Goal: Task Accomplishment & Management: Manage account settings

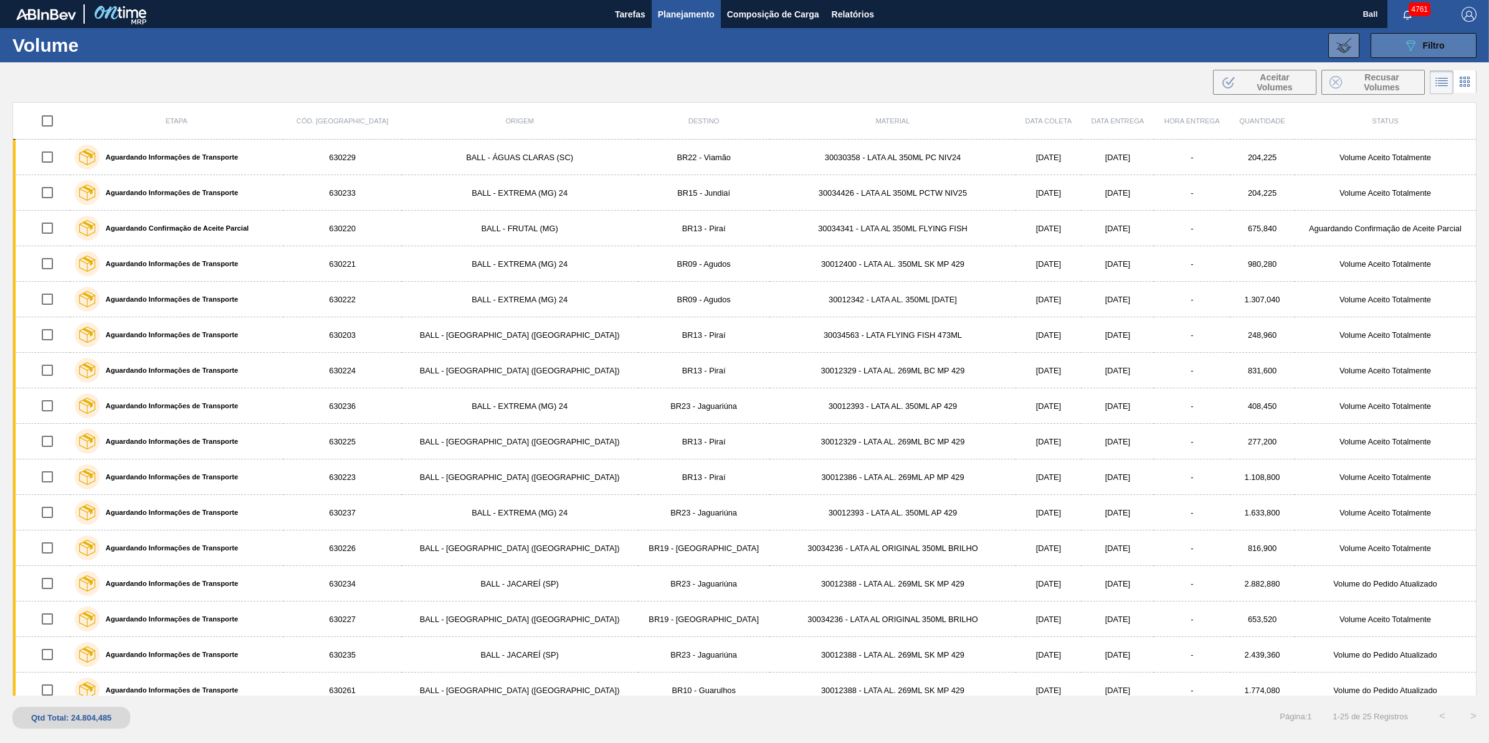
click at [1427, 45] on span "Filtro" at bounding box center [1434, 46] width 22 height 10
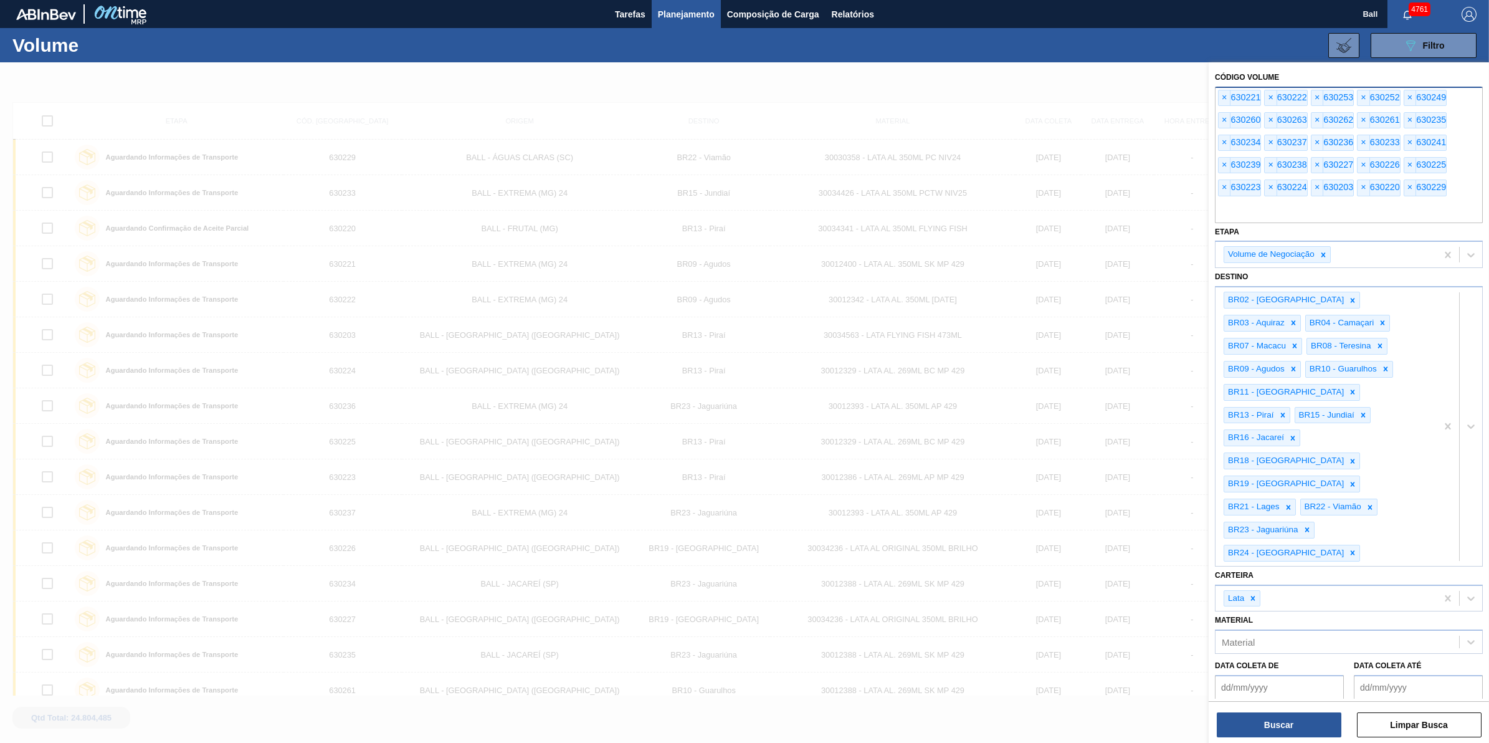
click at [1315, 218] on input "text" at bounding box center [1349, 211] width 268 height 24
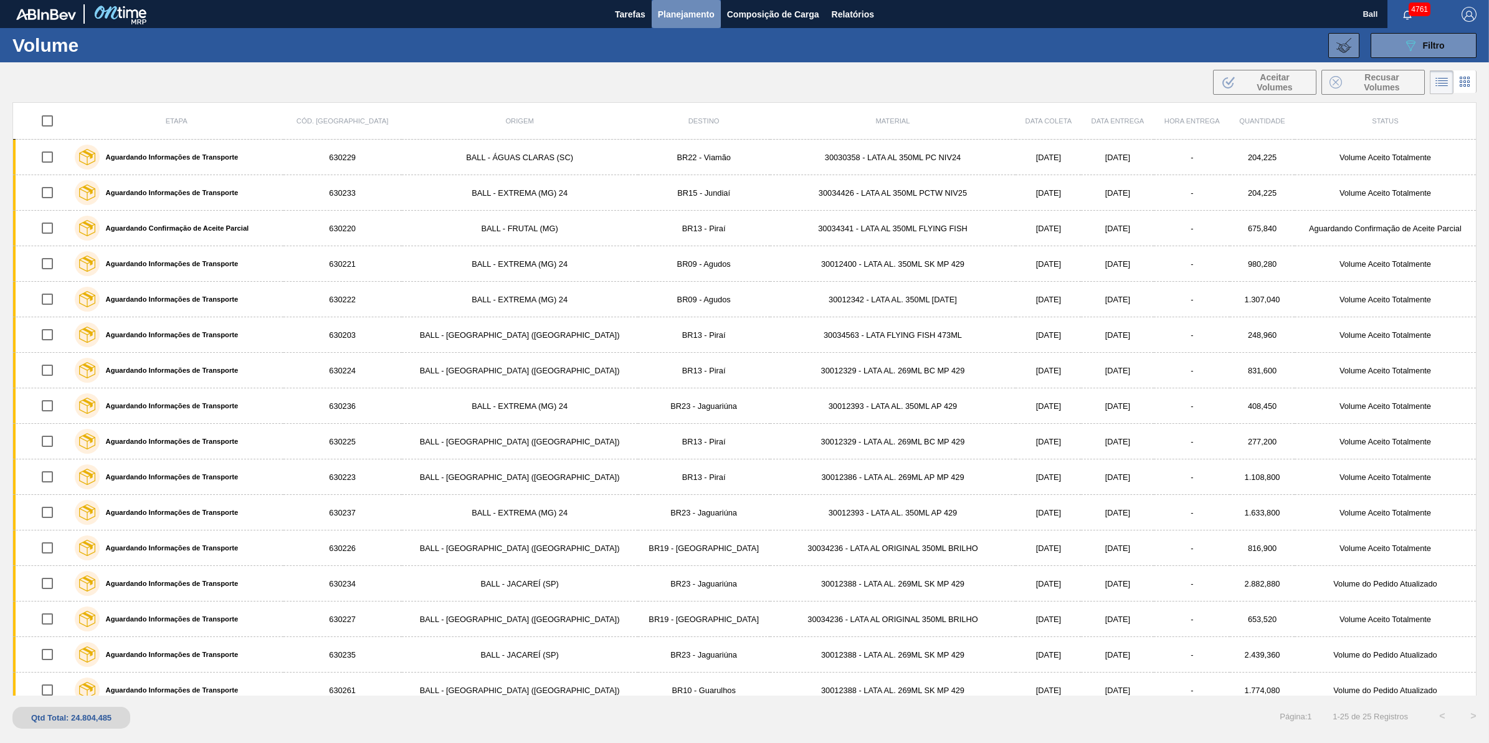
click at [690, 12] on span "Planejamento" at bounding box center [686, 14] width 57 height 15
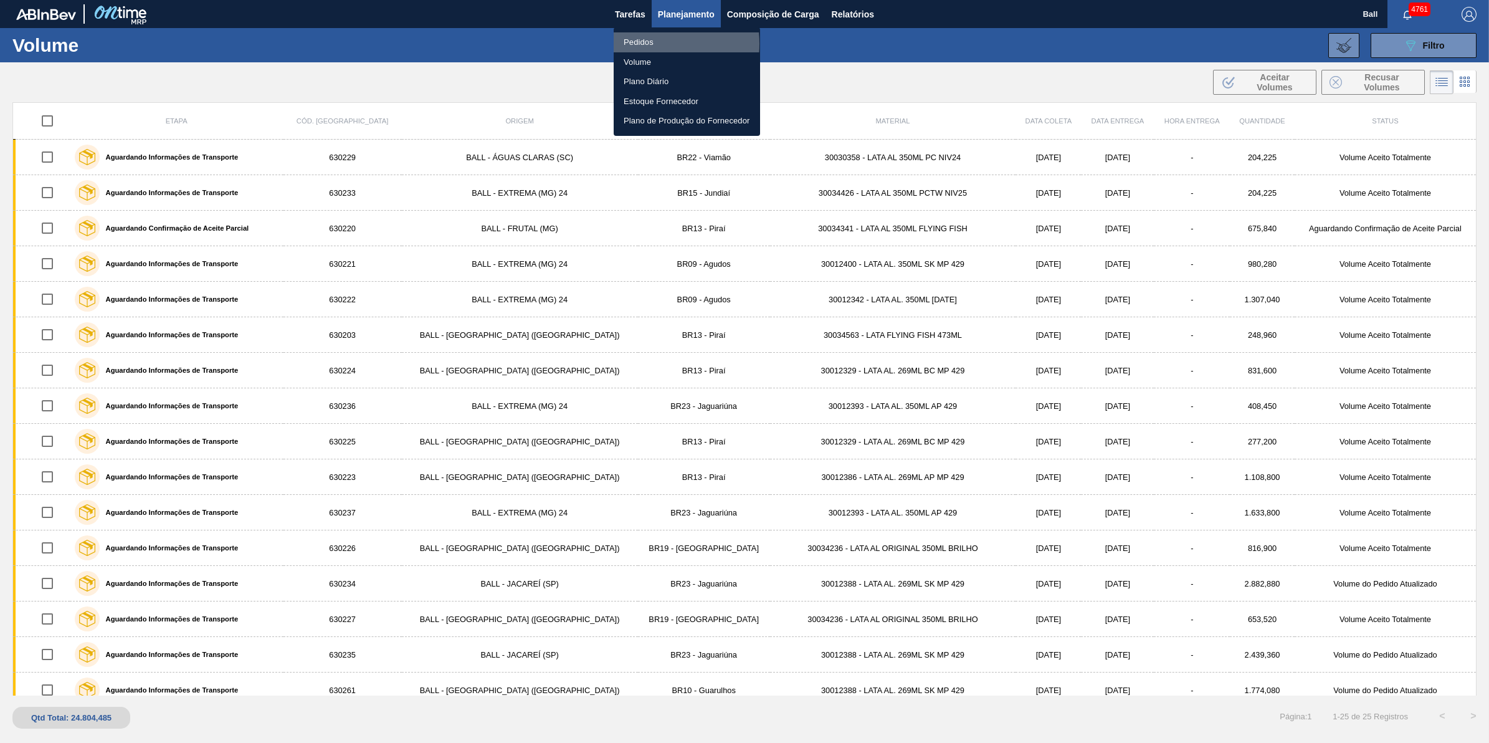
click at [648, 44] on li "Pedidos" at bounding box center [687, 42] width 146 height 20
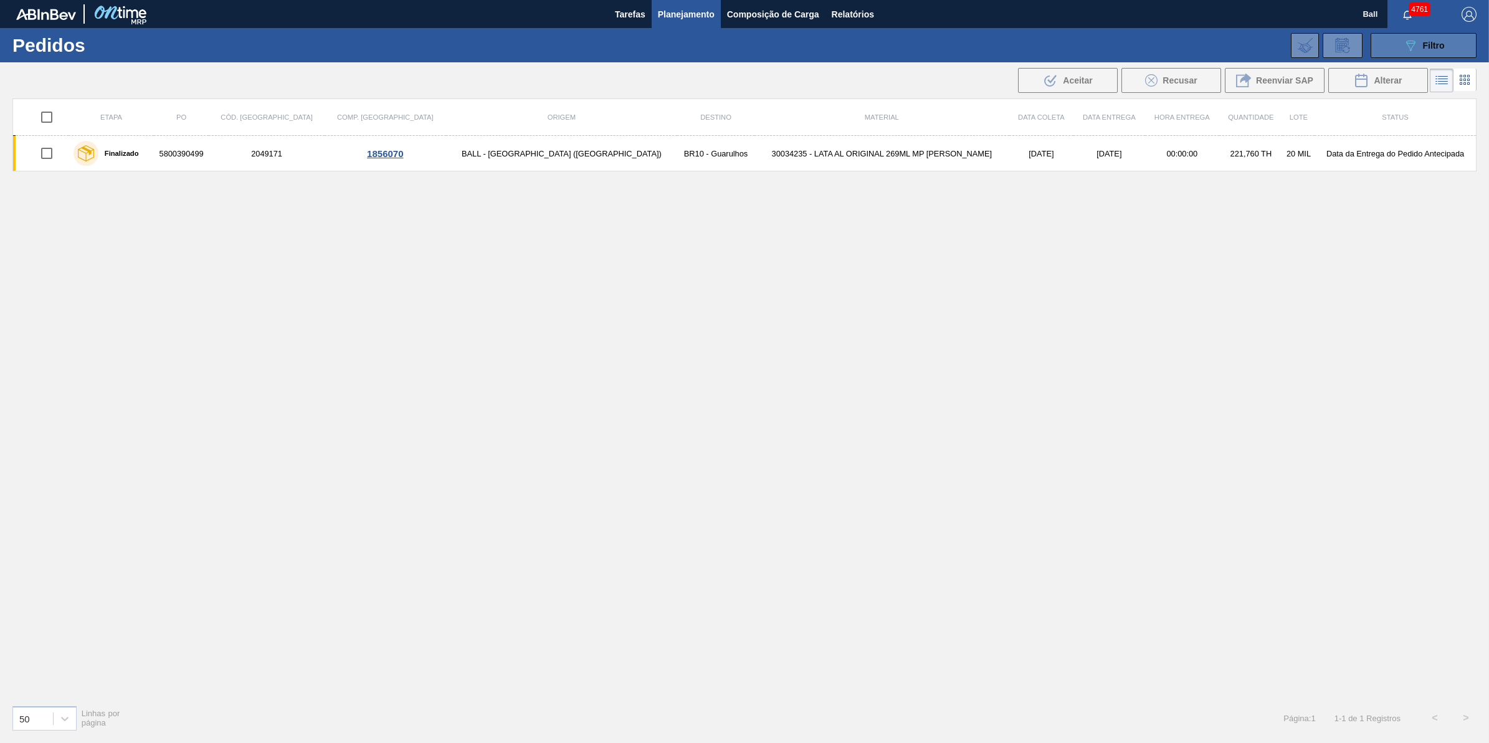
click at [1444, 36] on button "089F7B8B-B2A5-4AFE-B5C0-19BA573D28AC Filtro" at bounding box center [1424, 45] width 106 height 25
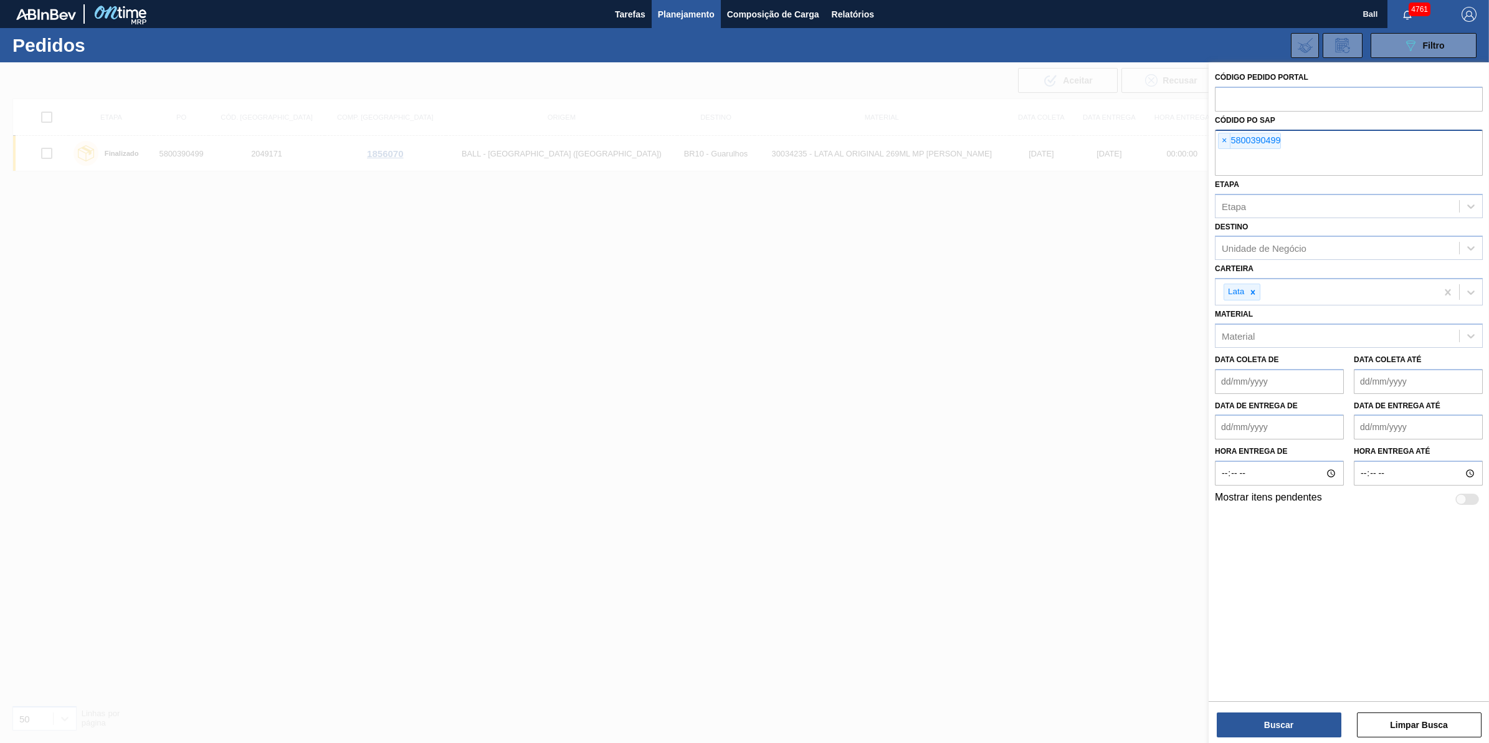
click at [1285, 160] on input "text" at bounding box center [1349, 164] width 268 height 24
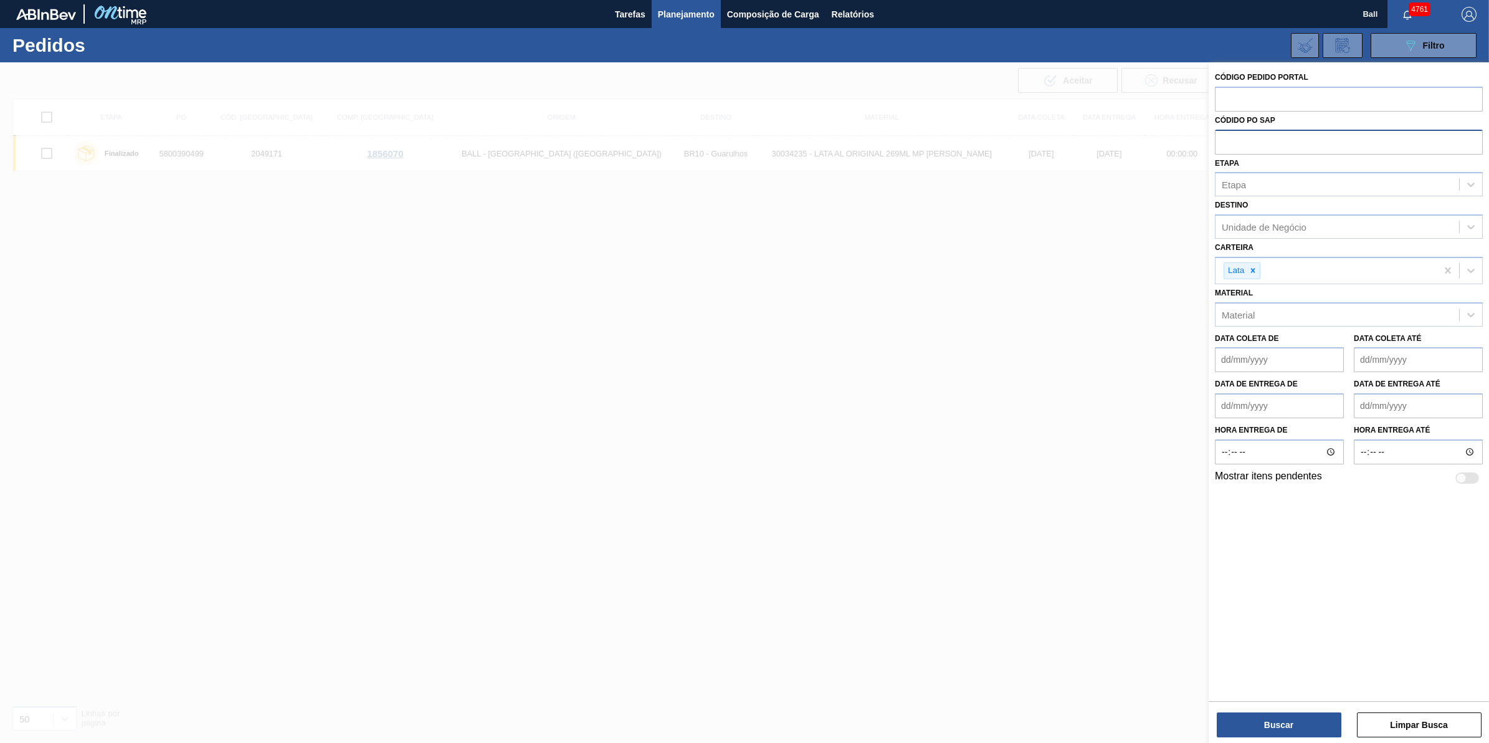
paste input "text"
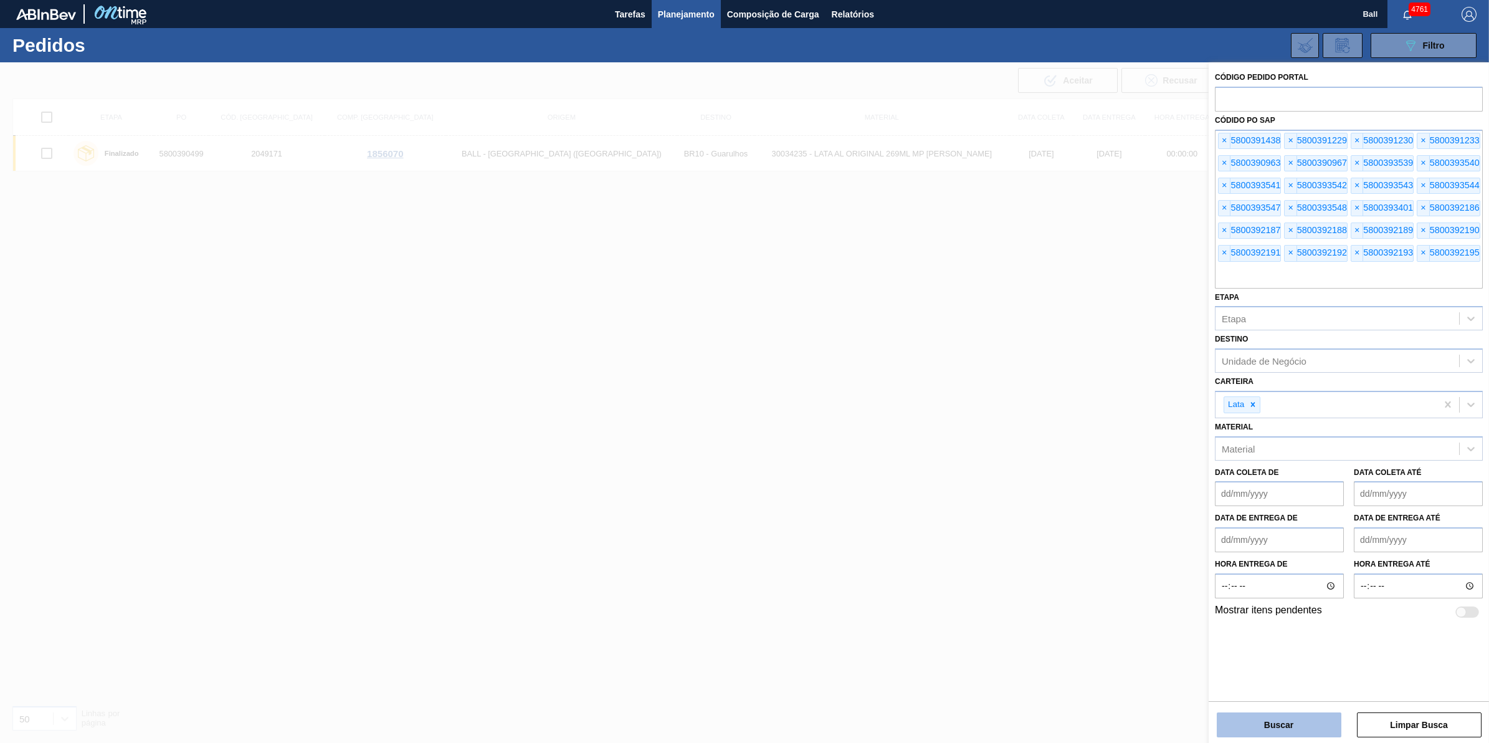
click at [1279, 717] on button "Buscar" at bounding box center [1279, 724] width 125 height 25
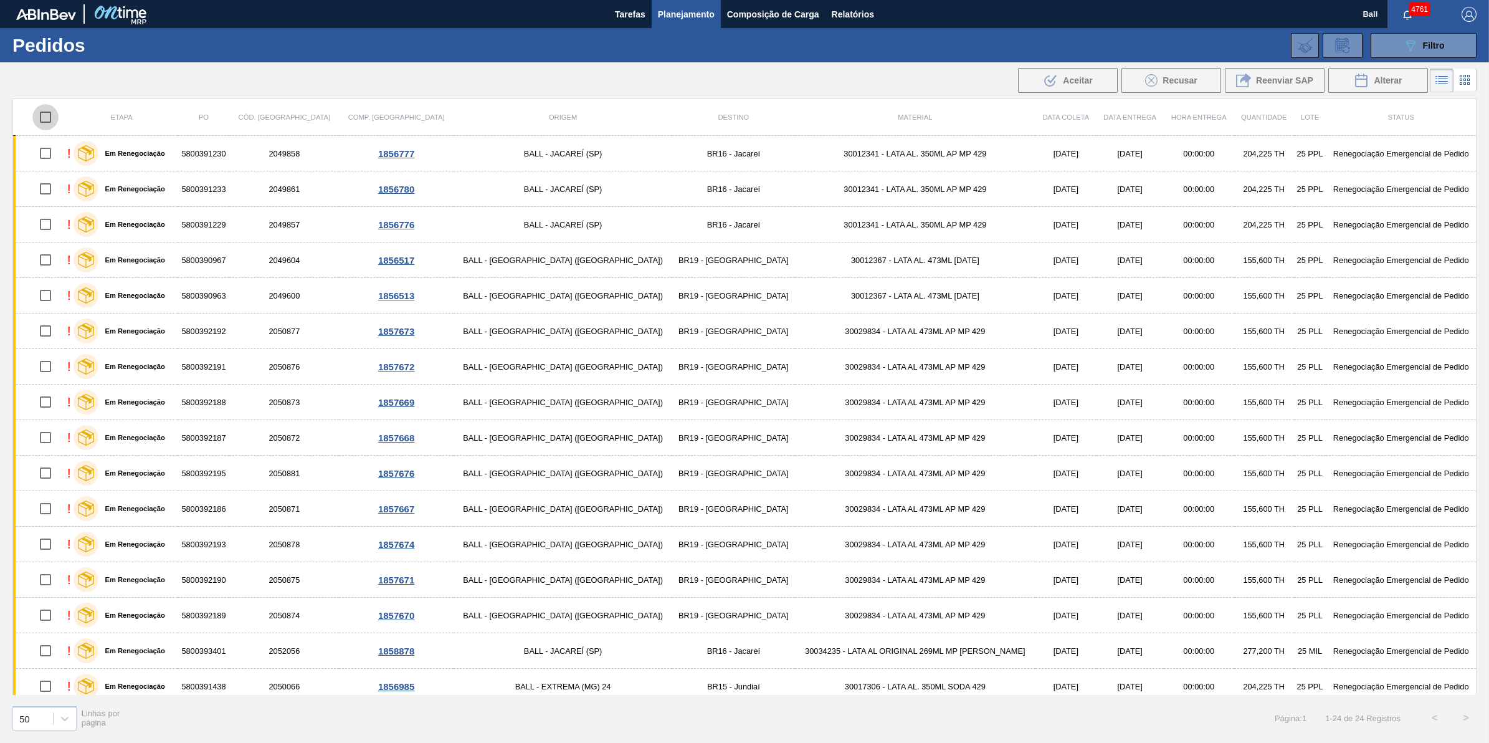
click at [55, 120] on input "checkbox" at bounding box center [45, 117] width 26 height 26
checkbox input "true"
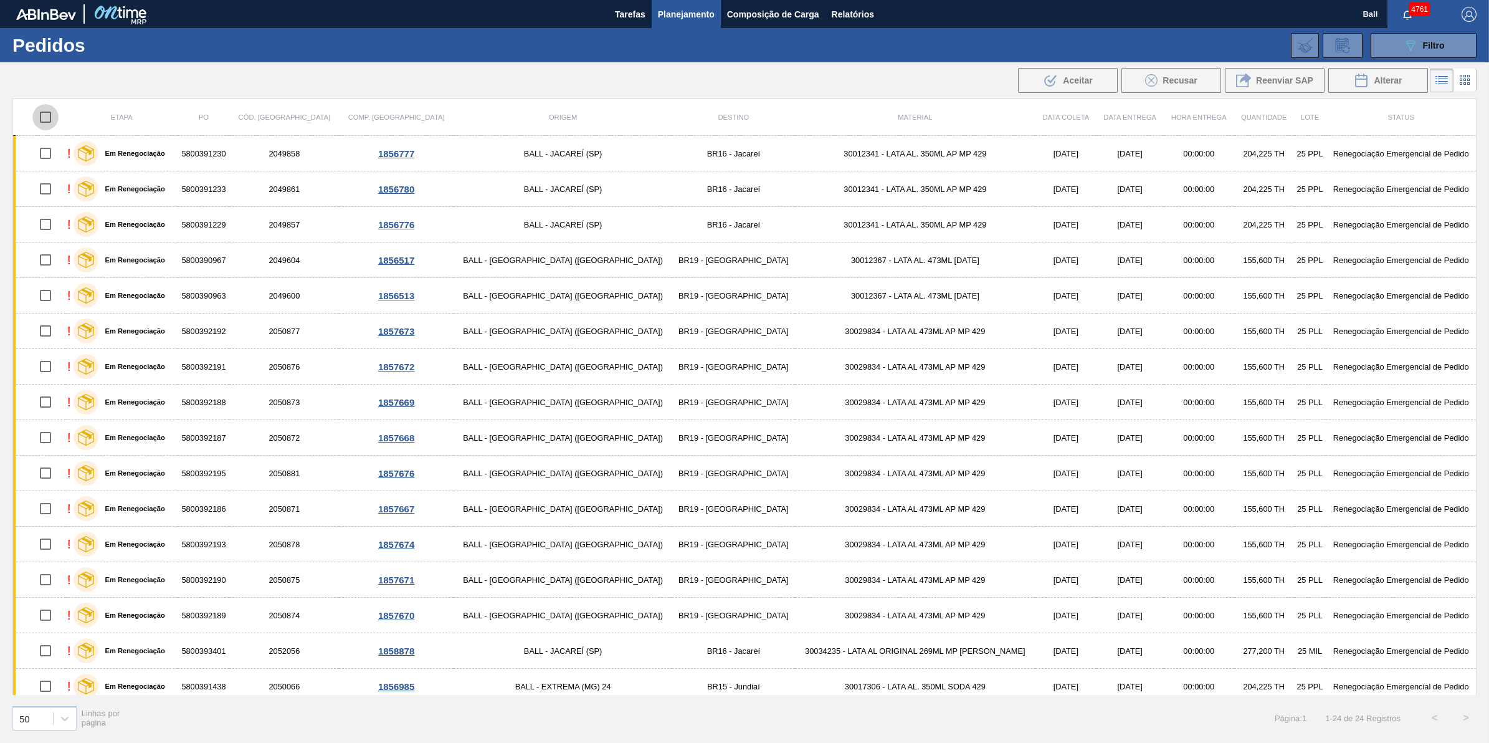
checkbox input "true"
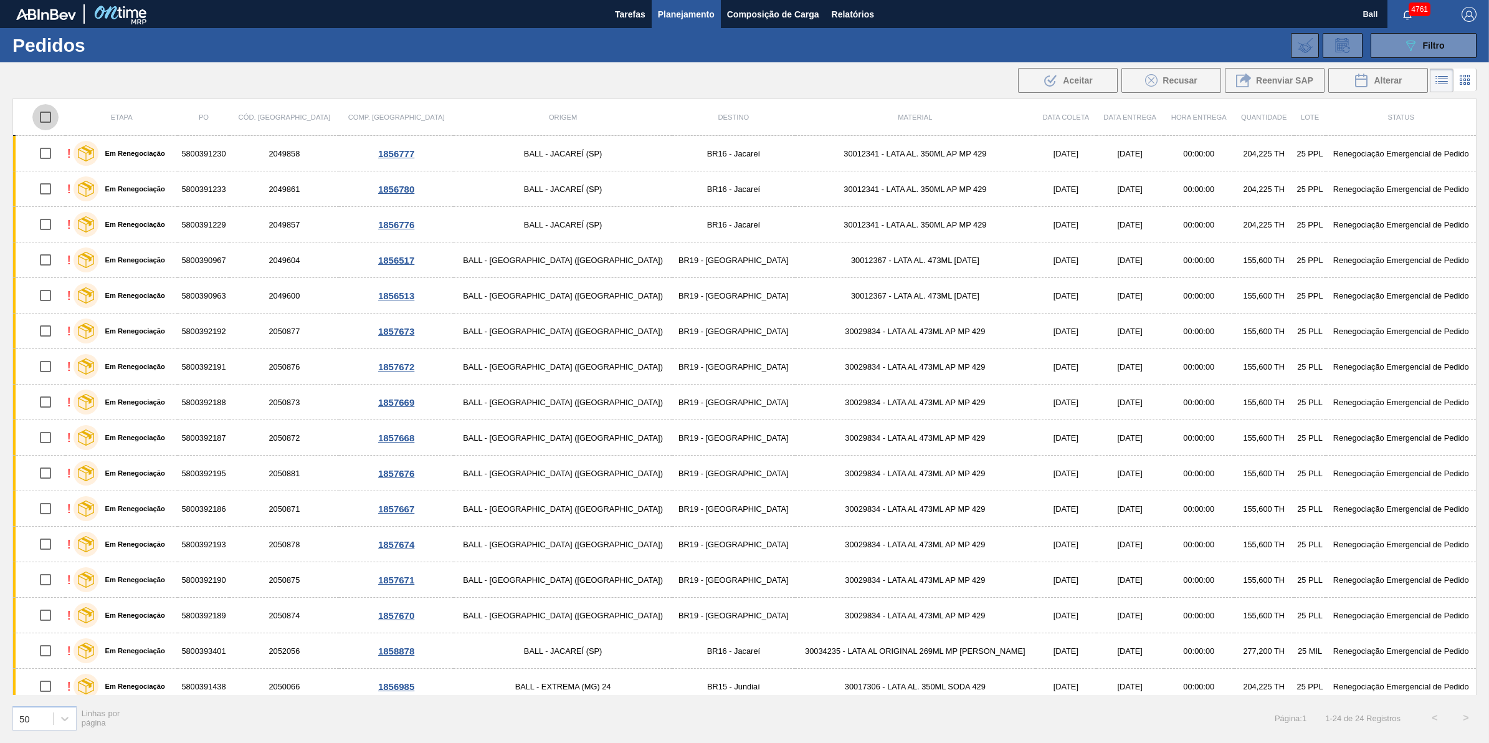
checkbox input "true"
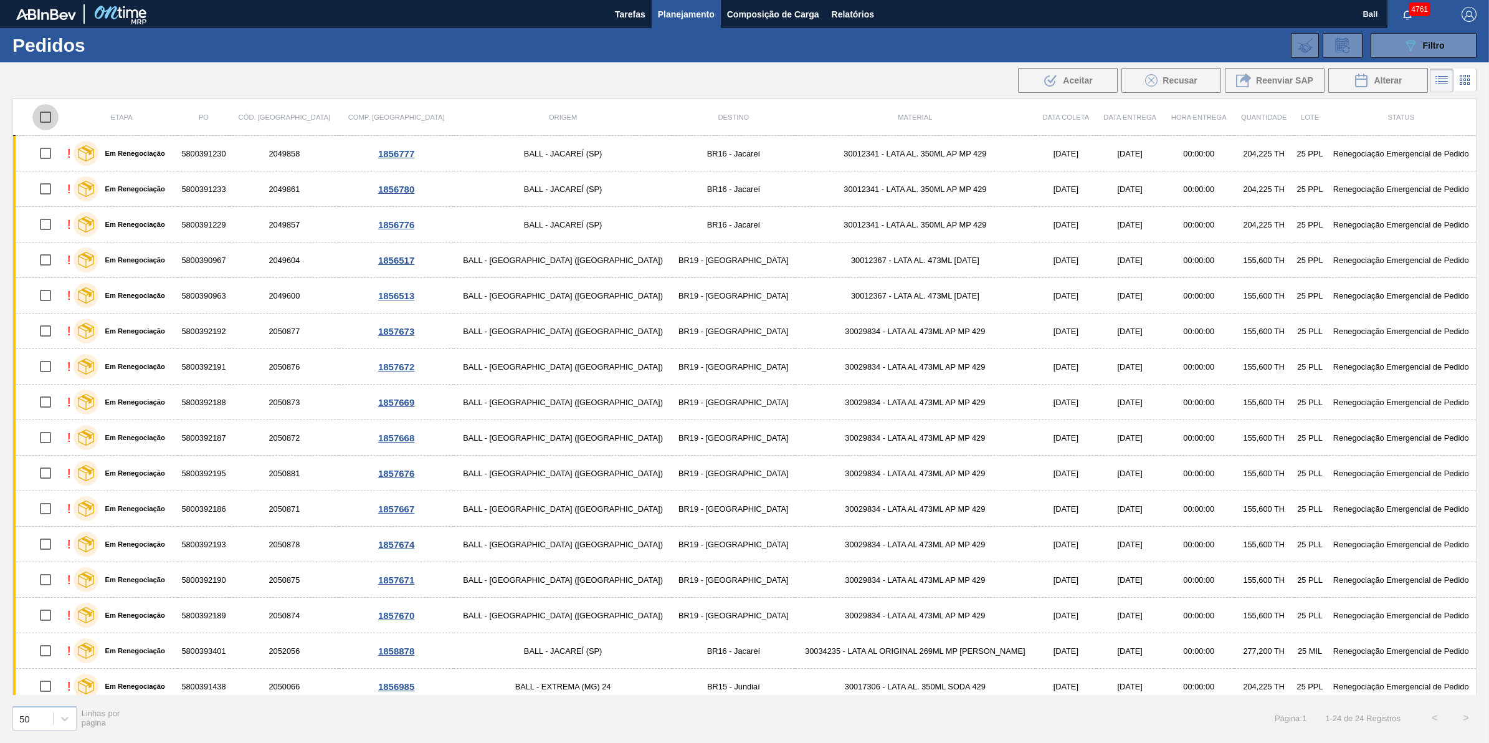
checkbox input "true"
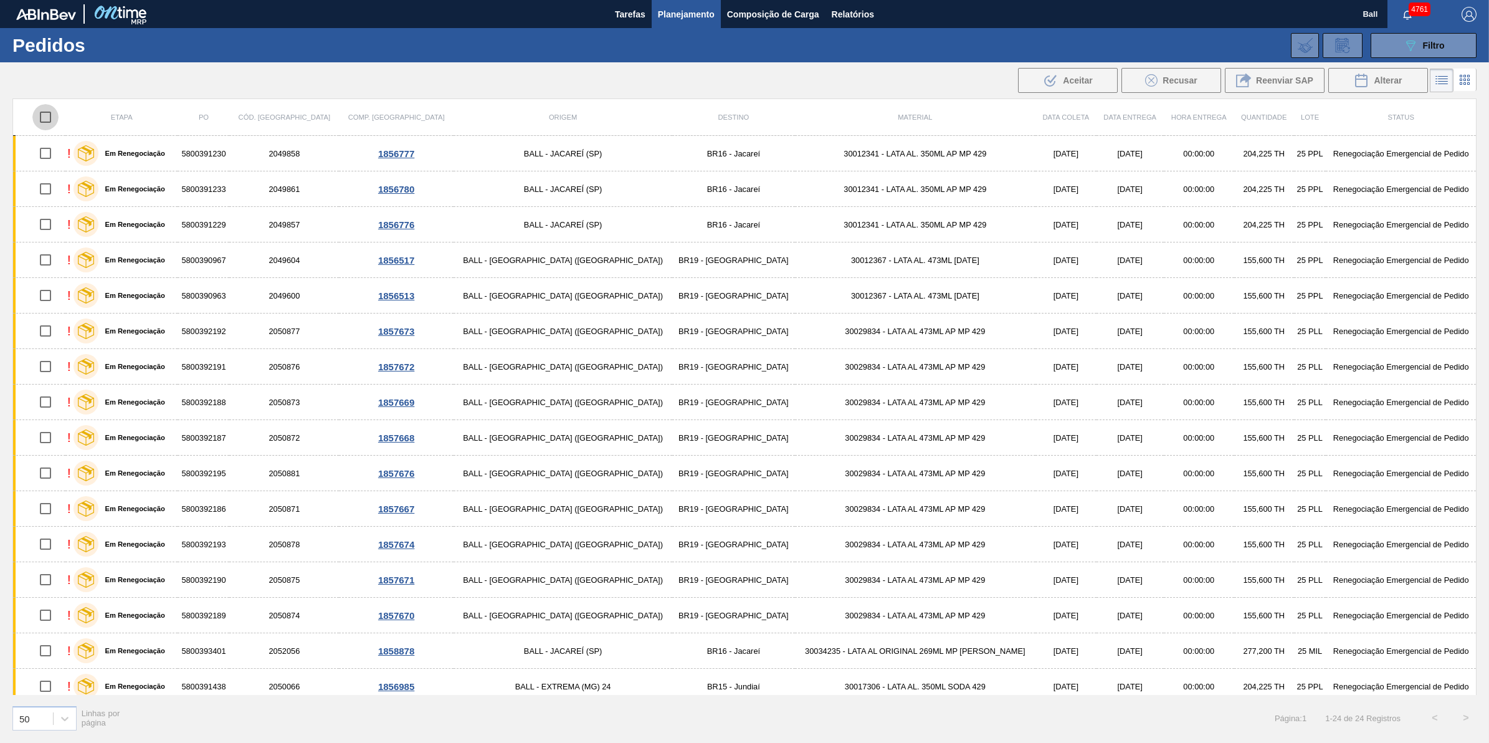
checkbox input "true"
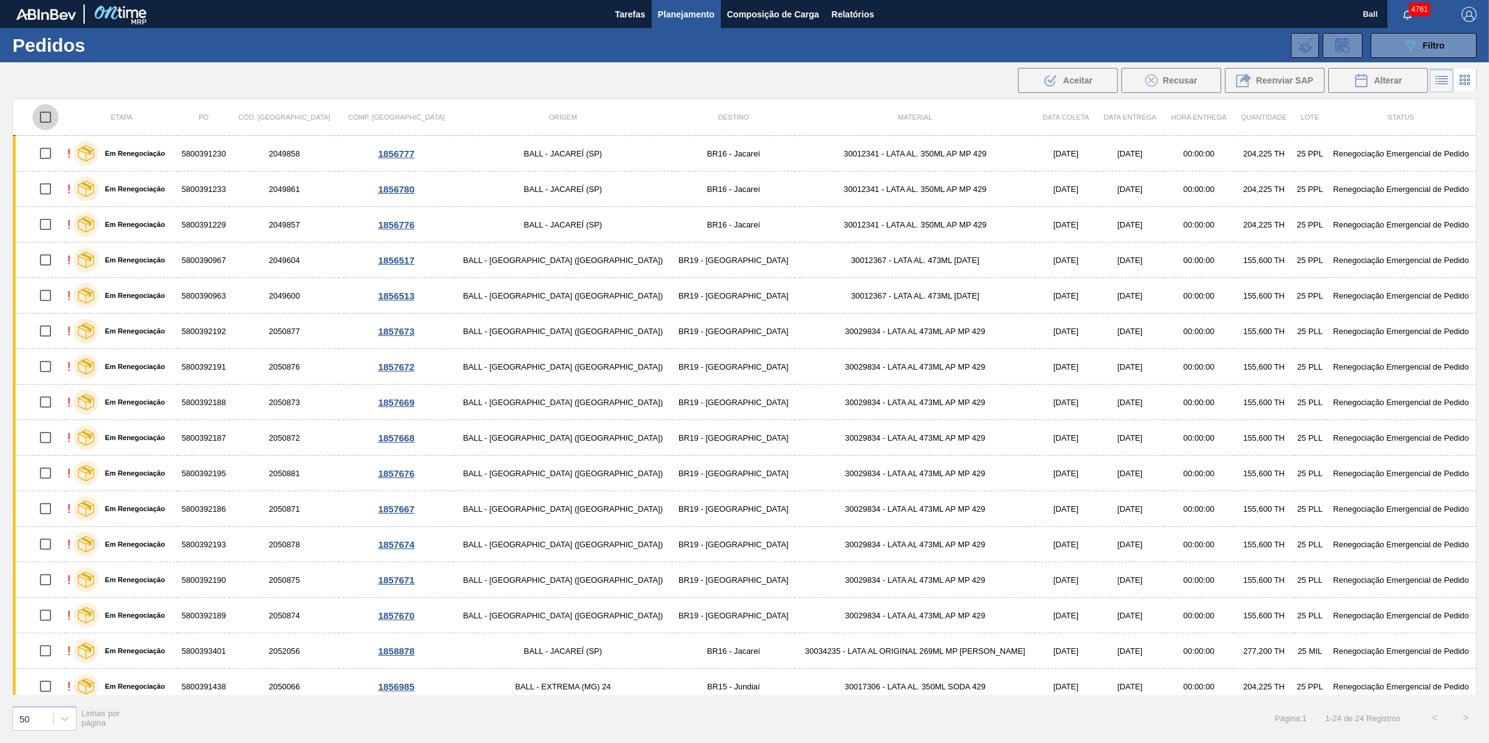
checkbox input "true"
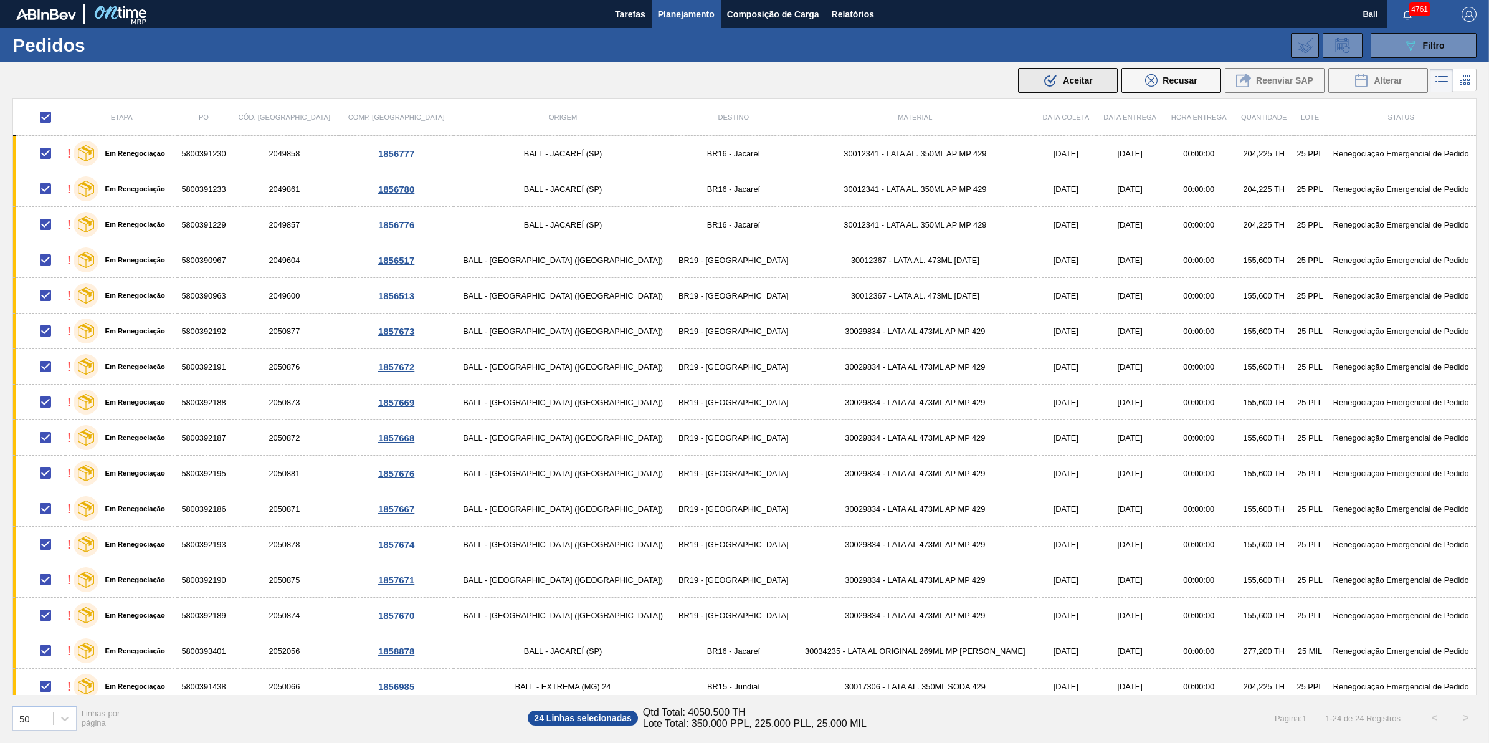
click at [1058, 70] on button ".b{fill:var(--color-action-default)} Aceitar" at bounding box center [1068, 80] width 100 height 25
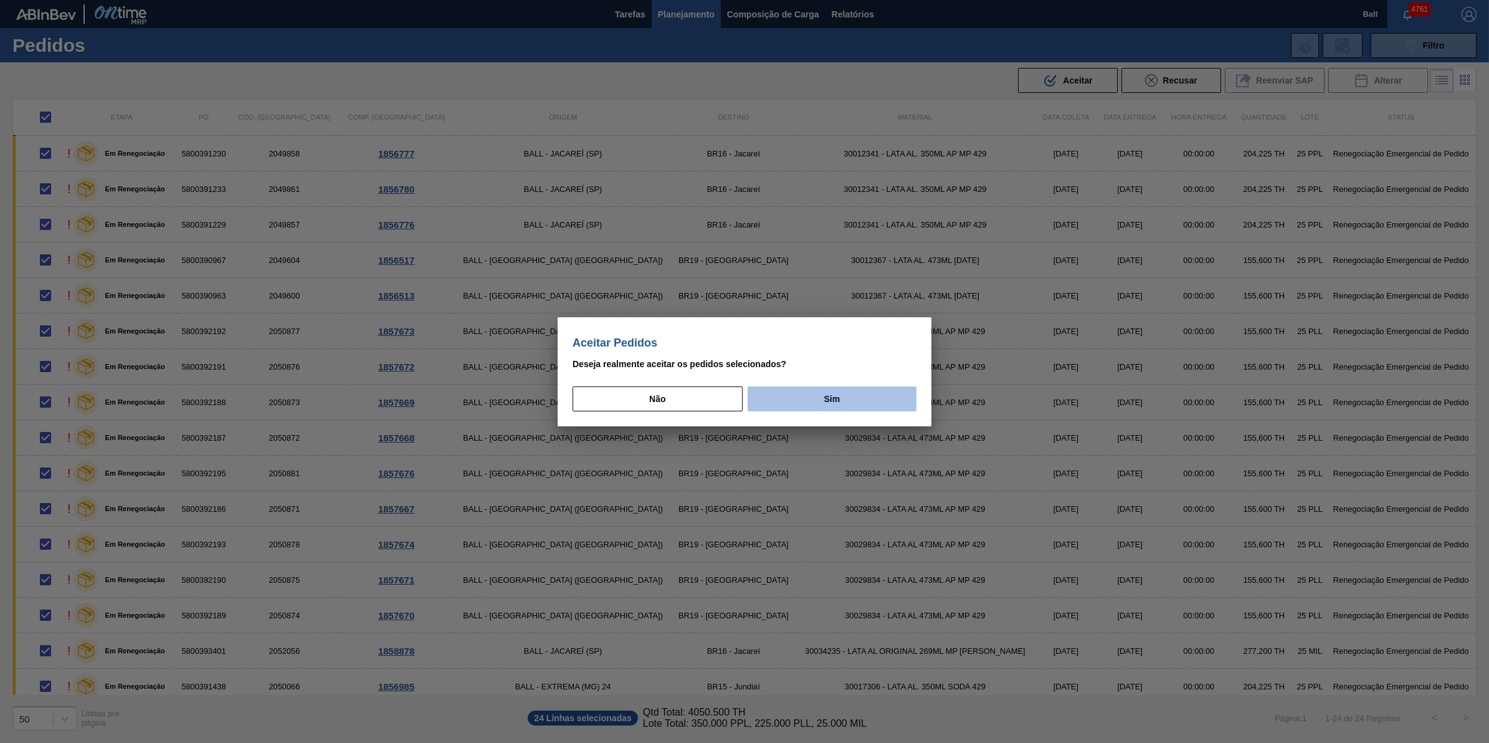
click at [839, 399] on button "Sim" at bounding box center [832, 398] width 169 height 25
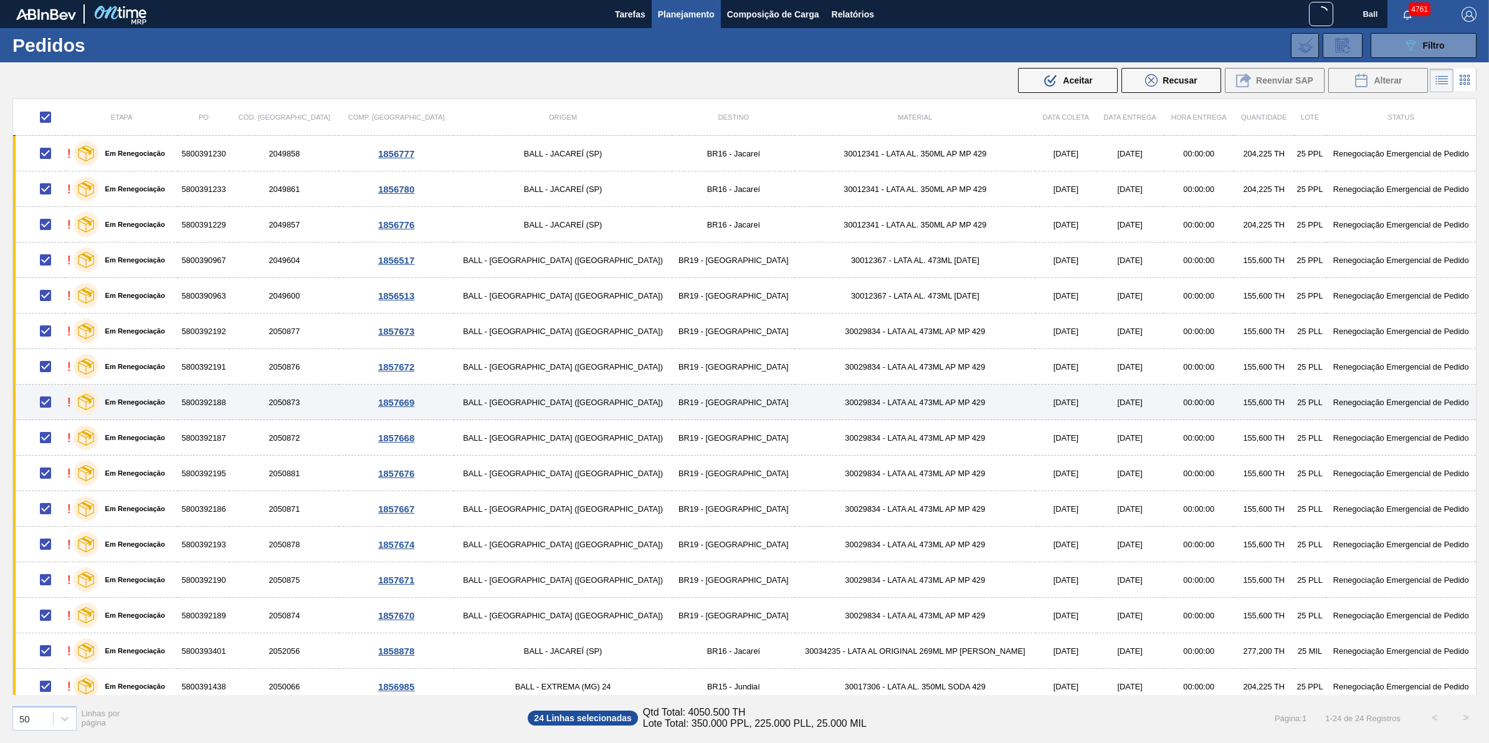
scroll to position [78, 0]
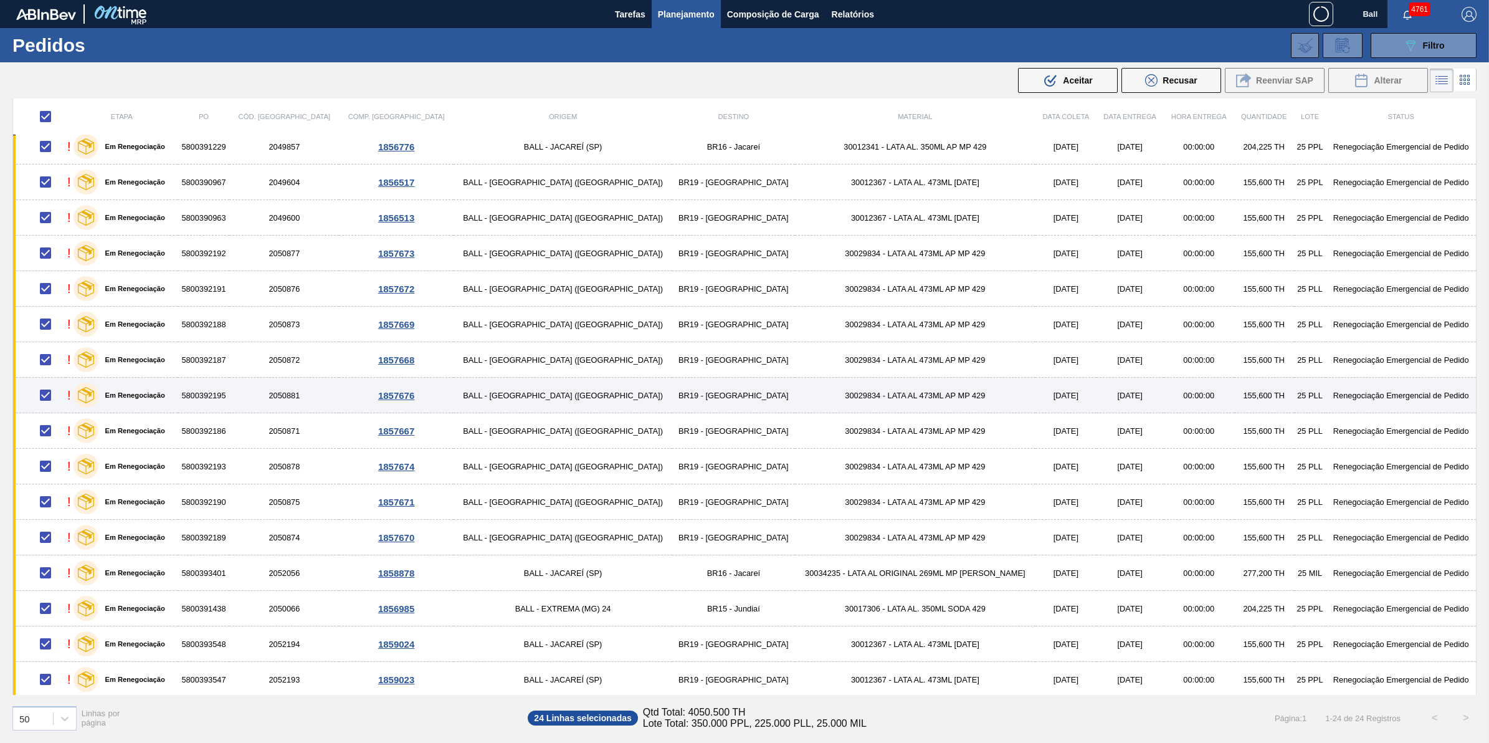
checkbox input "false"
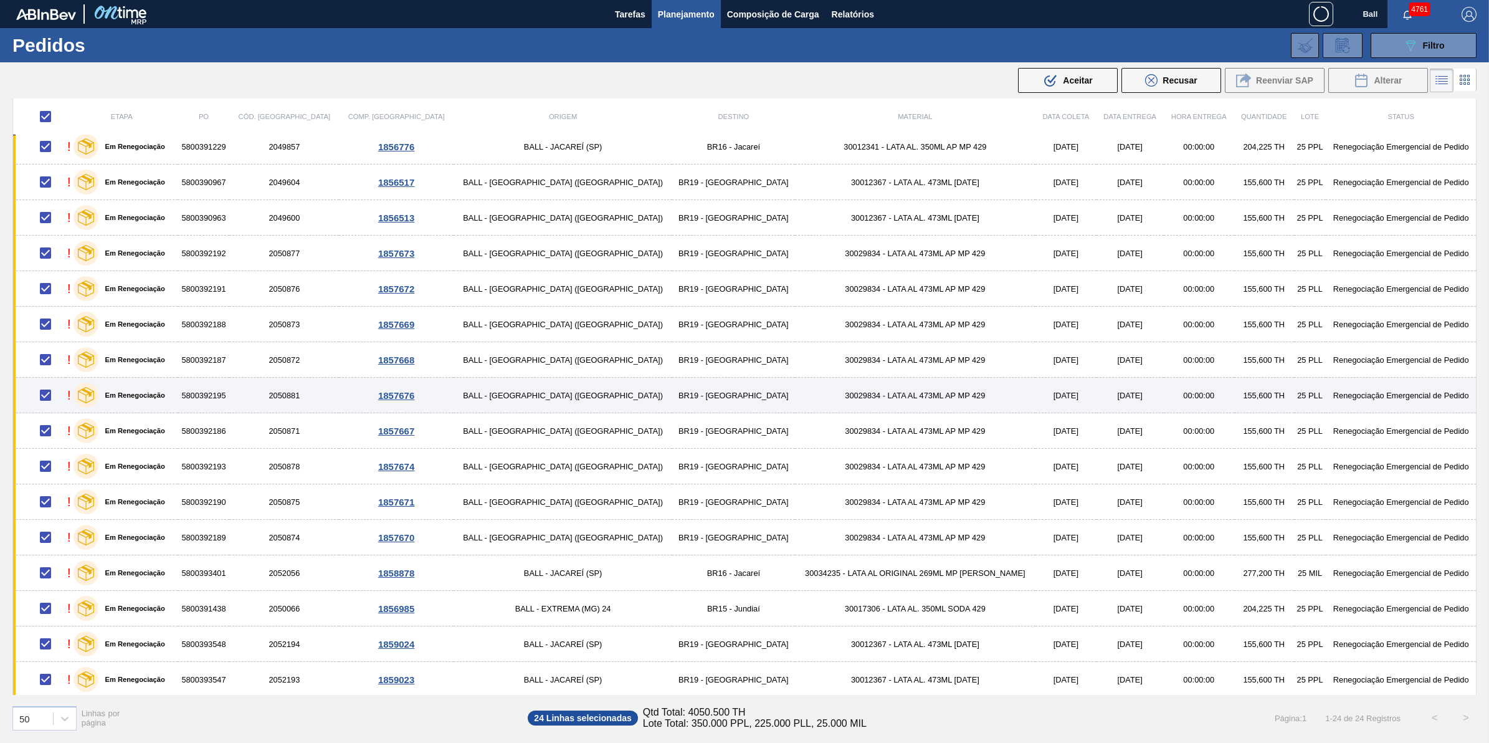
checkbox input "false"
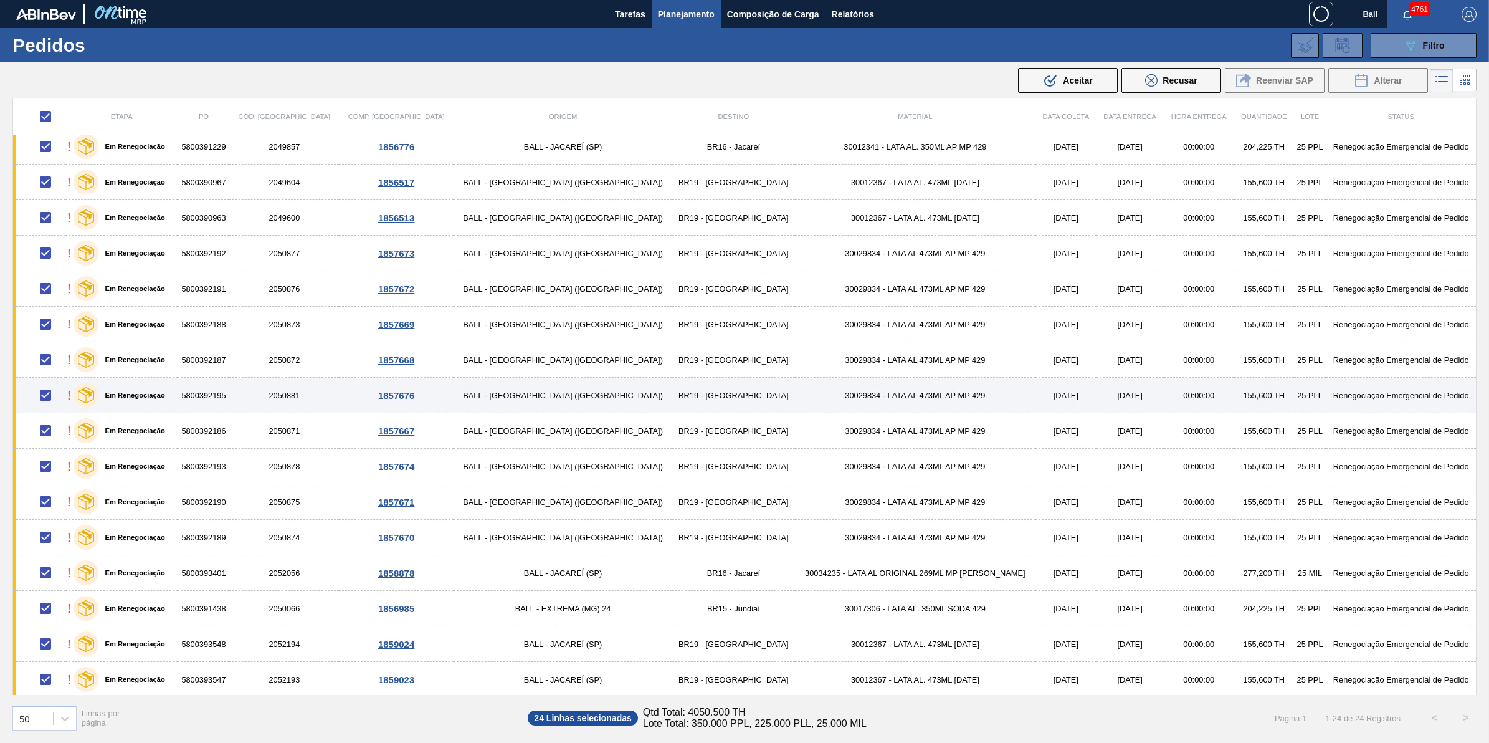
checkbox input "false"
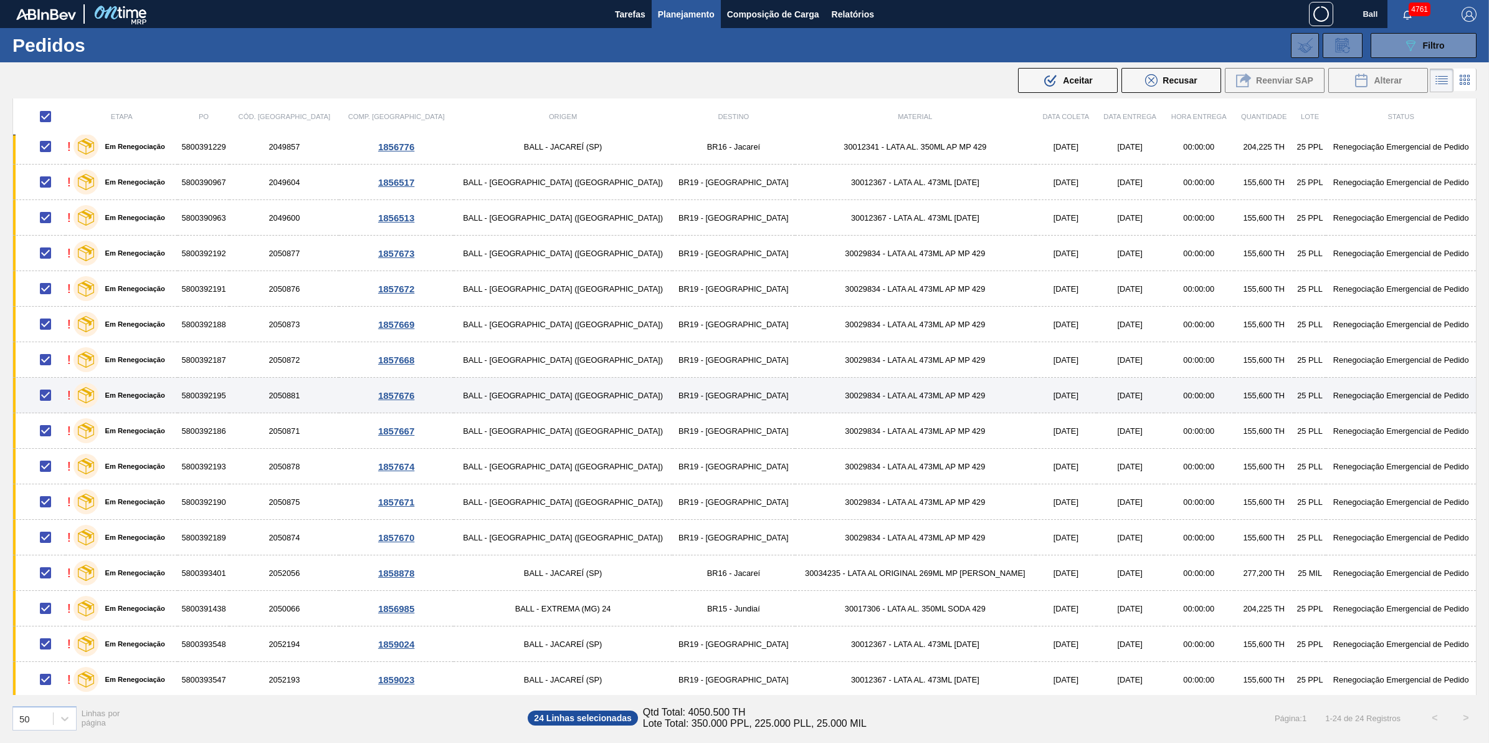
checkbox input "false"
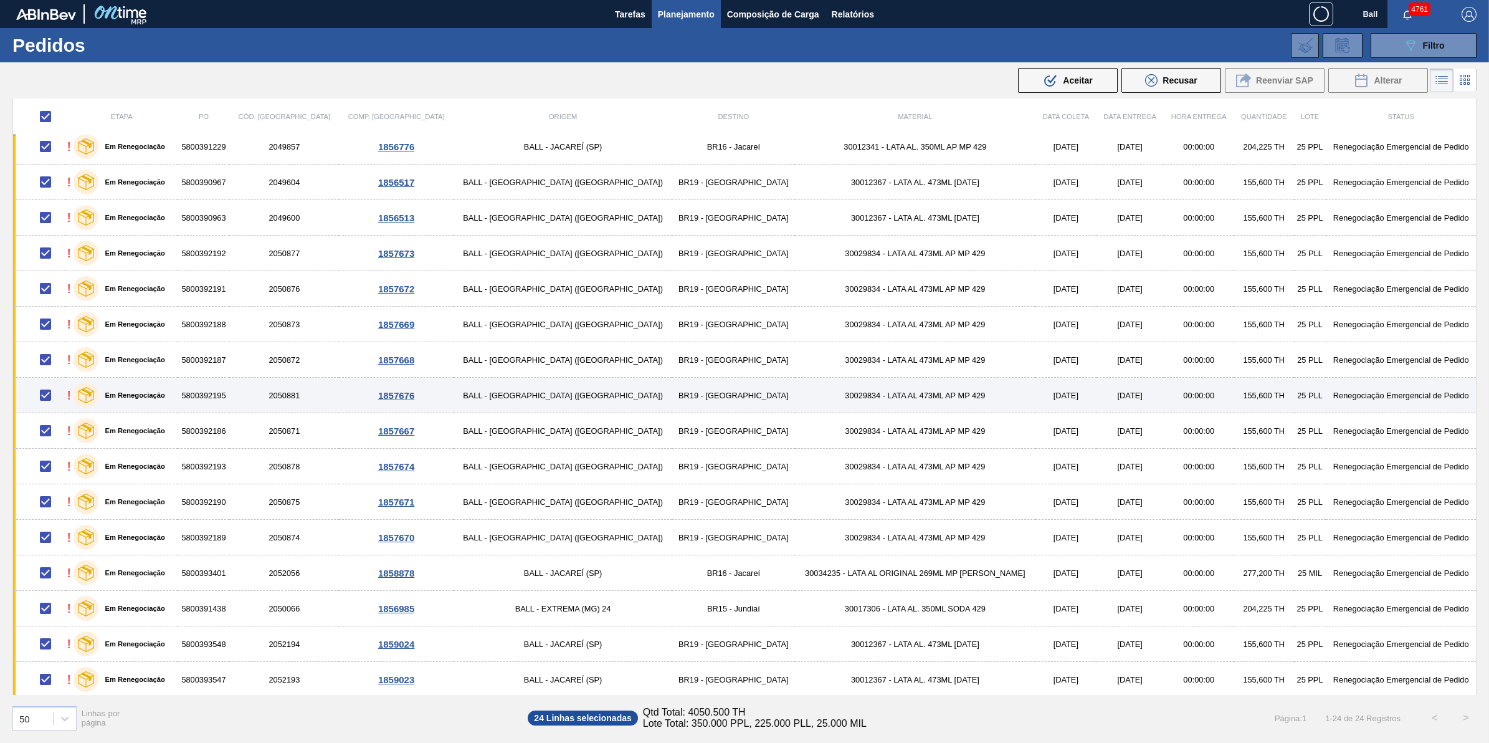
checkbox input "false"
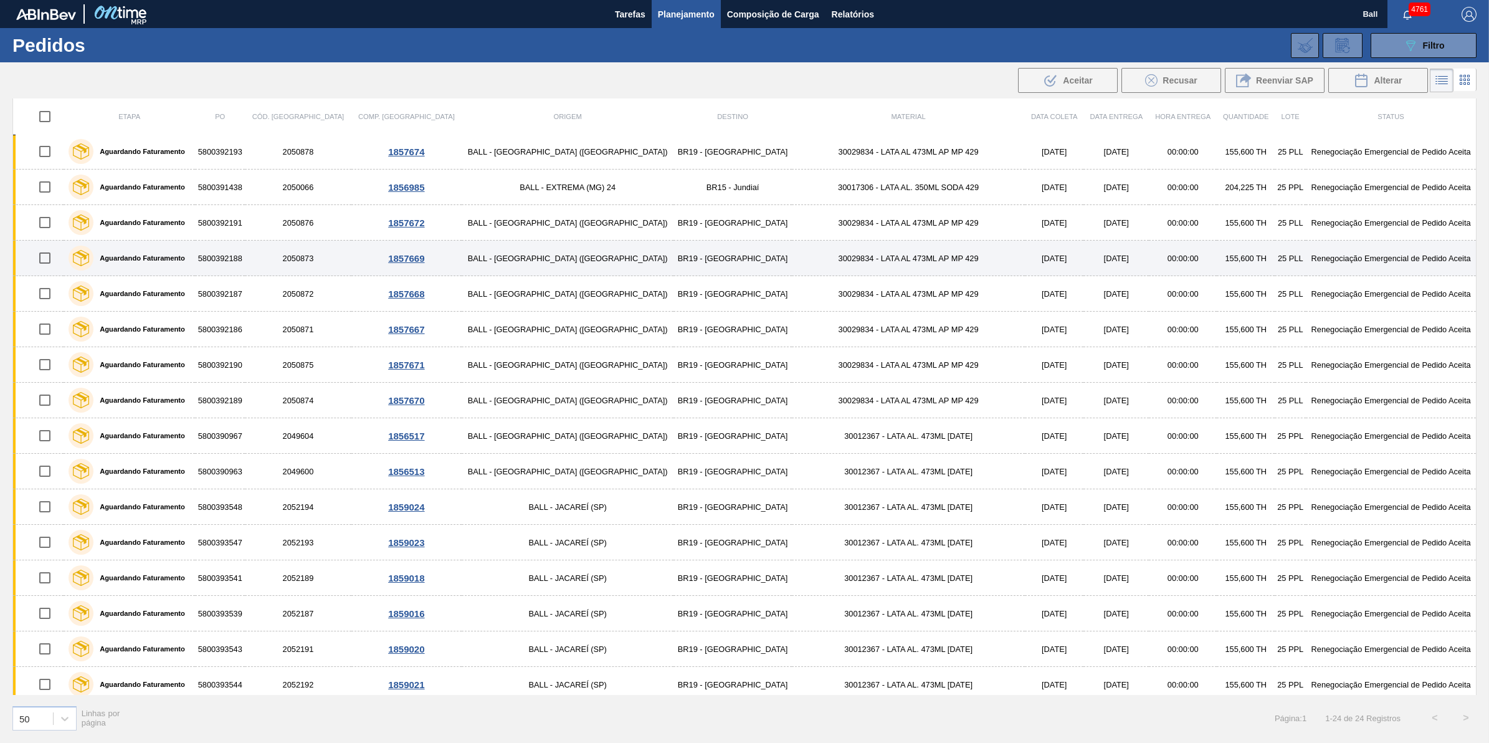
scroll to position [0, 0]
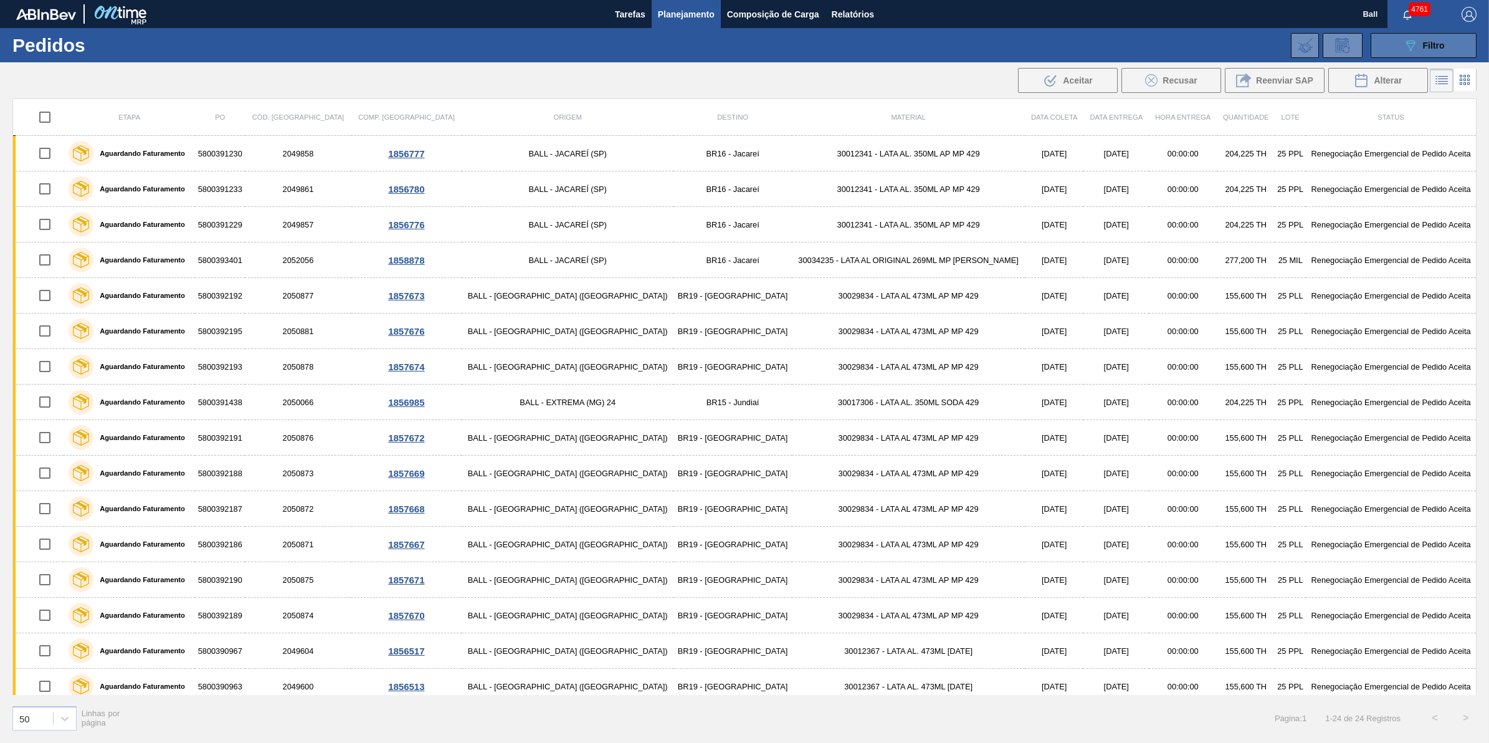
click at [1415, 54] on button "089F7B8B-B2A5-4AFE-B5C0-19BA573D28AC Filtro" at bounding box center [1424, 45] width 106 height 25
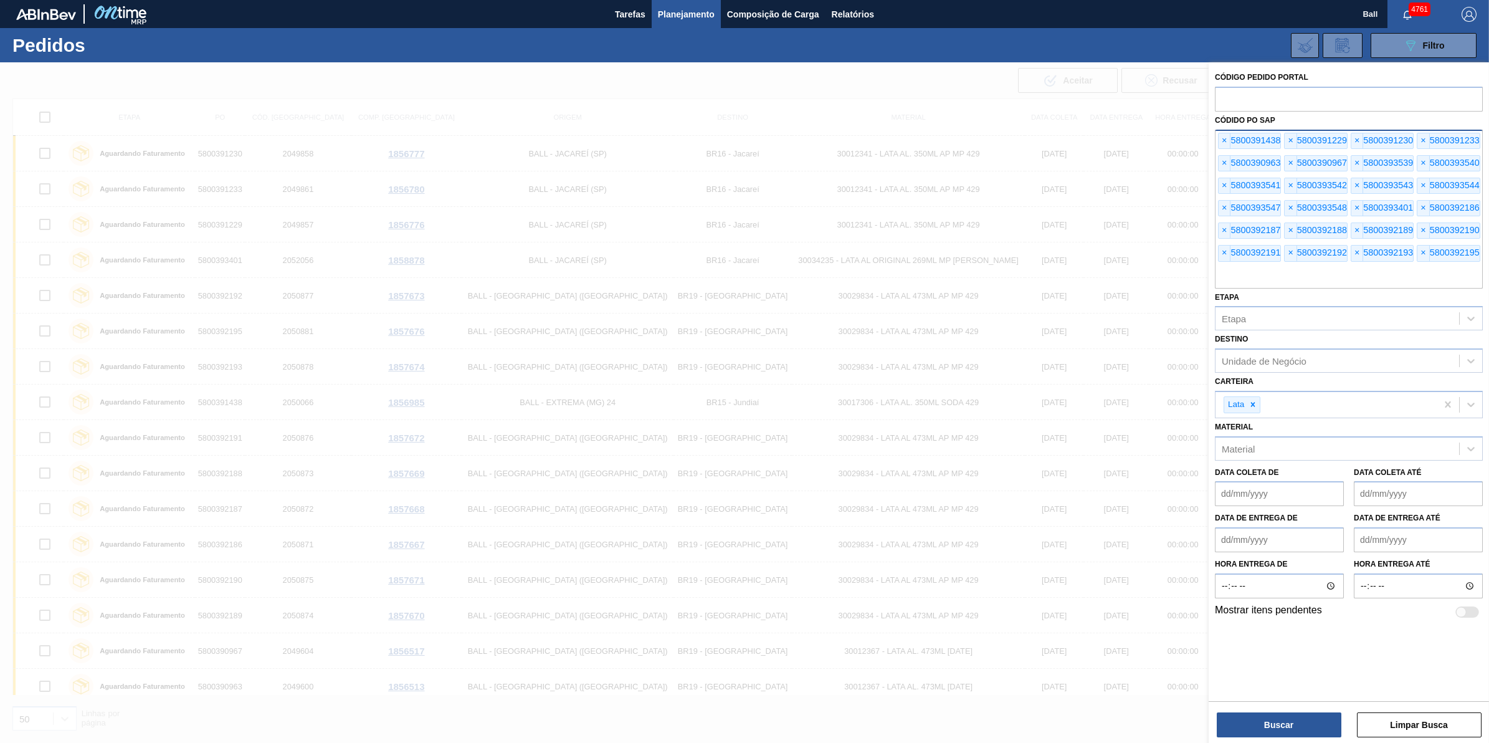
click at [1366, 275] on input "text" at bounding box center [1349, 277] width 268 height 24
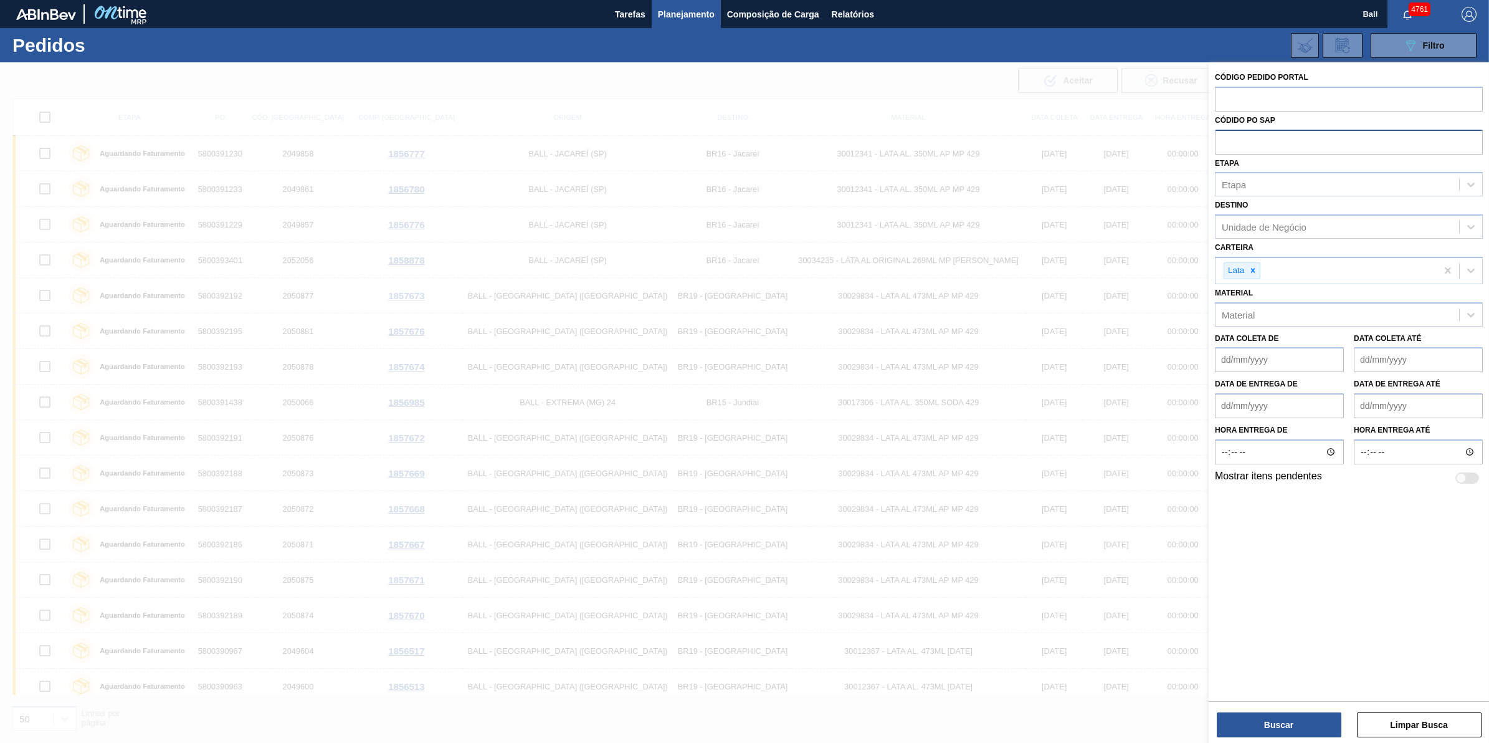
paste input "5800390350"
type input "5800390350"
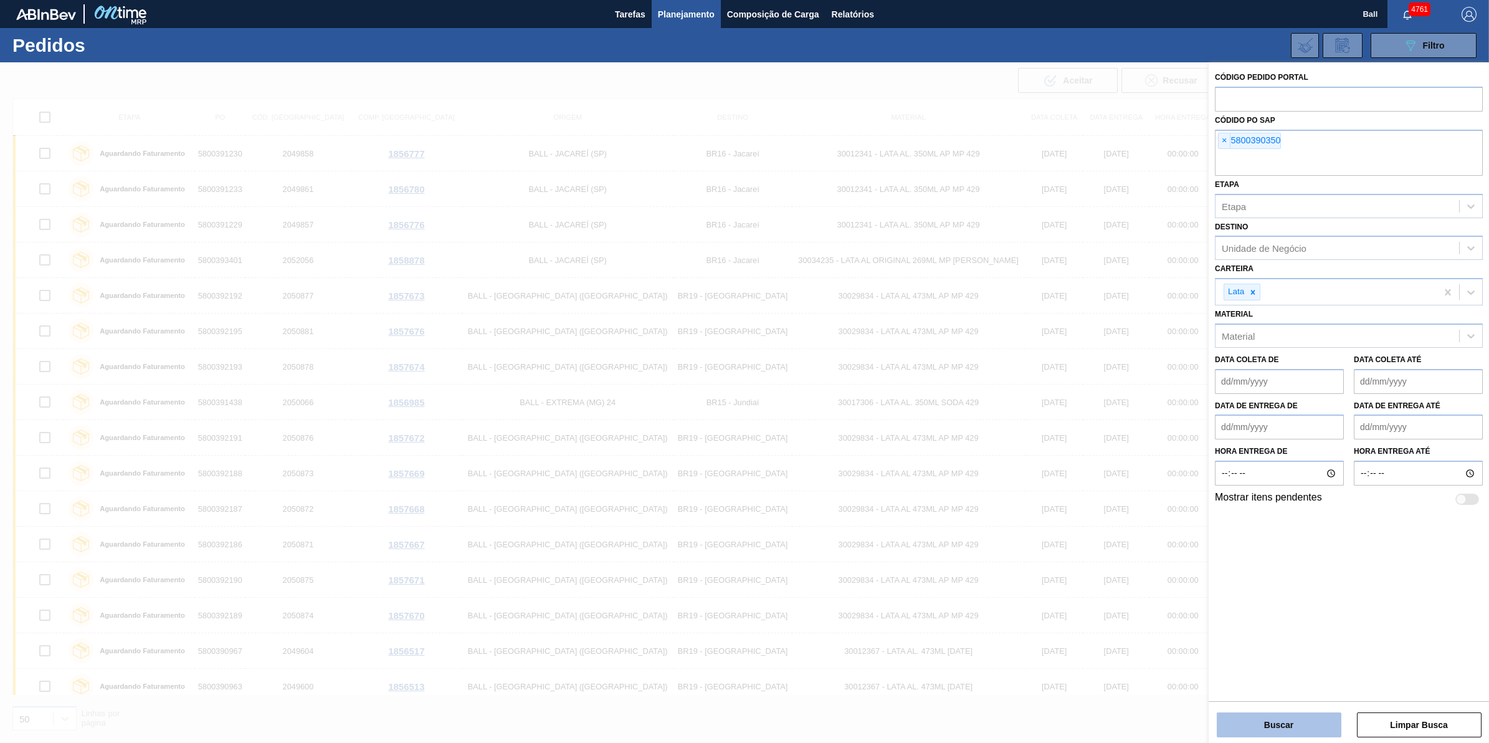
click at [1268, 734] on button "Buscar" at bounding box center [1279, 724] width 125 height 25
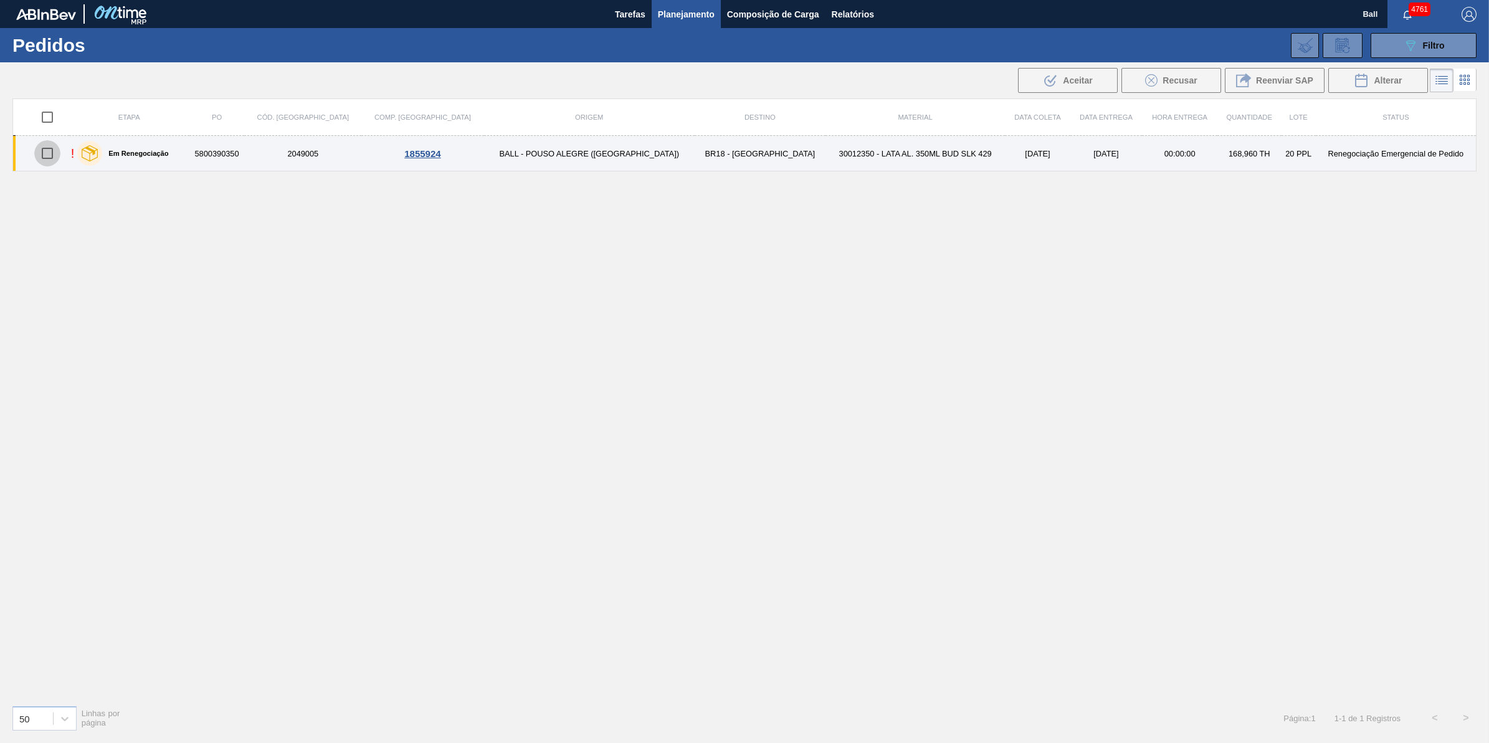
click at [58, 156] on input "checkbox" at bounding box center [47, 153] width 26 height 26
checkbox input "true"
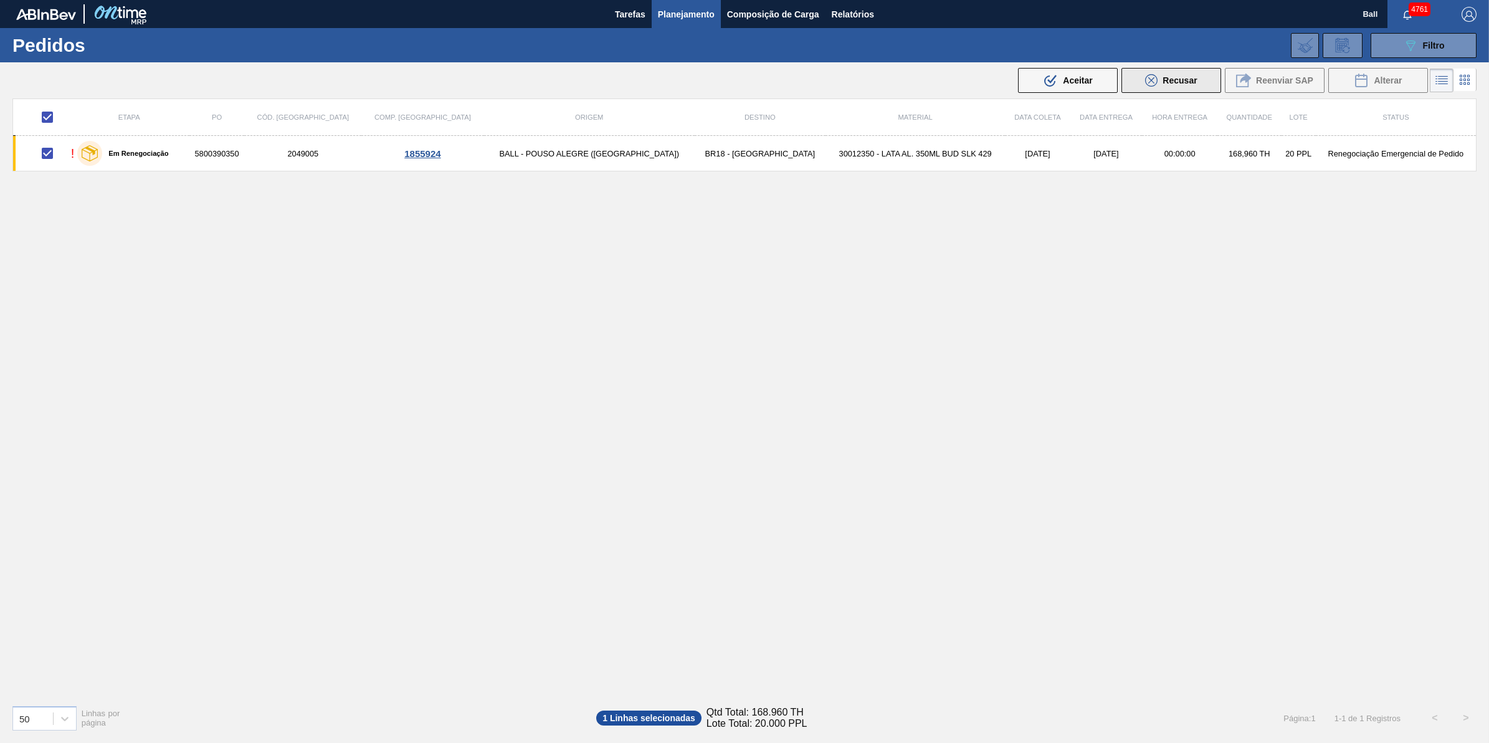
click at [1204, 79] on button "Recusar" at bounding box center [1172, 80] width 100 height 25
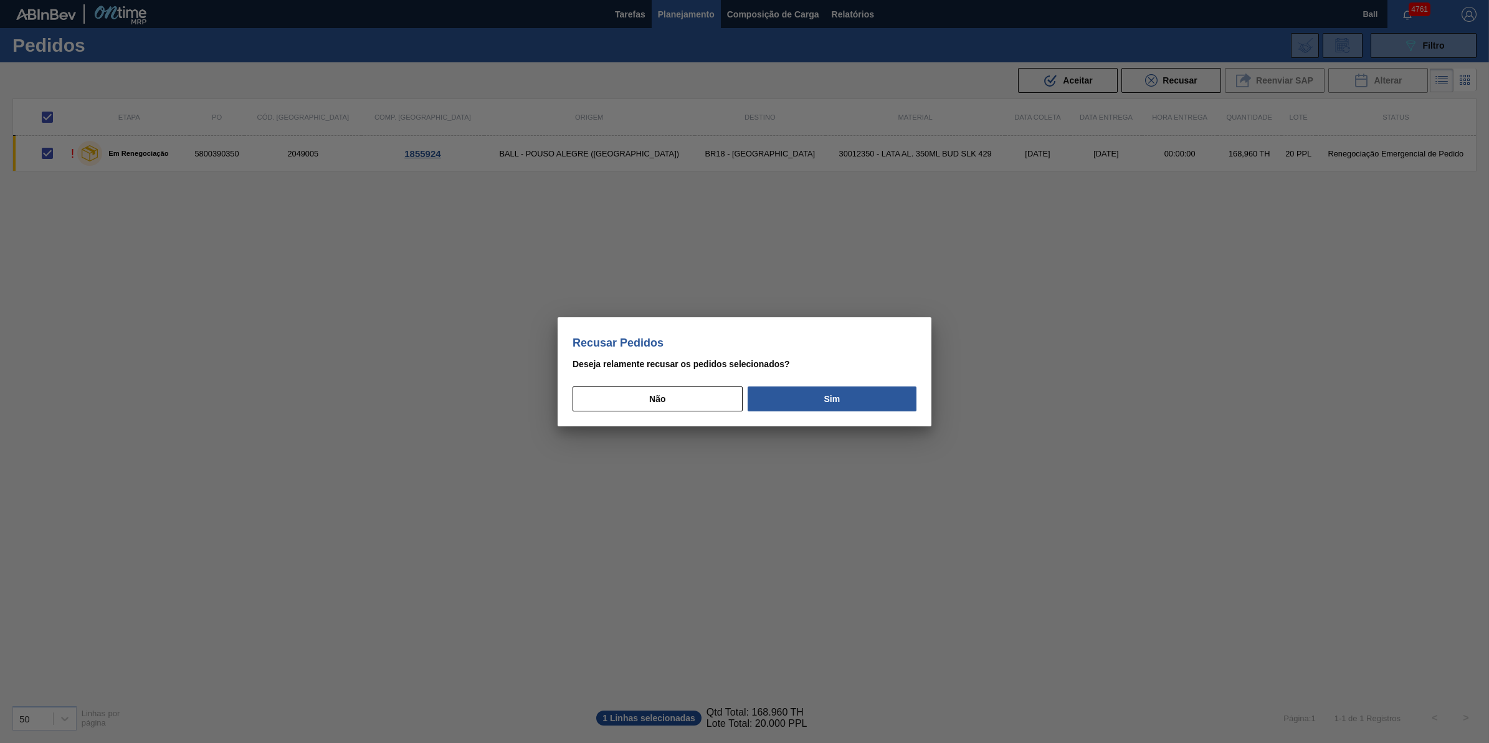
click at [815, 415] on div "Recusar Pedidos Deseja relamente recusar os pedidos selecionados? Não Sim" at bounding box center [745, 372] width 374 height 110
click at [828, 403] on button "Sim" at bounding box center [832, 398] width 169 height 25
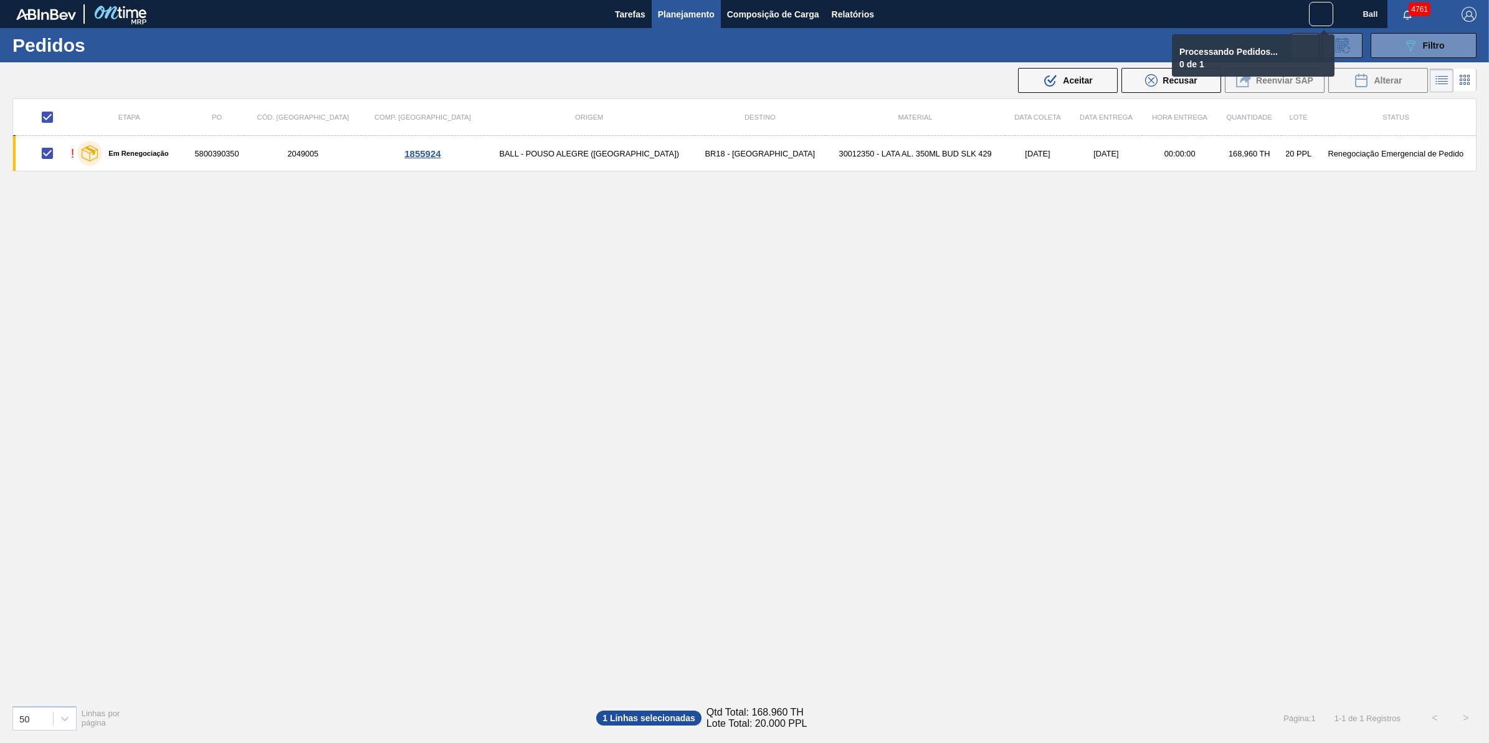
checkbox input "false"
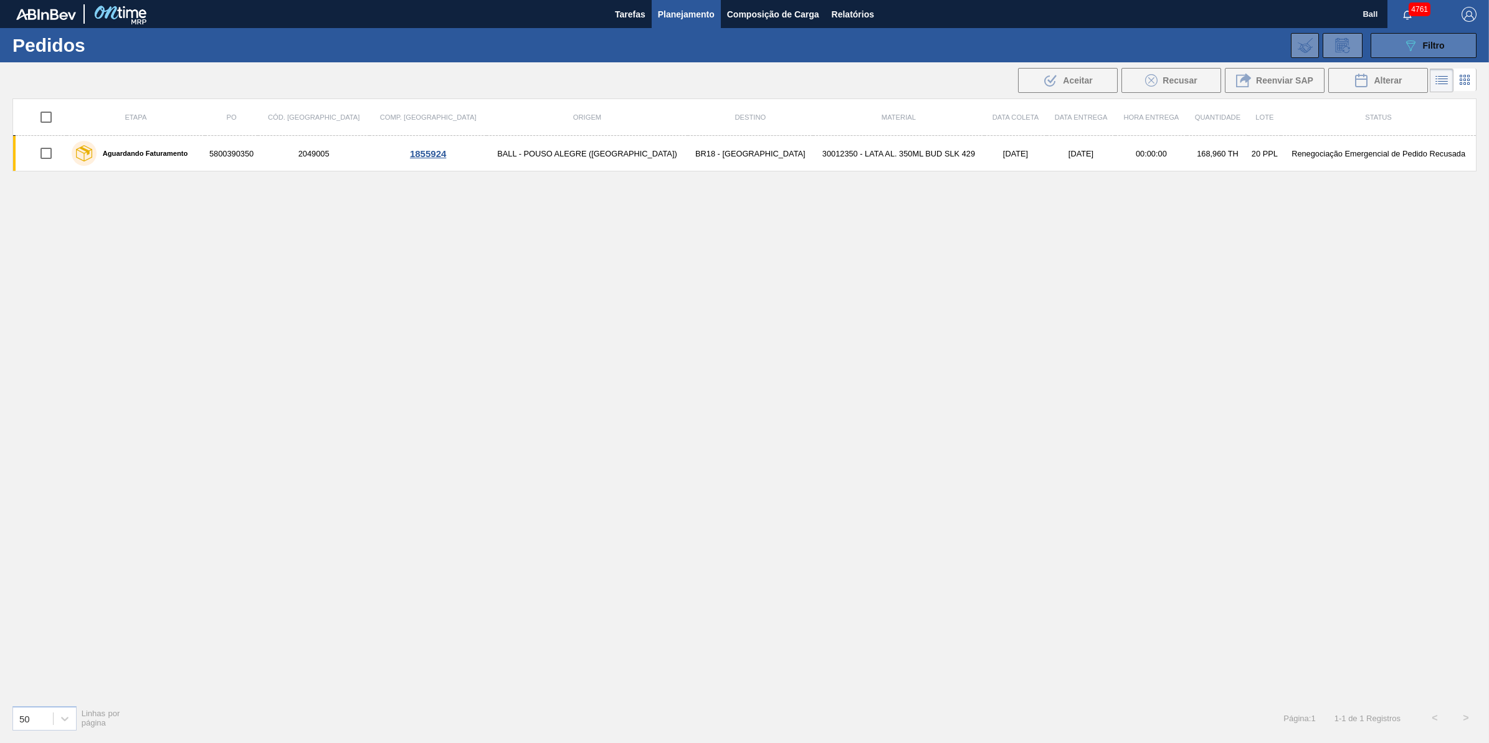
click at [1412, 45] on icon "089F7B8B-B2A5-4AFE-B5C0-19BA573D28AC" at bounding box center [1410, 45] width 15 height 15
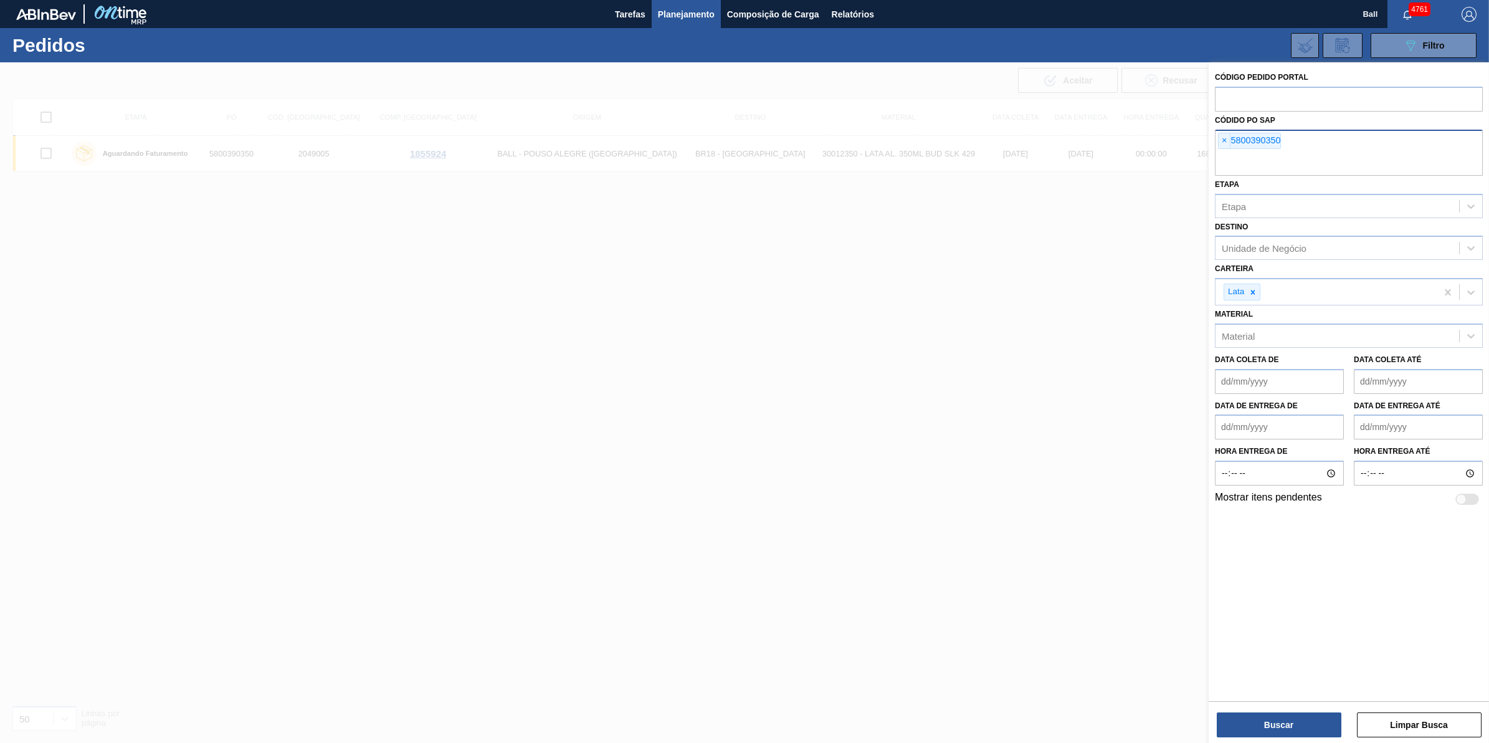
click at [1329, 143] on div "× 5800390350" at bounding box center [1349, 153] width 268 height 46
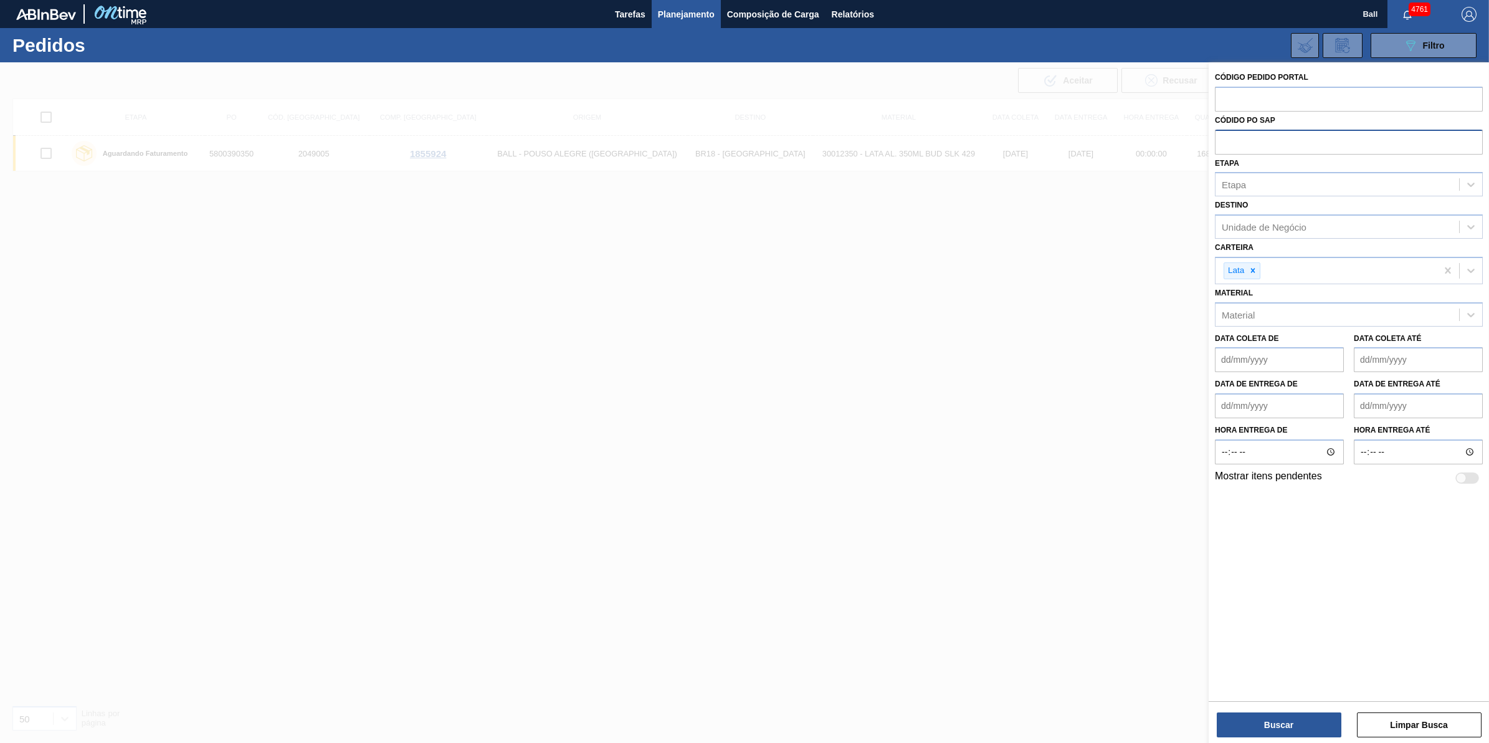
paste input "text"
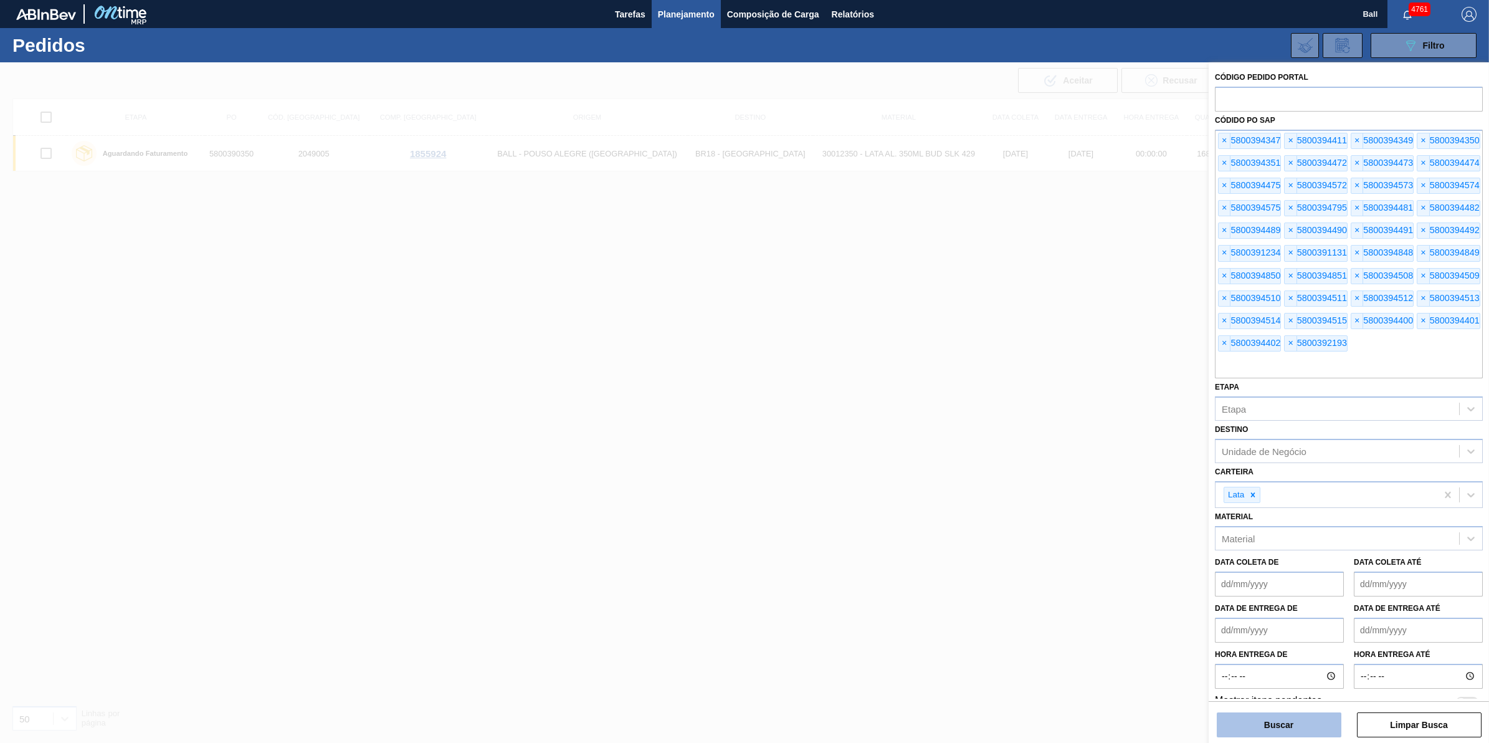
click at [1306, 715] on button "Buscar" at bounding box center [1279, 724] width 125 height 25
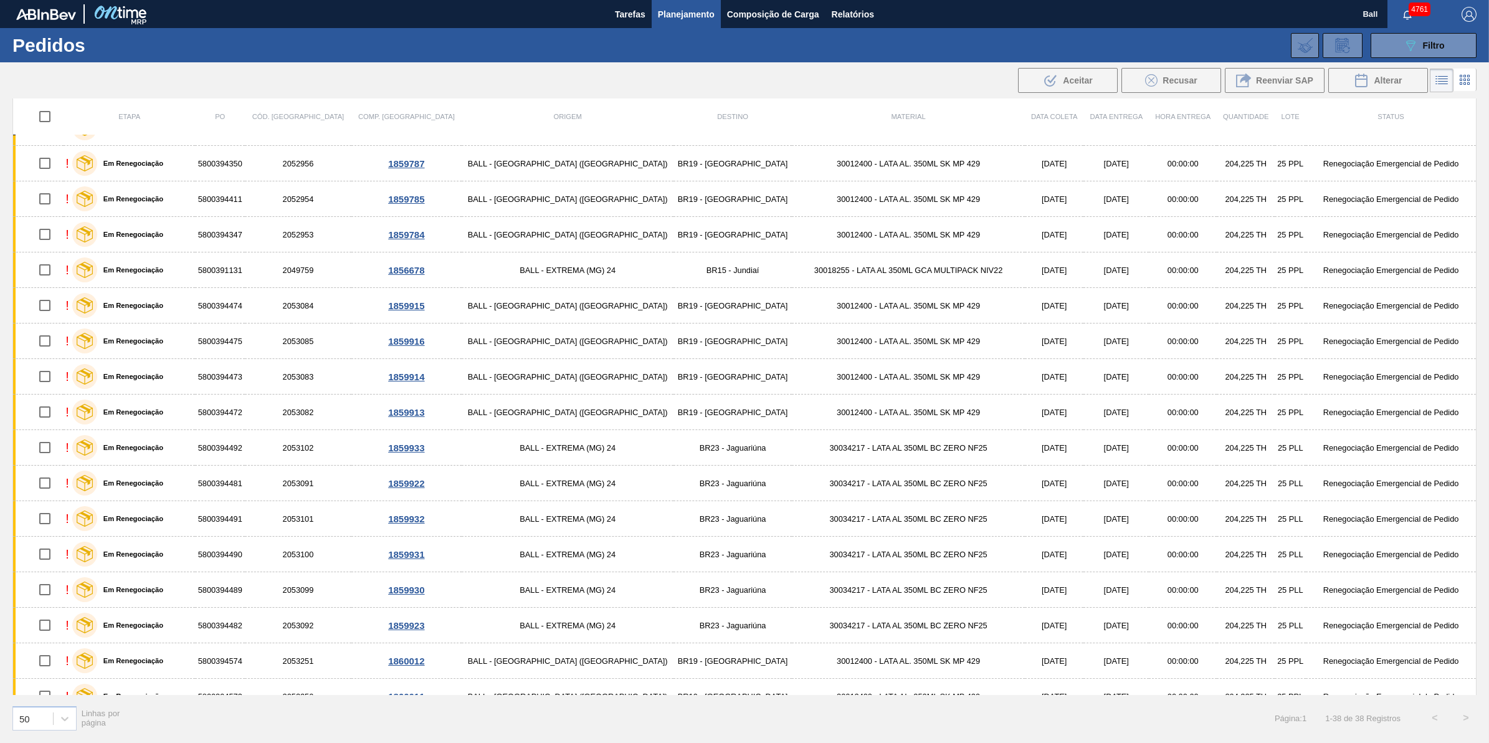
scroll to position [173, 0]
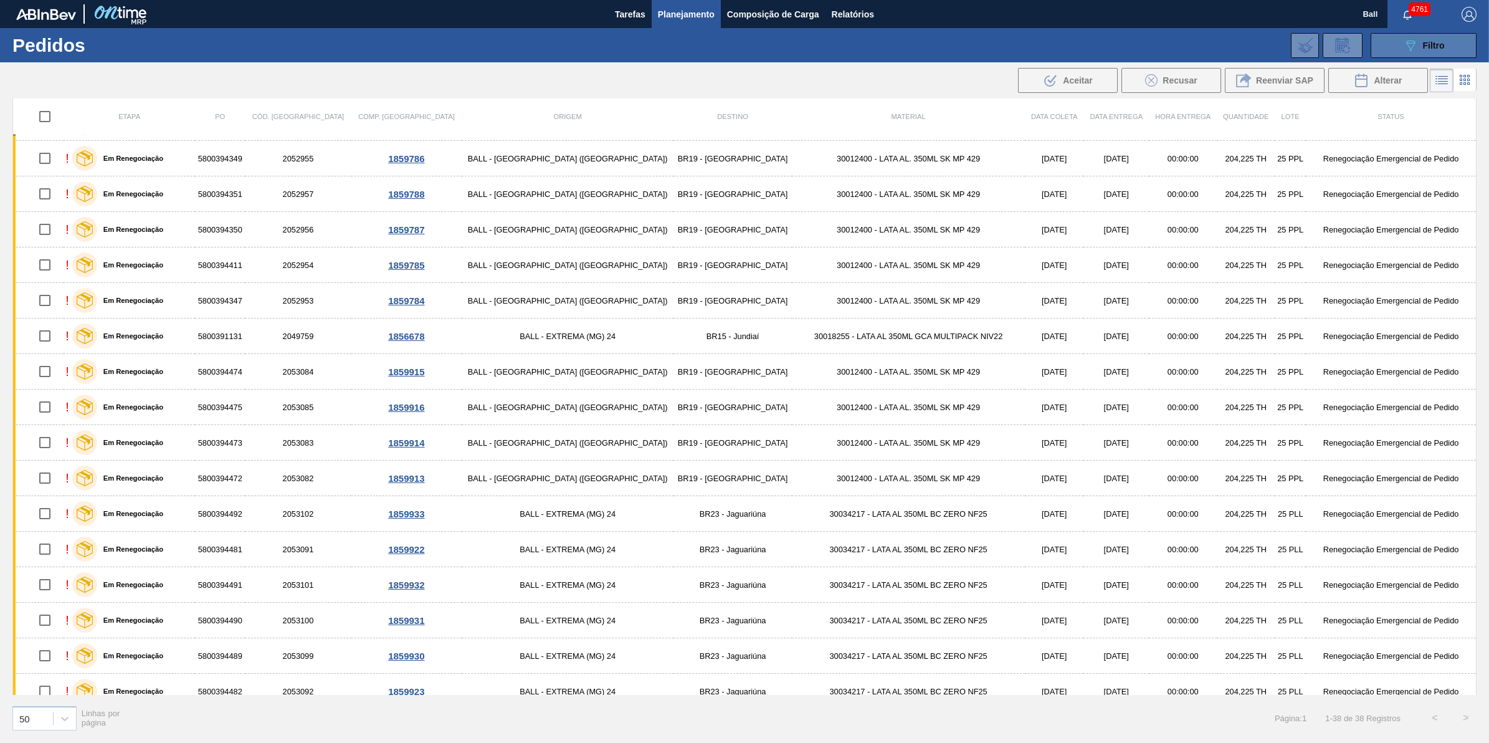
click at [1438, 49] on span "Filtro" at bounding box center [1434, 46] width 22 height 10
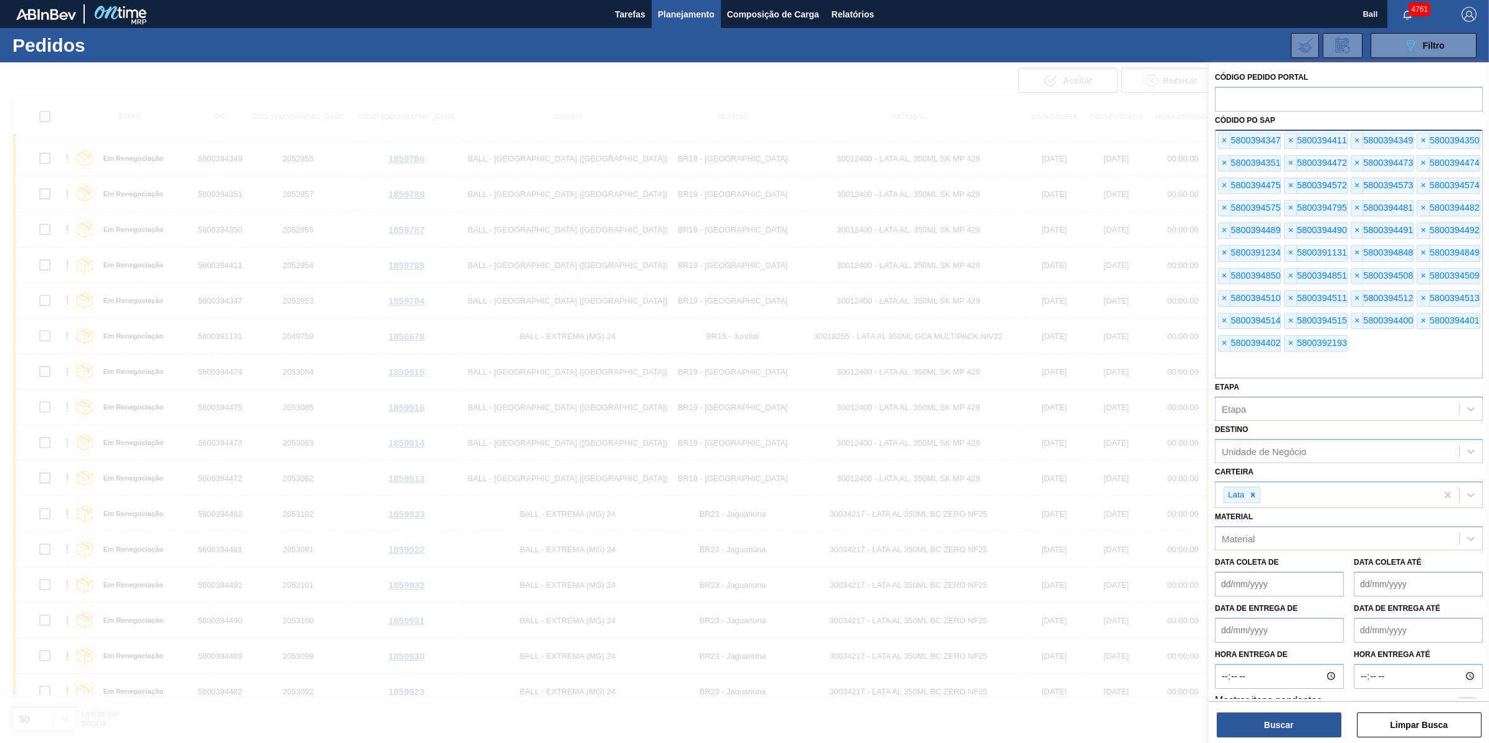
click at [1408, 378] on input "text" at bounding box center [1349, 367] width 268 height 24
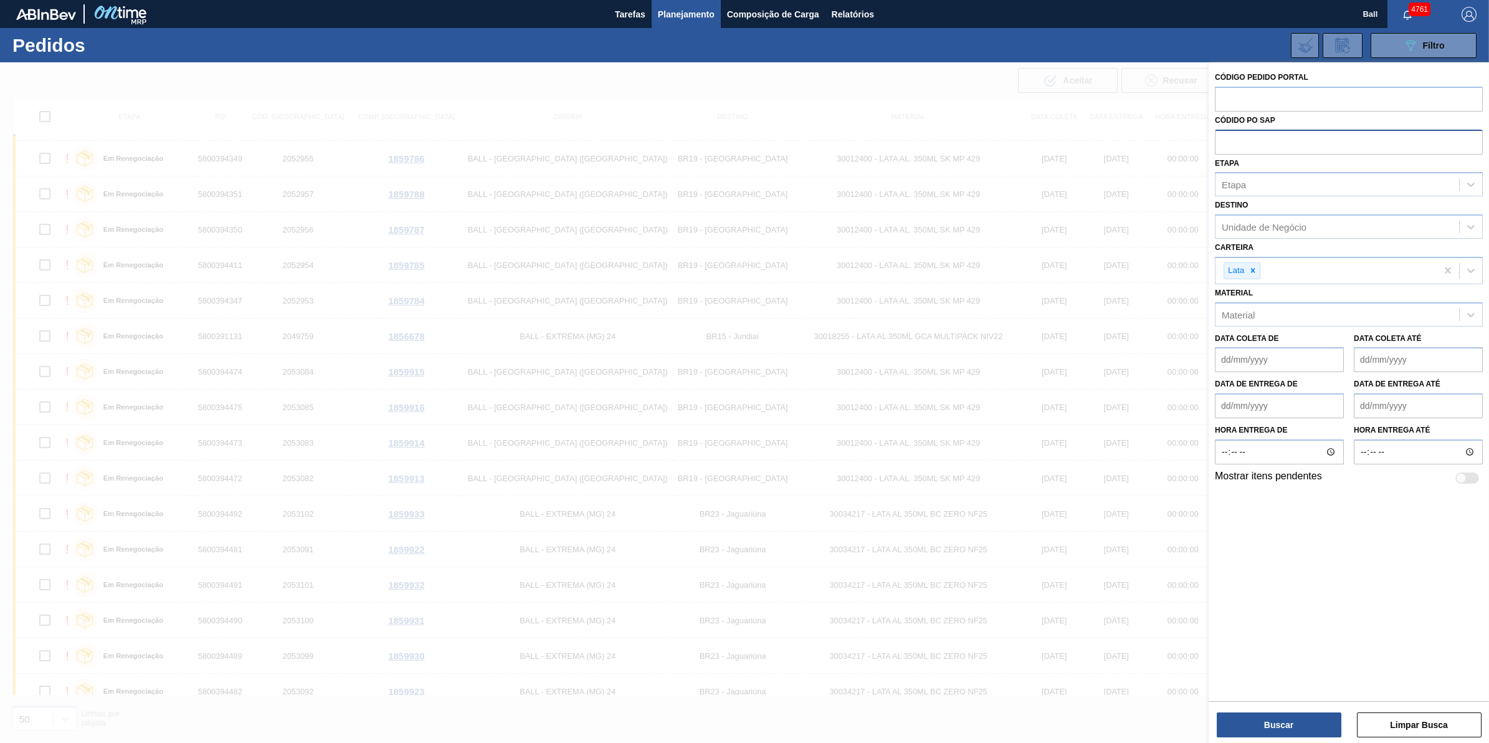
paste input "text"
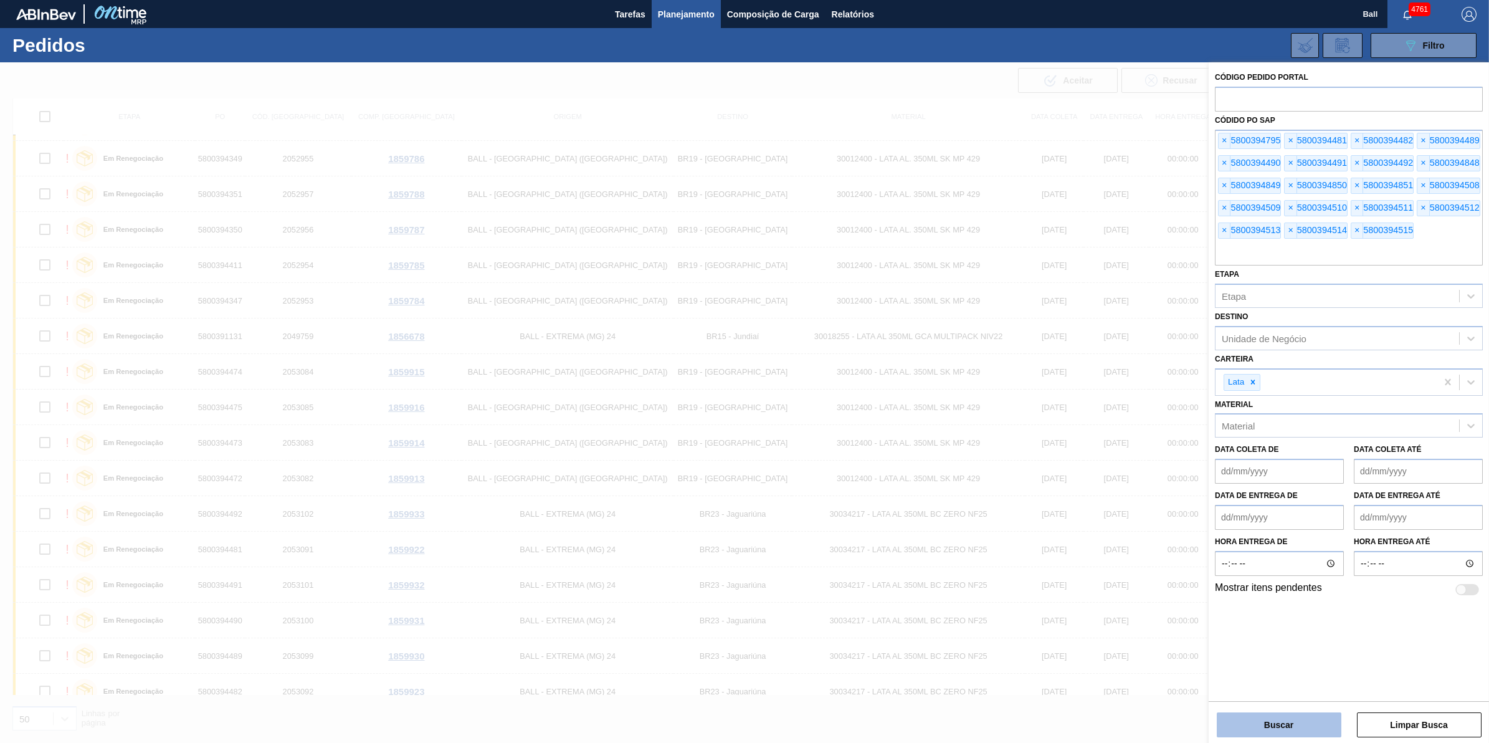
click at [1260, 726] on button "Buscar" at bounding box center [1279, 724] width 125 height 25
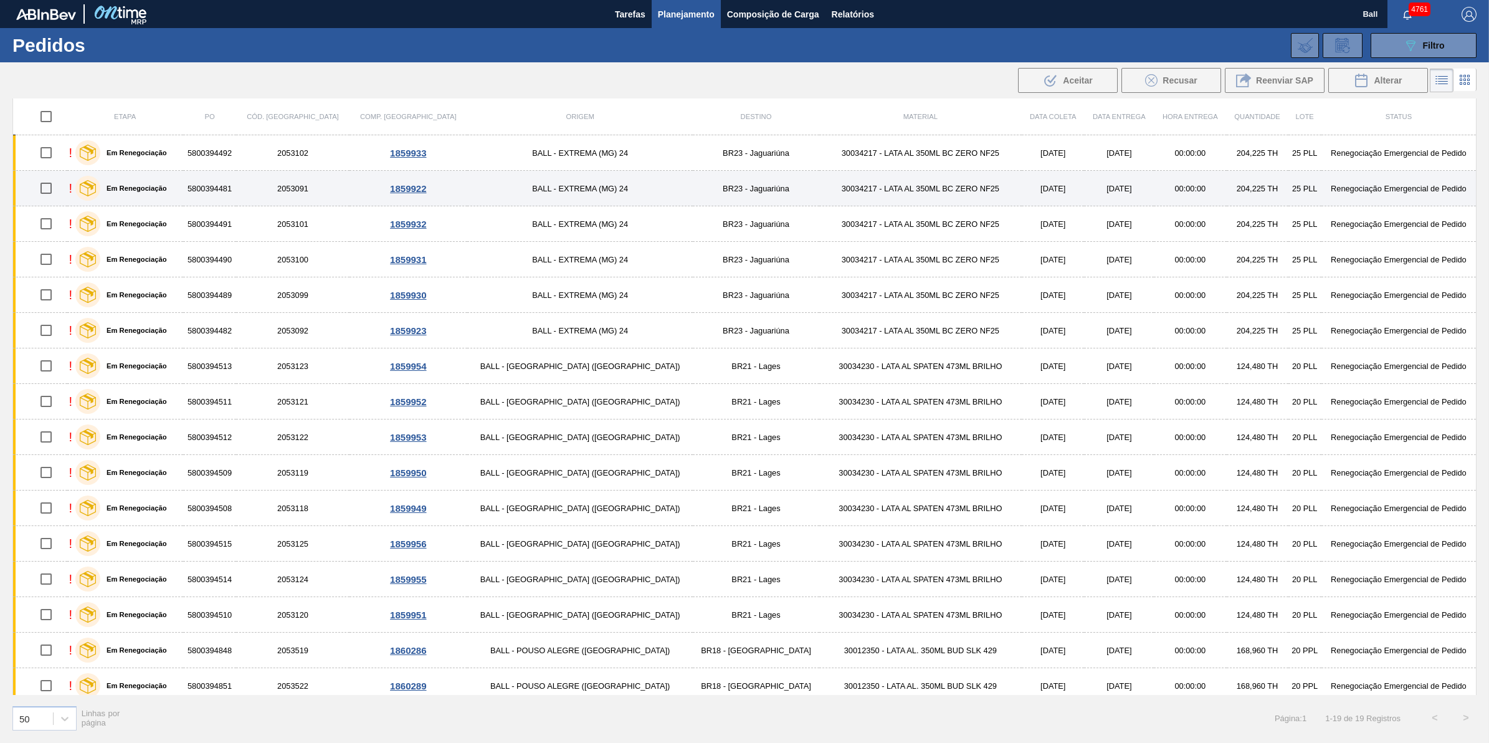
scroll to position [0, 0]
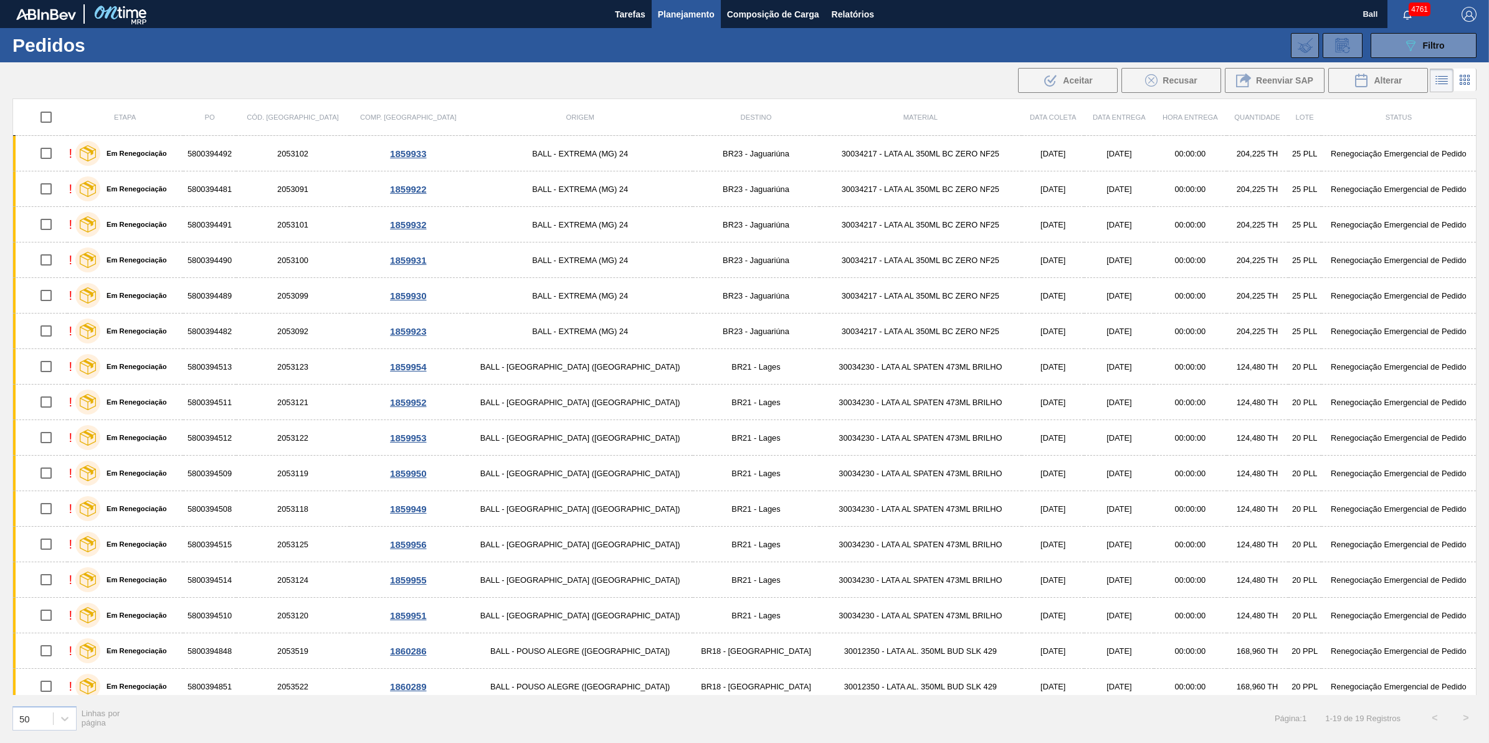
click at [48, 118] on input "checkbox" at bounding box center [46, 117] width 26 height 26
checkbox input "true"
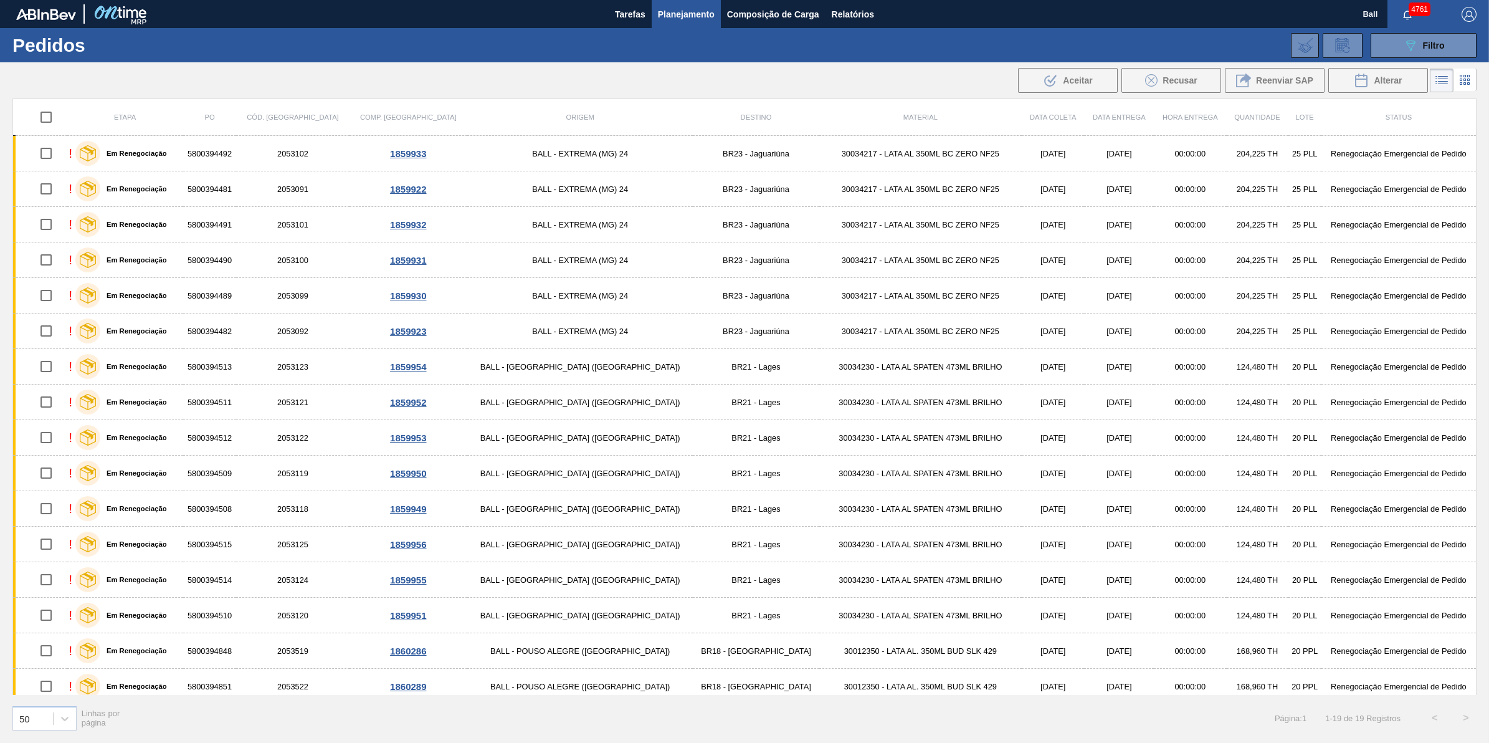
checkbox input "true"
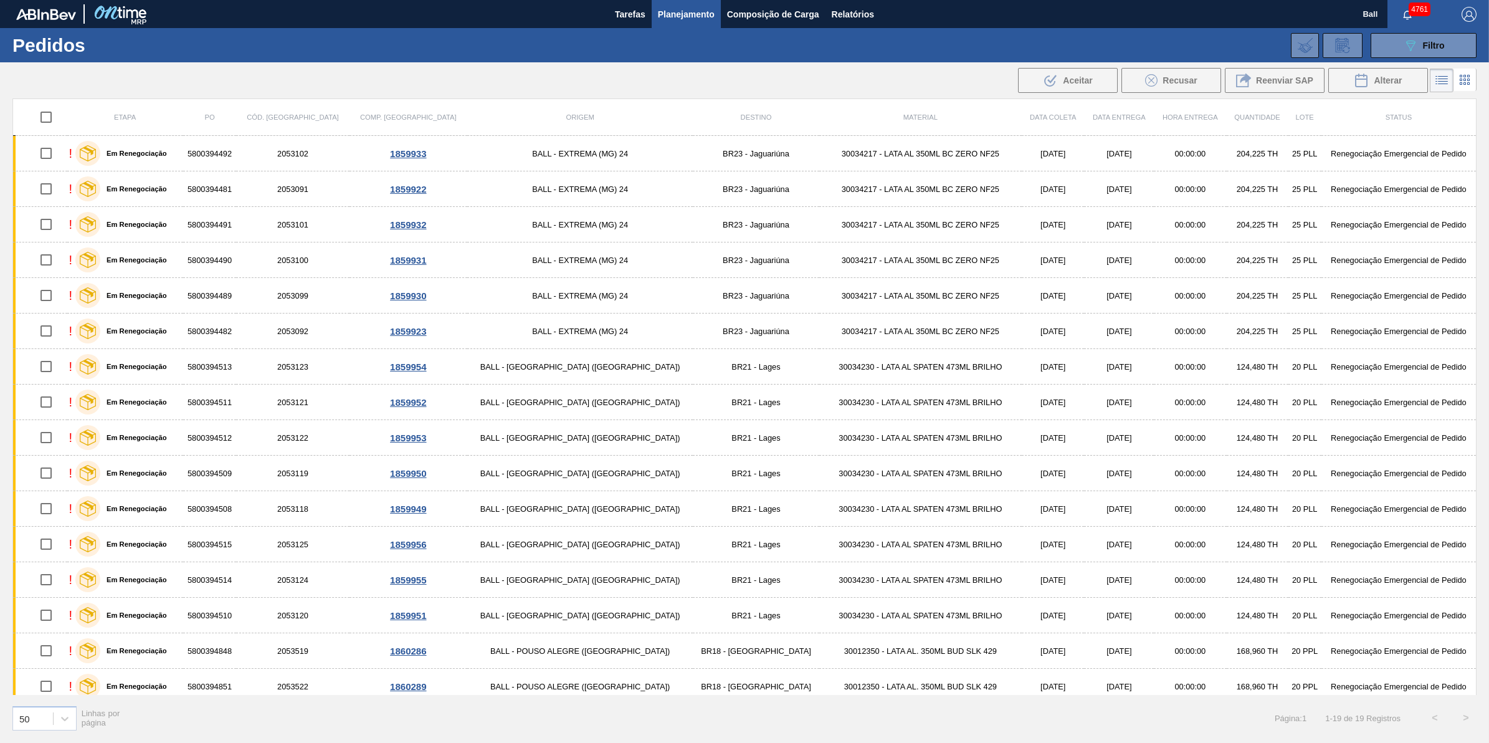
checkbox input "true"
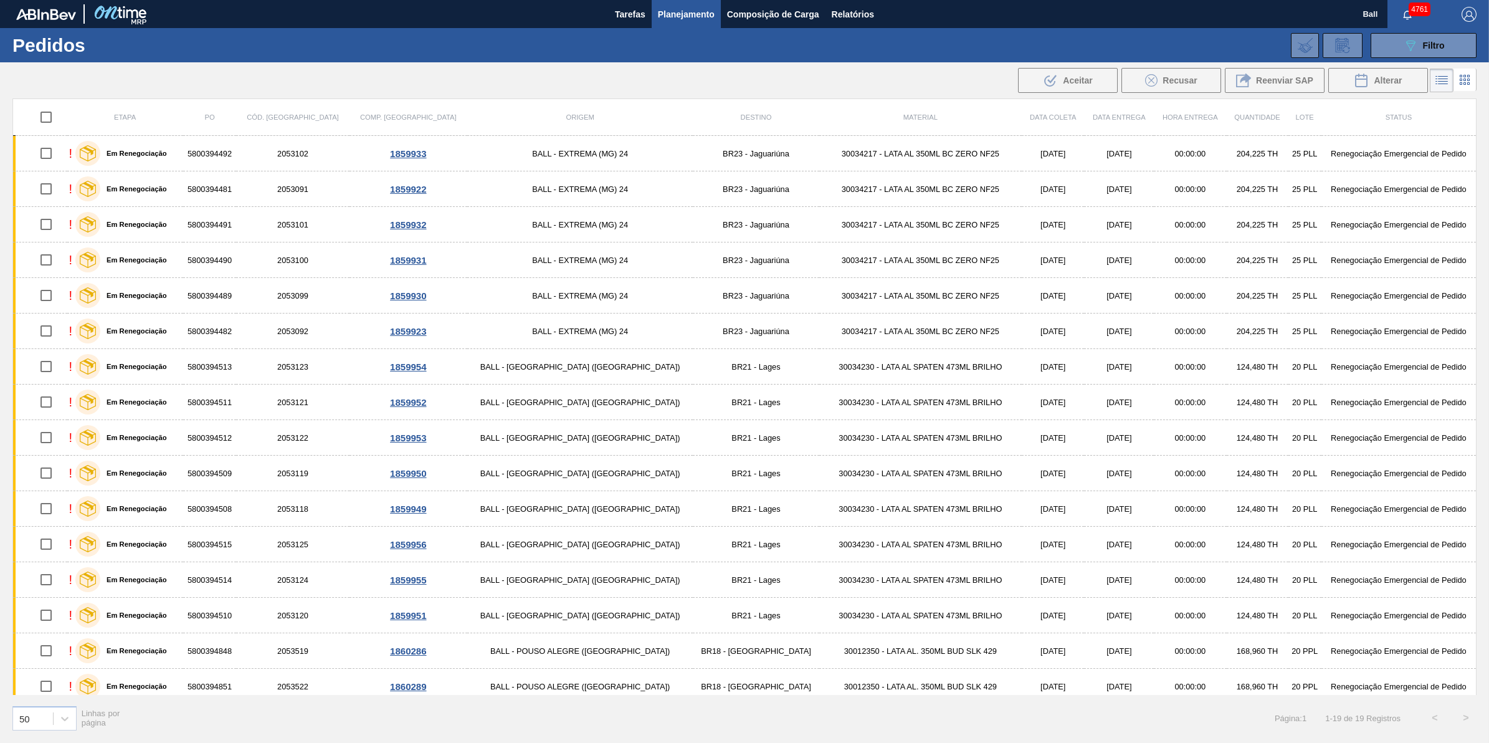
checkbox input "true"
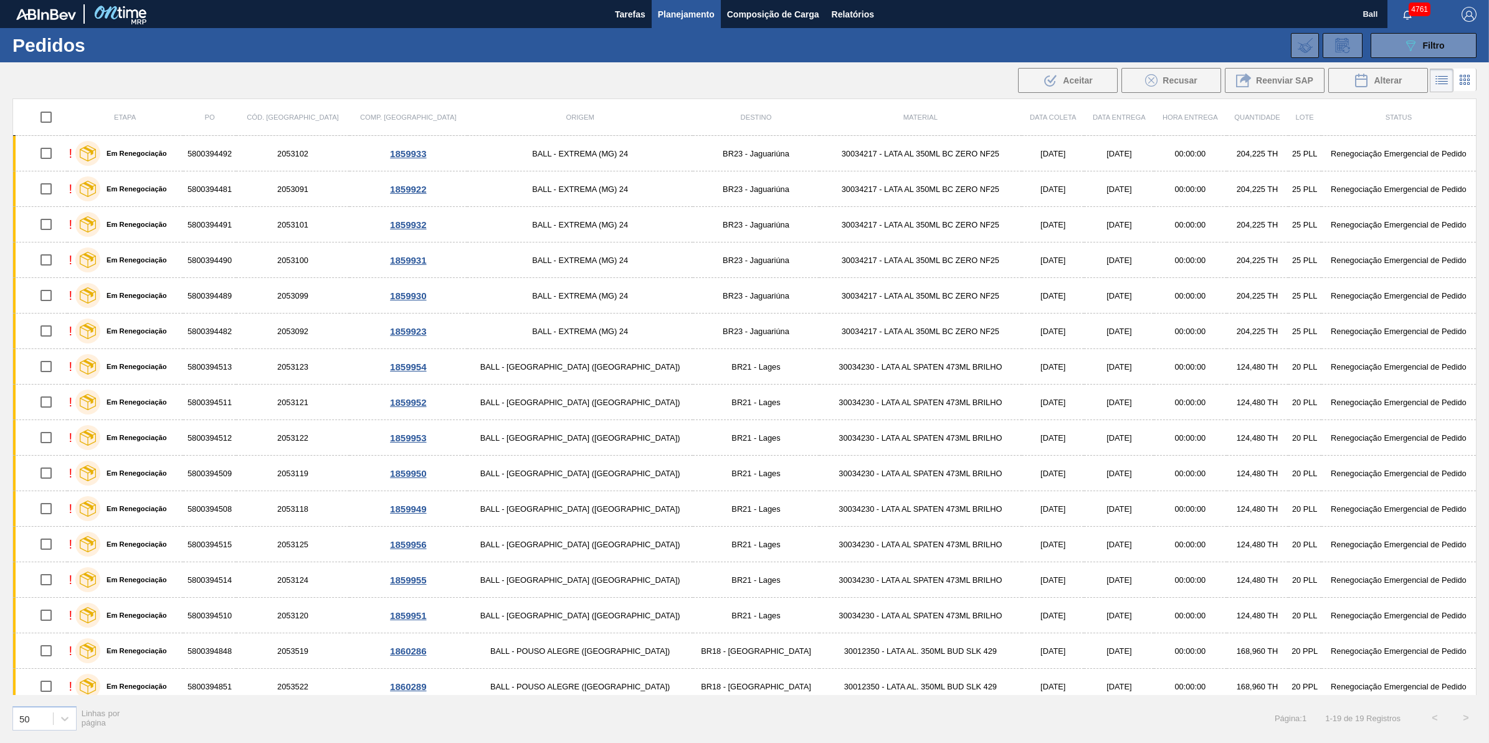
checkbox input "true"
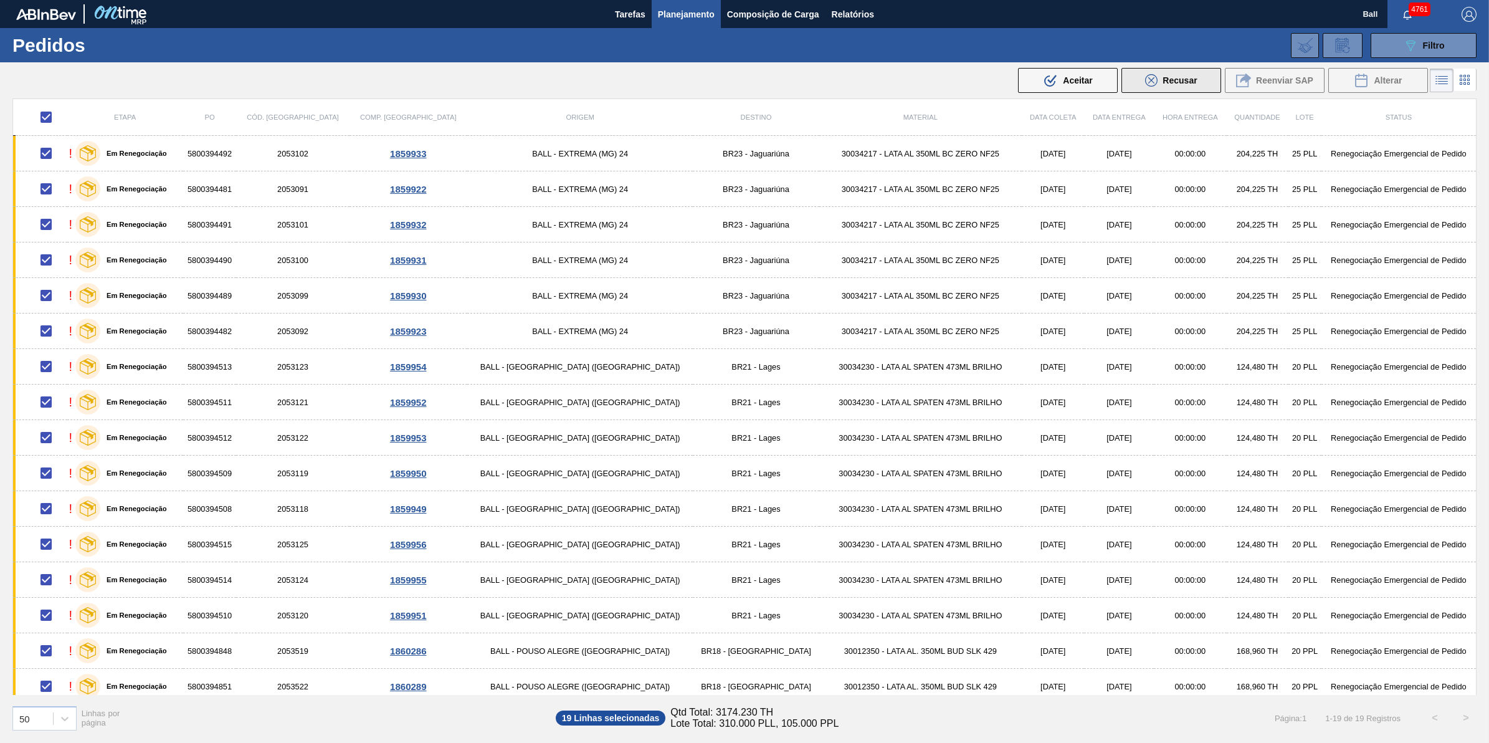
click at [1195, 81] on span "Recusar" at bounding box center [1180, 80] width 34 height 10
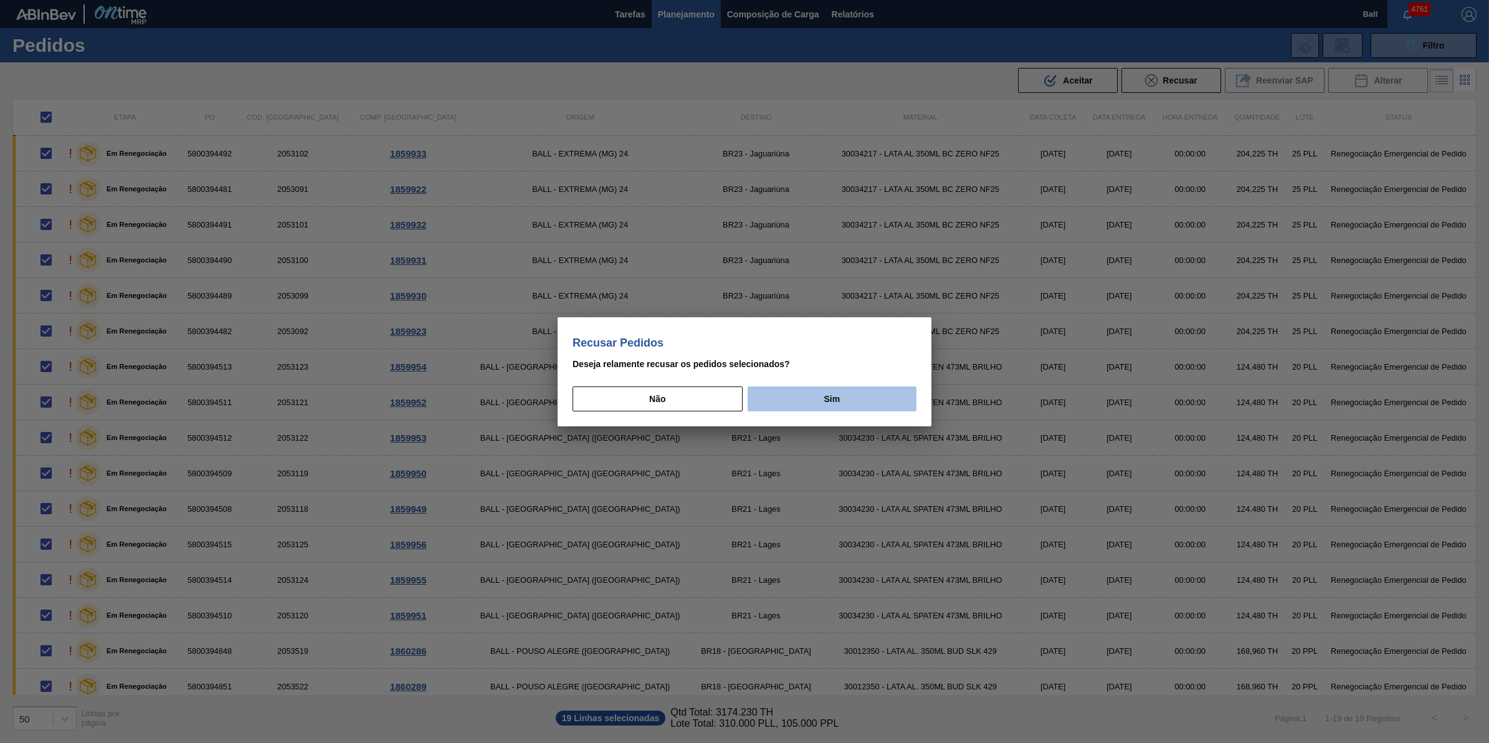
click at [810, 399] on button "Sim" at bounding box center [832, 398] width 169 height 25
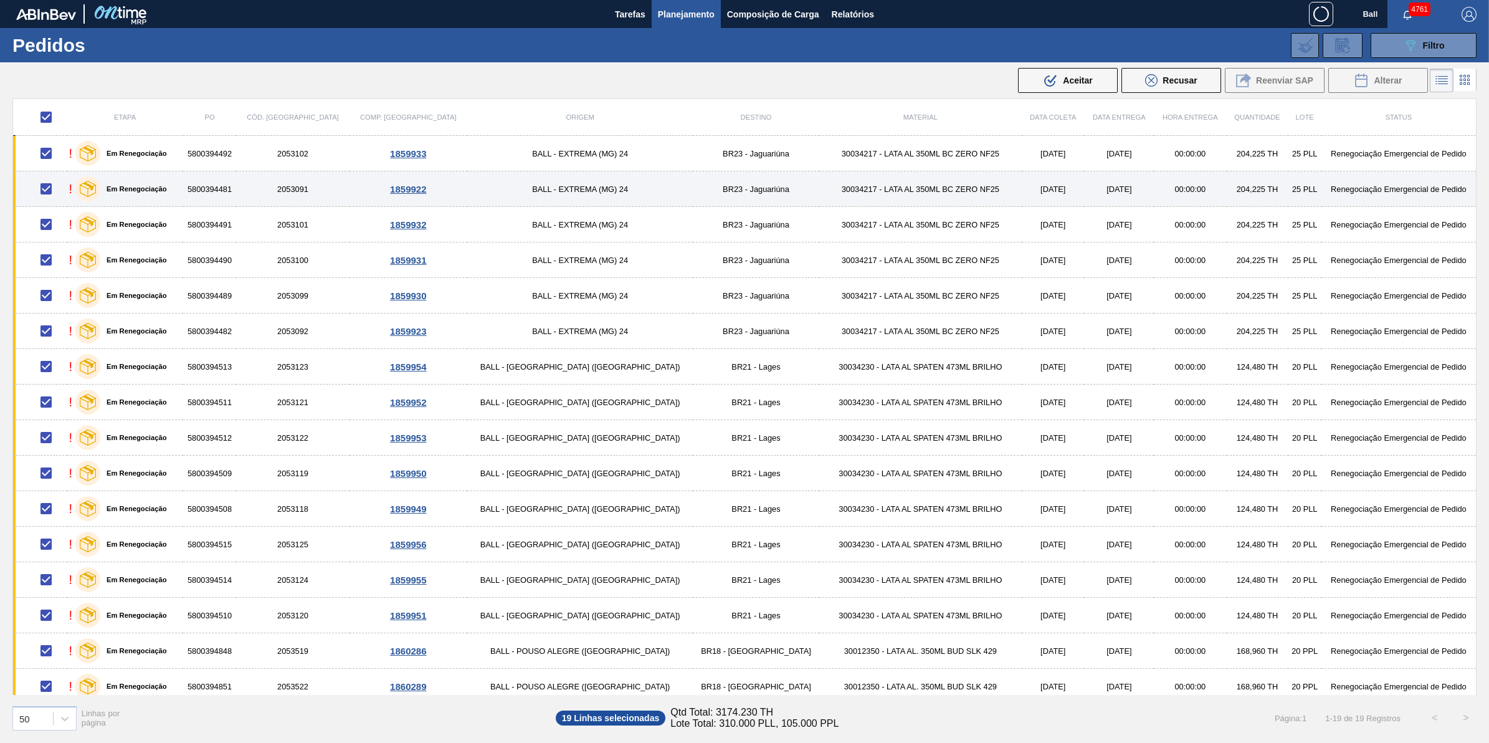
checkbox input "false"
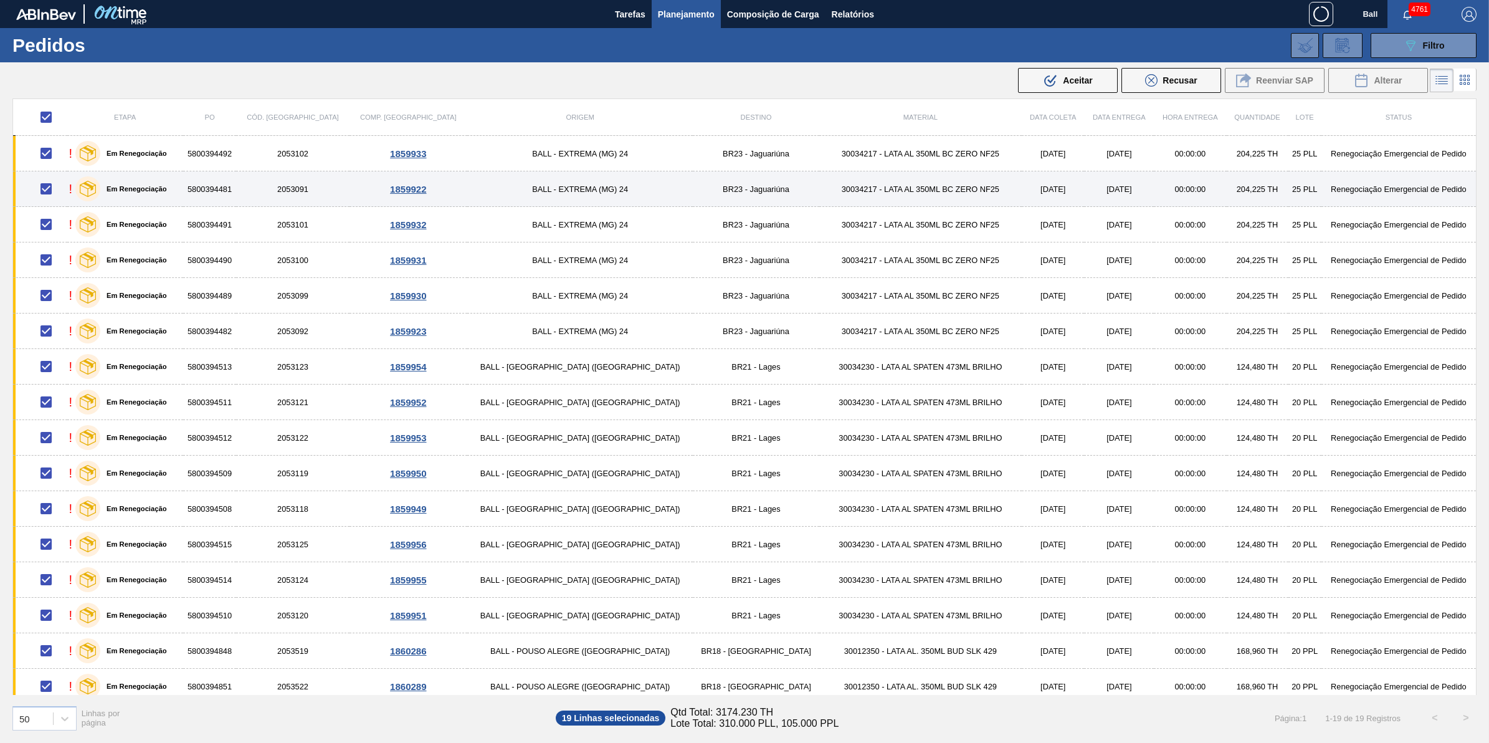
checkbox input "false"
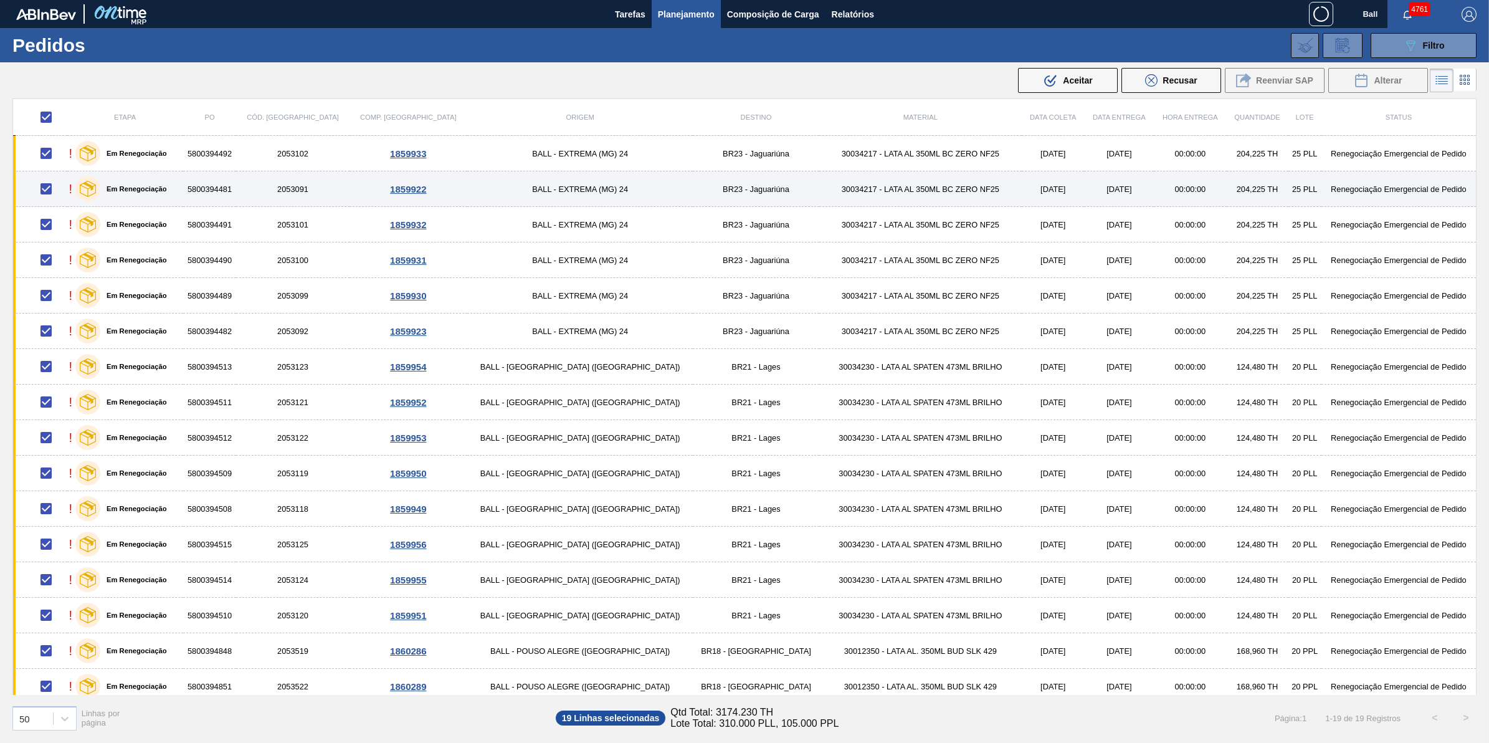
checkbox input "false"
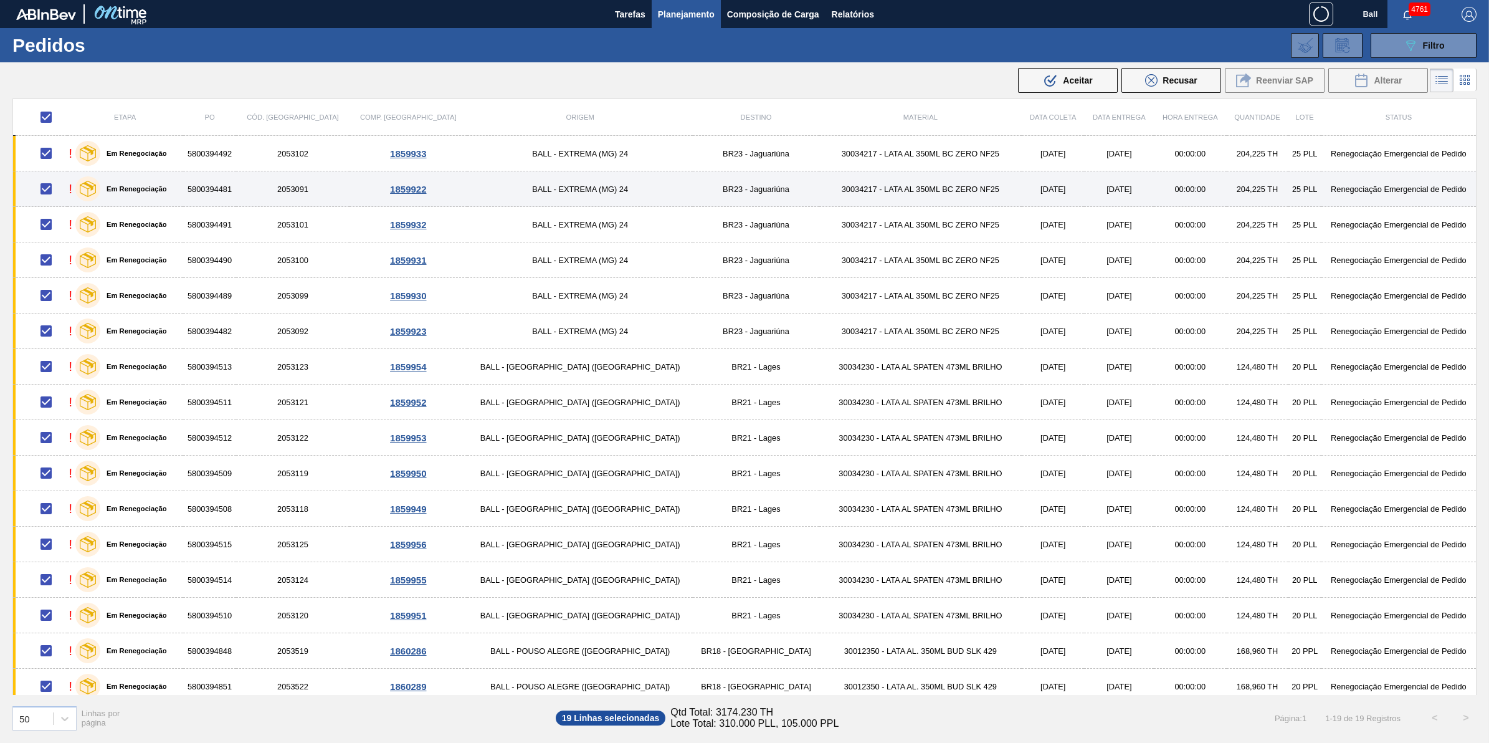
checkbox input "false"
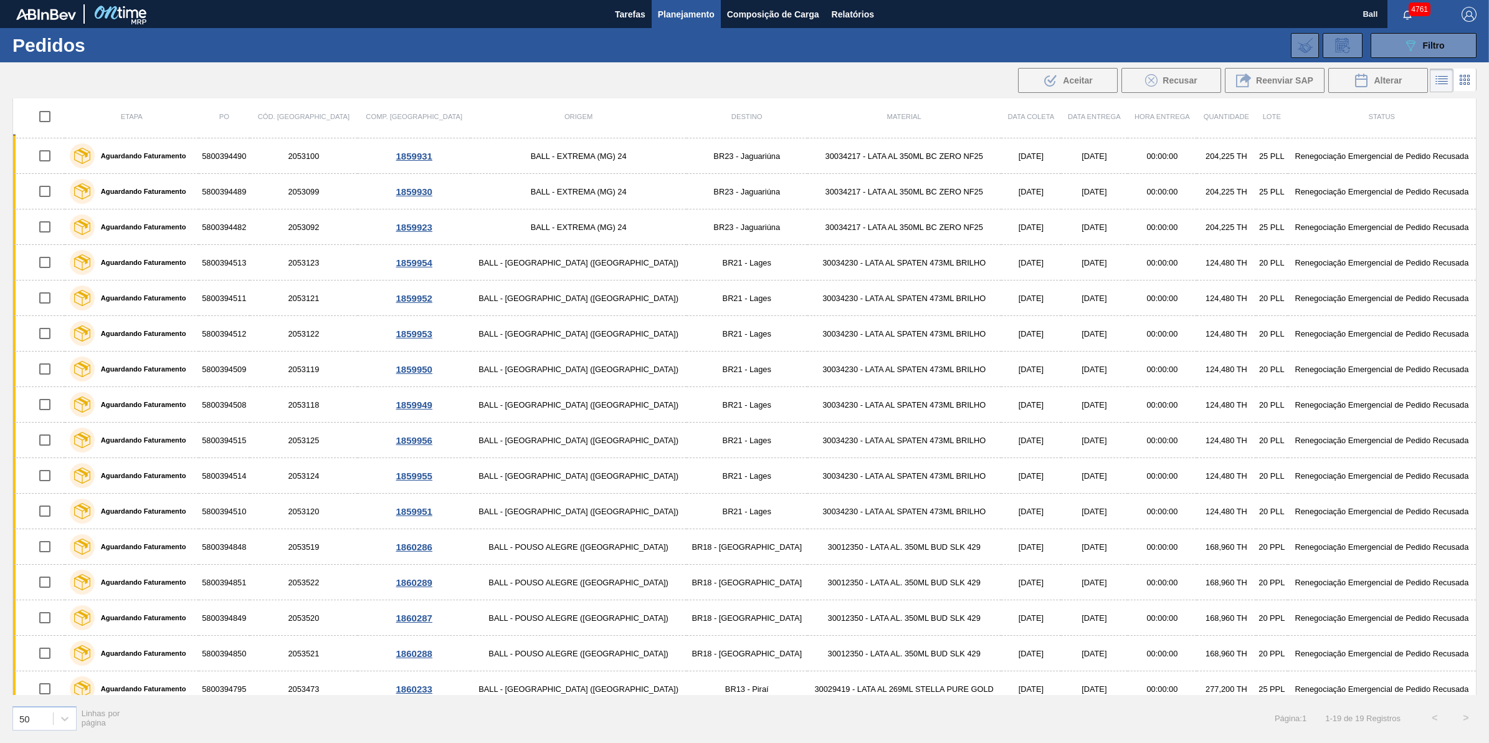
scroll to position [118, 0]
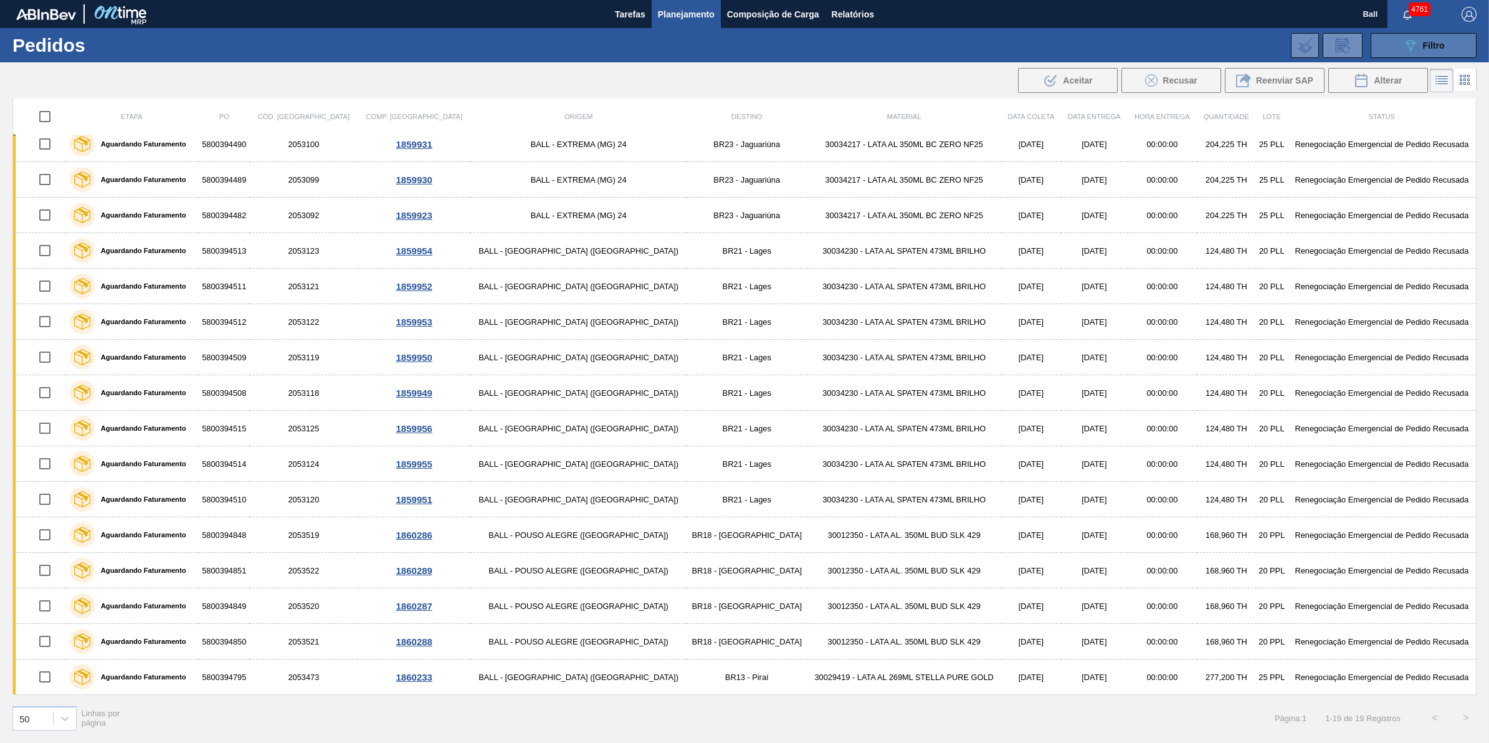
click at [1440, 45] on span "Filtro" at bounding box center [1434, 46] width 22 height 10
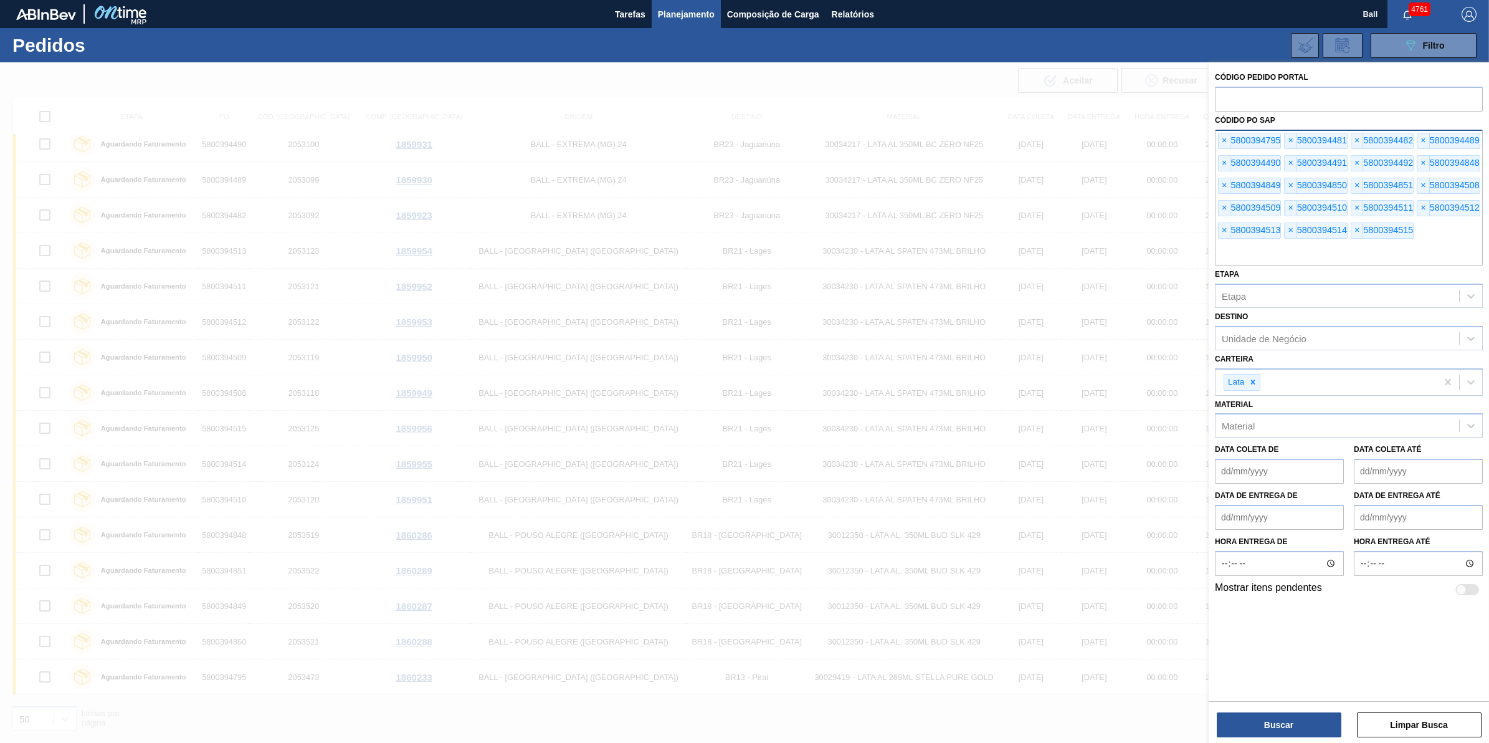
click at [1287, 260] on input "text" at bounding box center [1349, 254] width 268 height 24
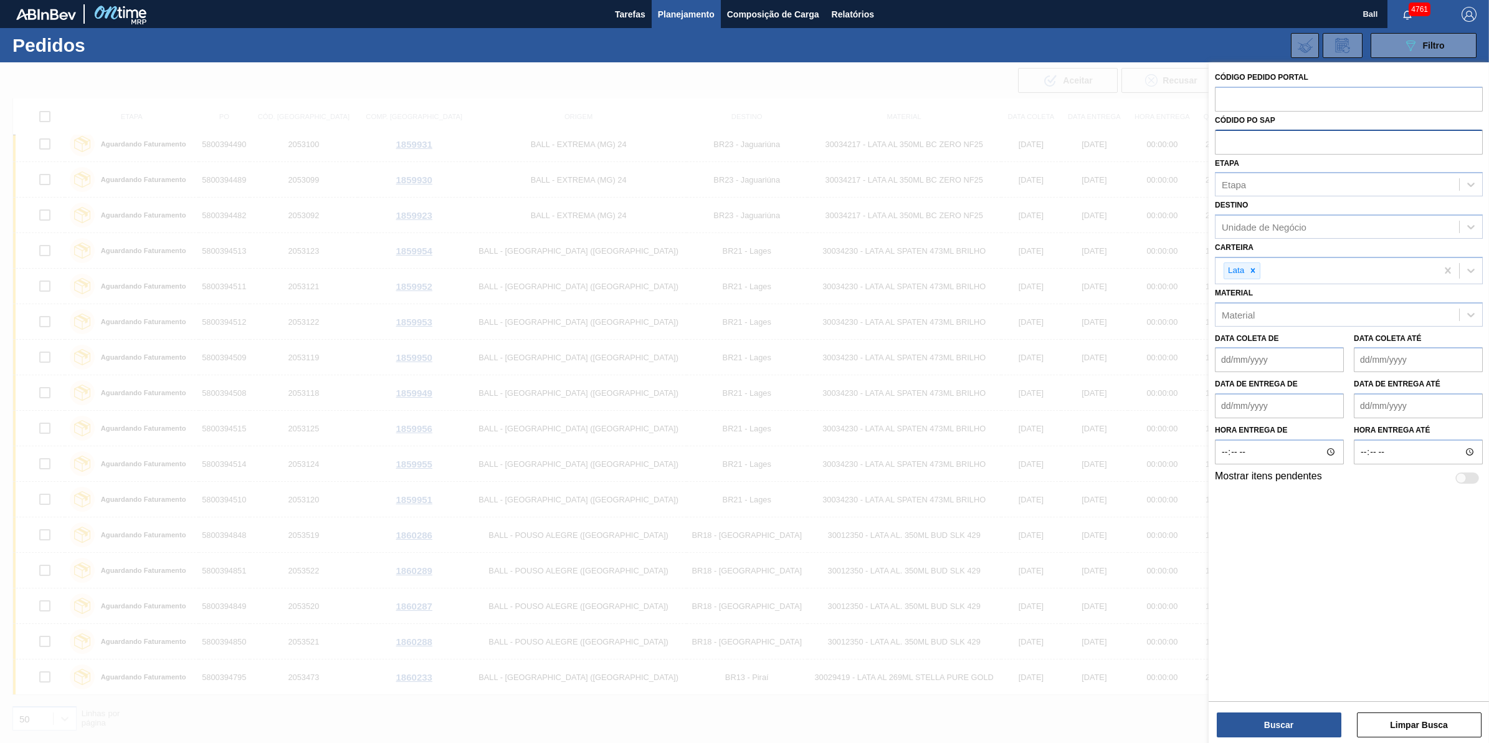
paste input "text"
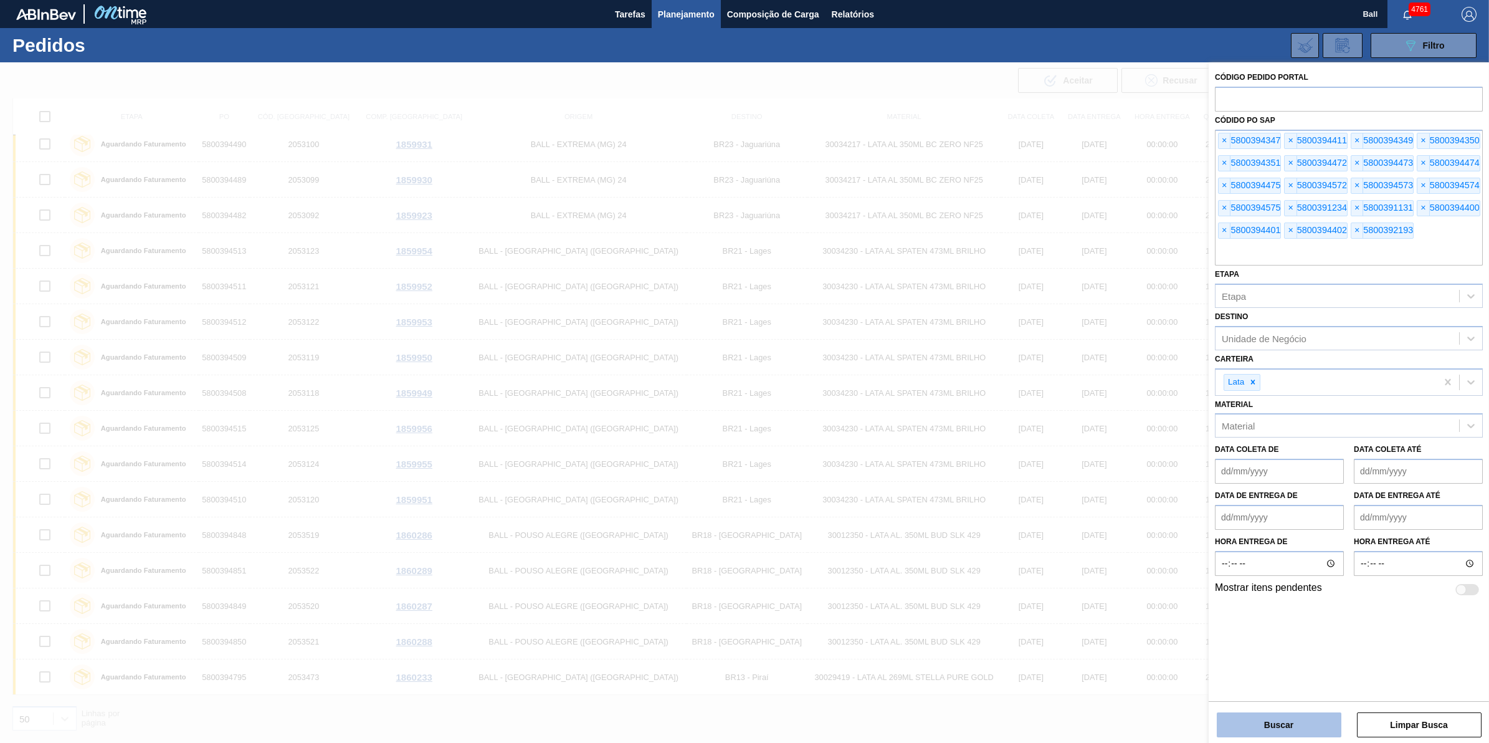
click at [1289, 728] on button "Buscar" at bounding box center [1279, 724] width 125 height 25
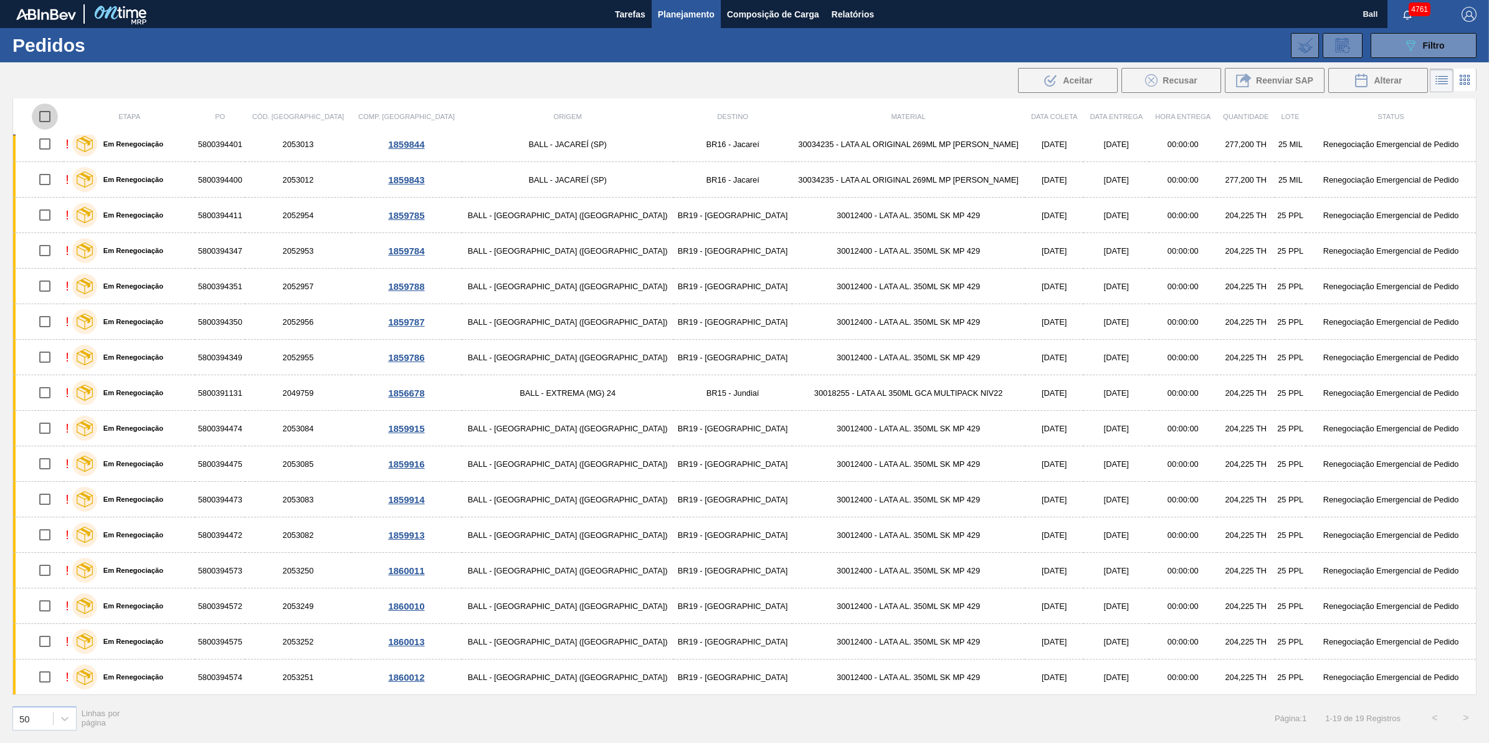
drag, startPoint x: 49, startPoint y: 115, endPoint x: 66, endPoint y: 127, distance: 20.7
click at [49, 115] on input "checkbox" at bounding box center [45, 116] width 26 height 26
checkbox input "true"
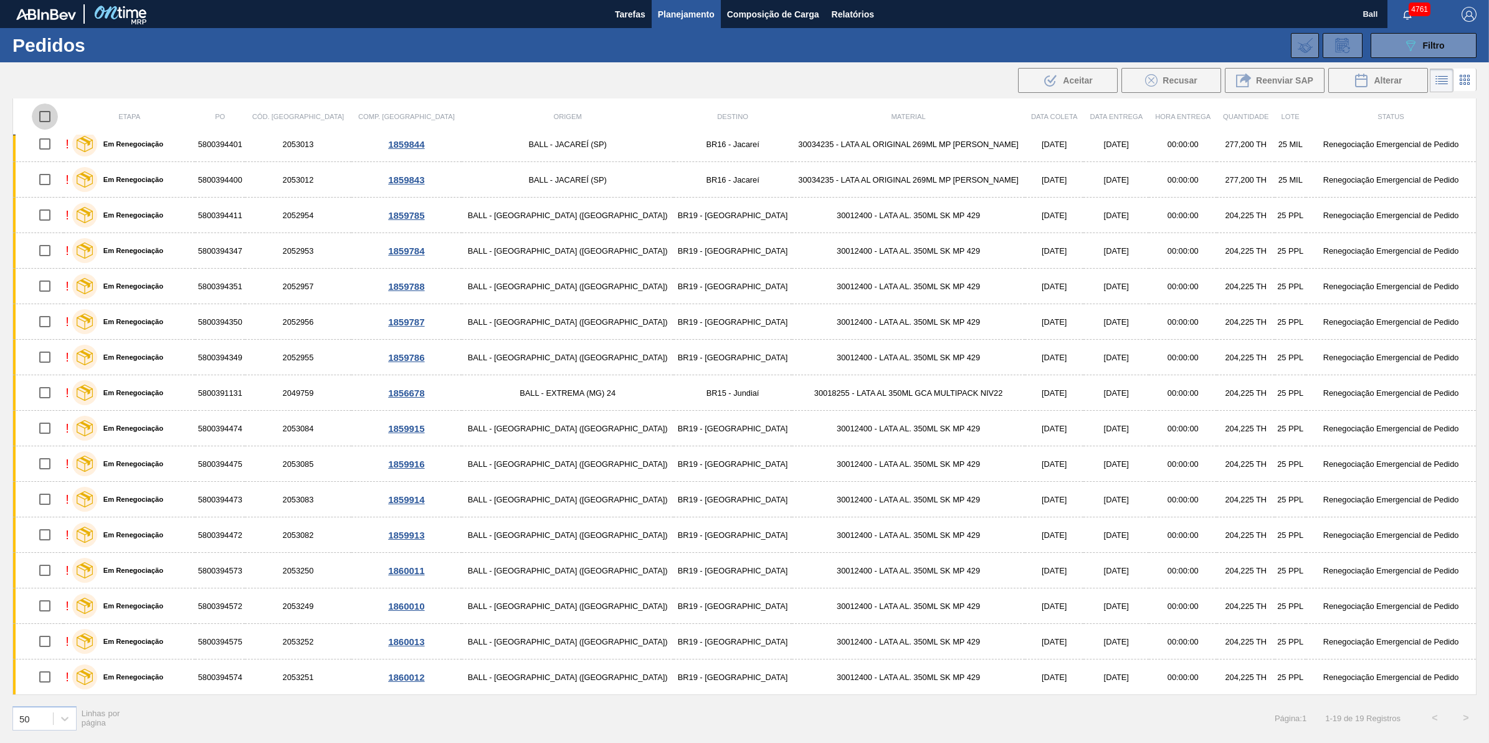
checkbox input "true"
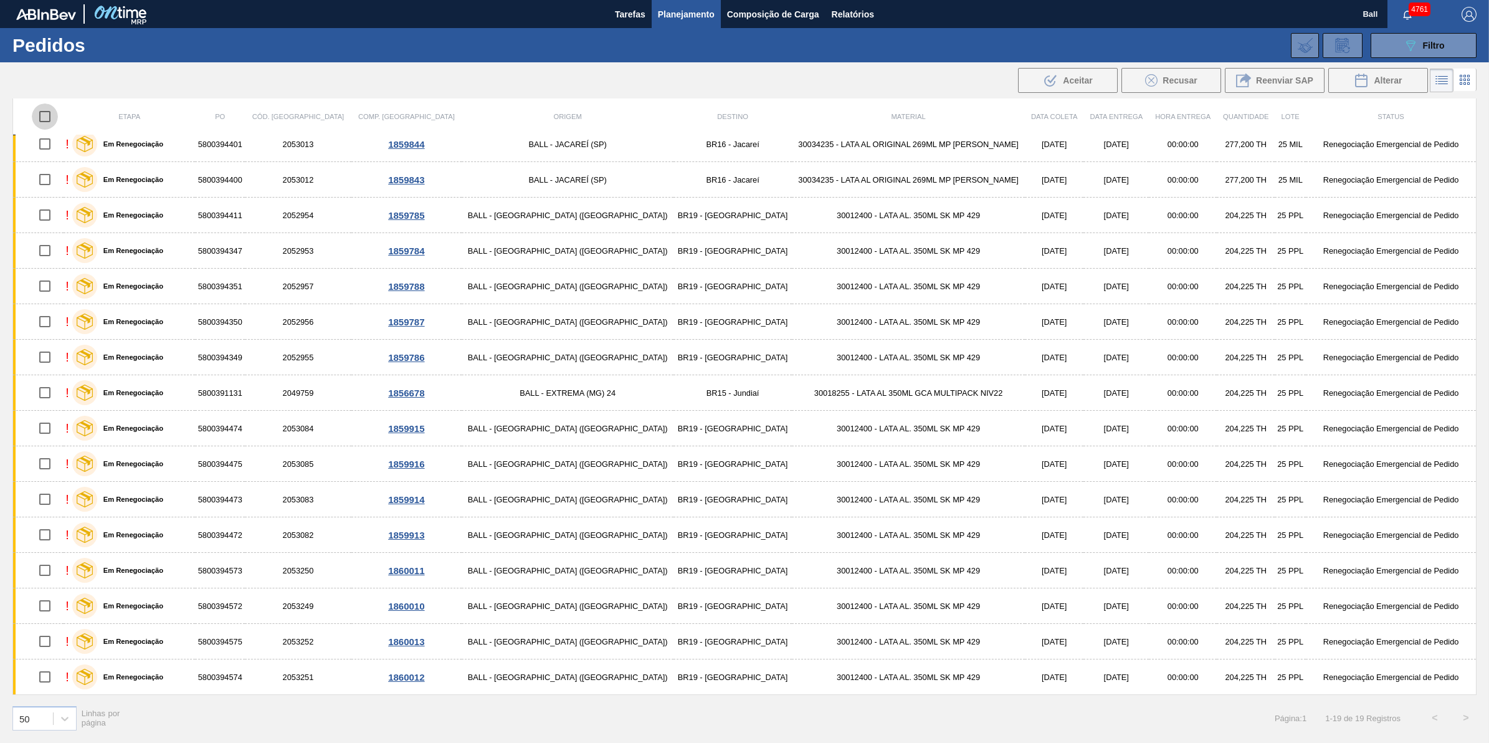
checkbox input "true"
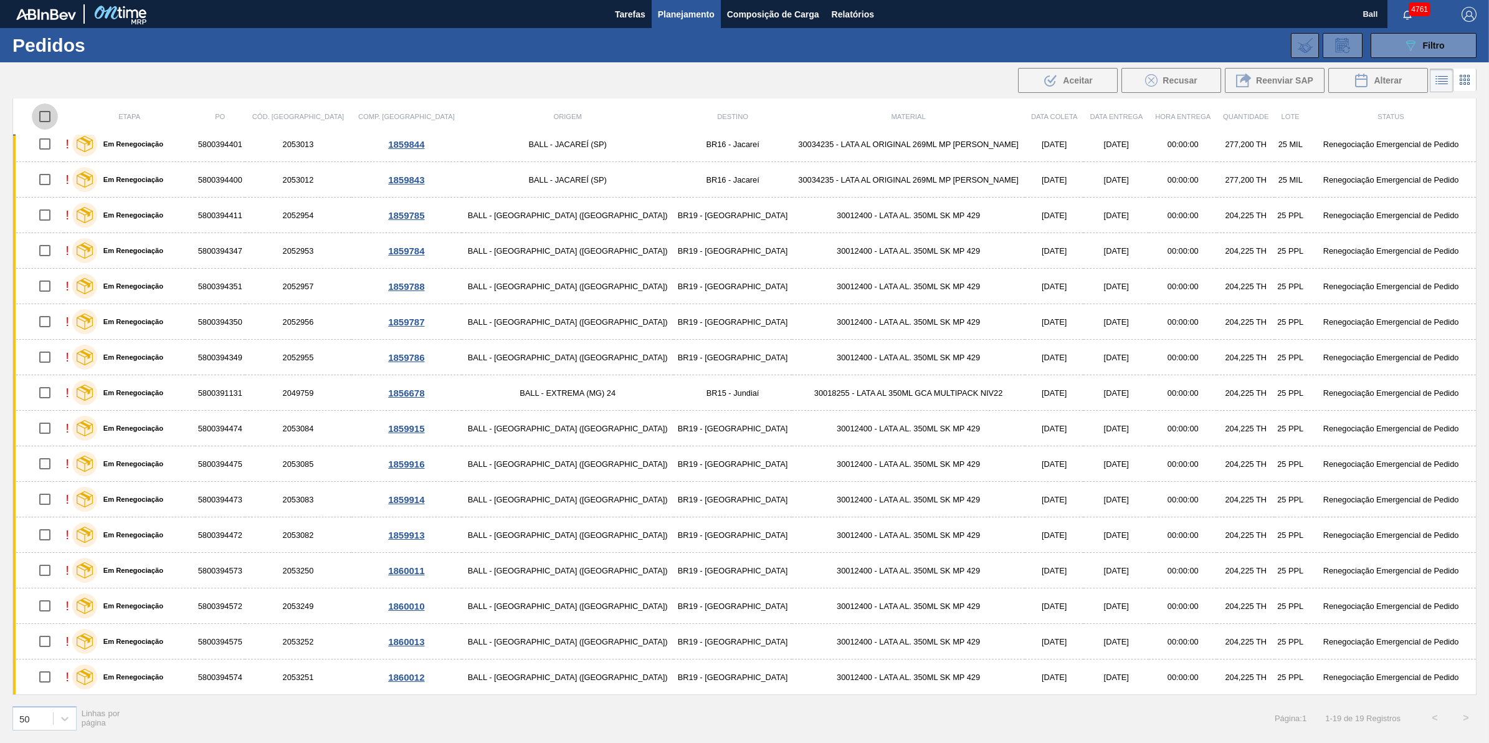
checkbox input "true"
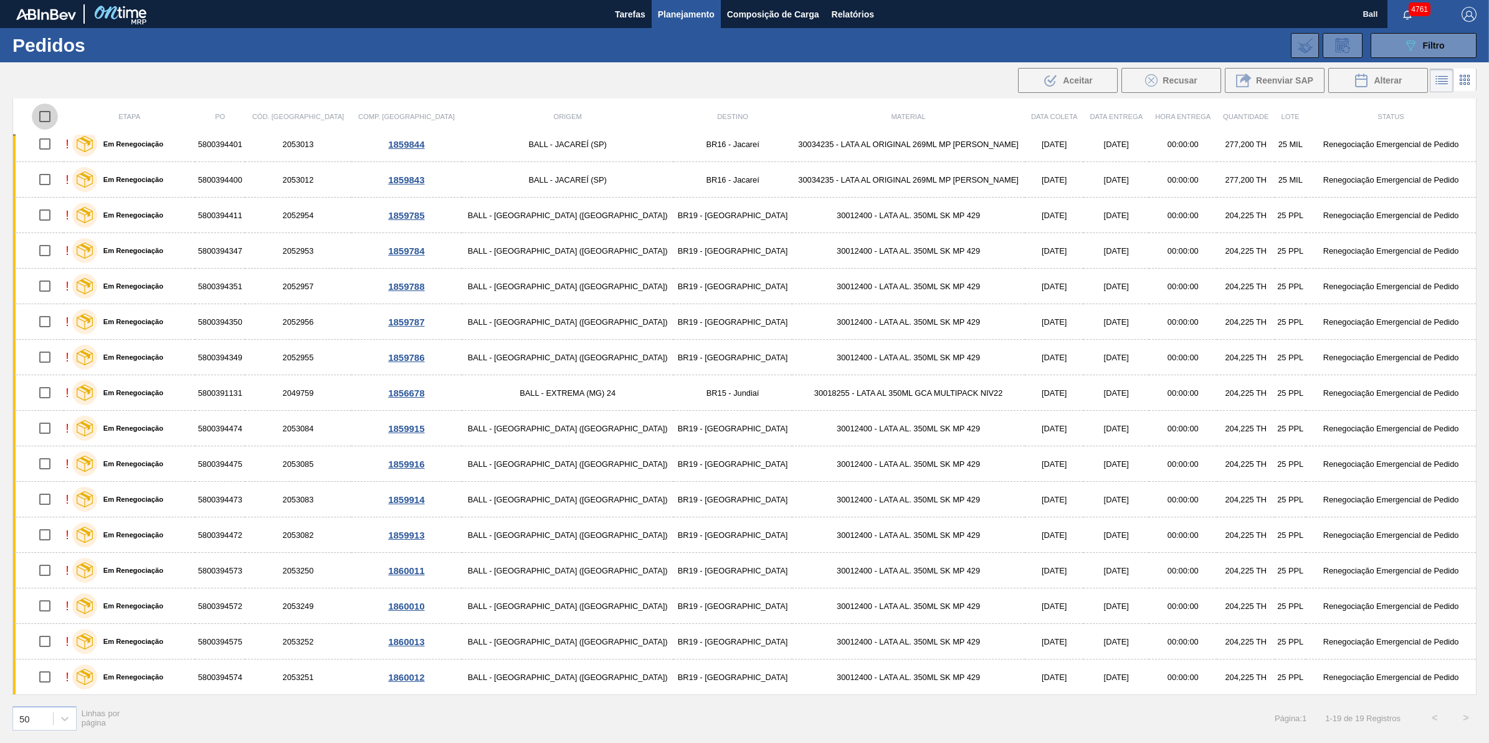
checkbox input "true"
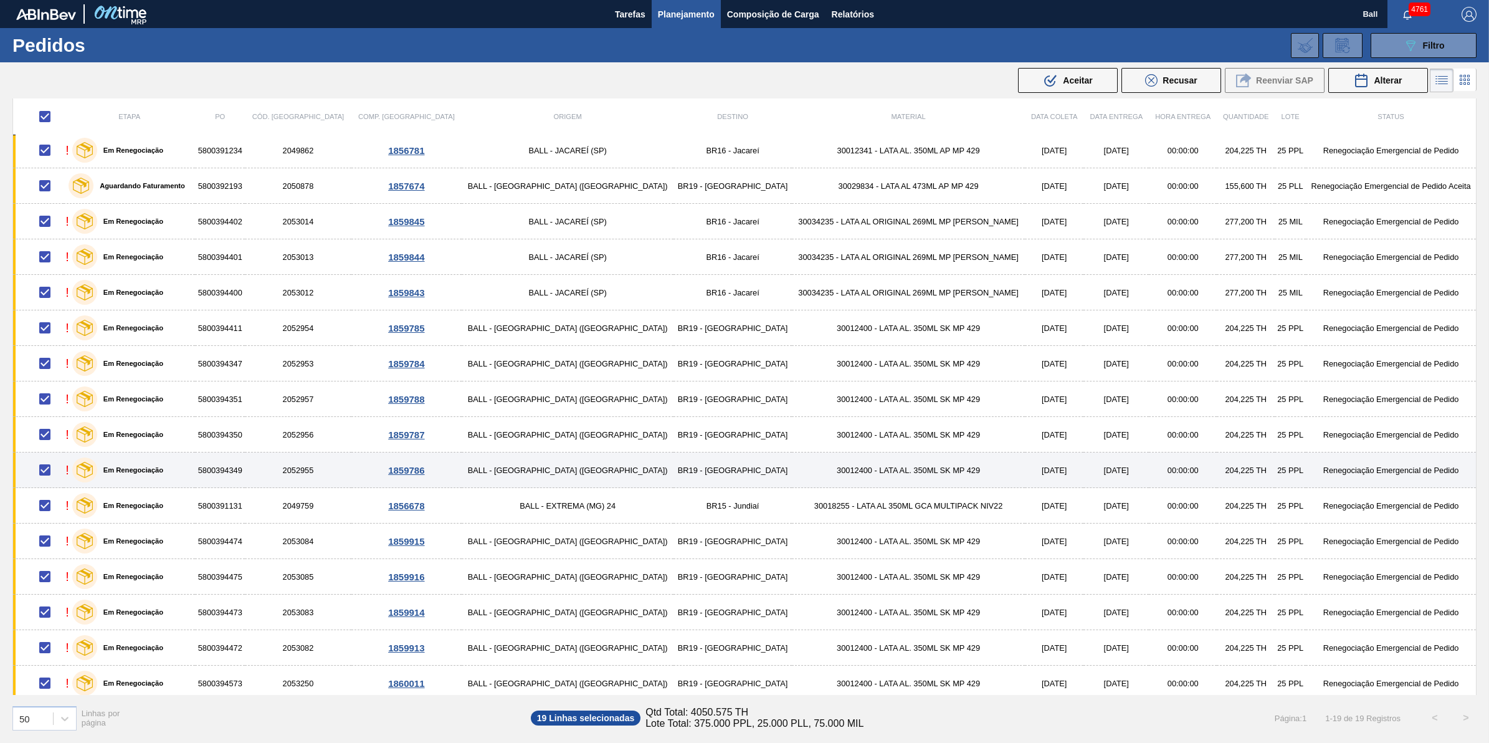
scroll to position [0, 0]
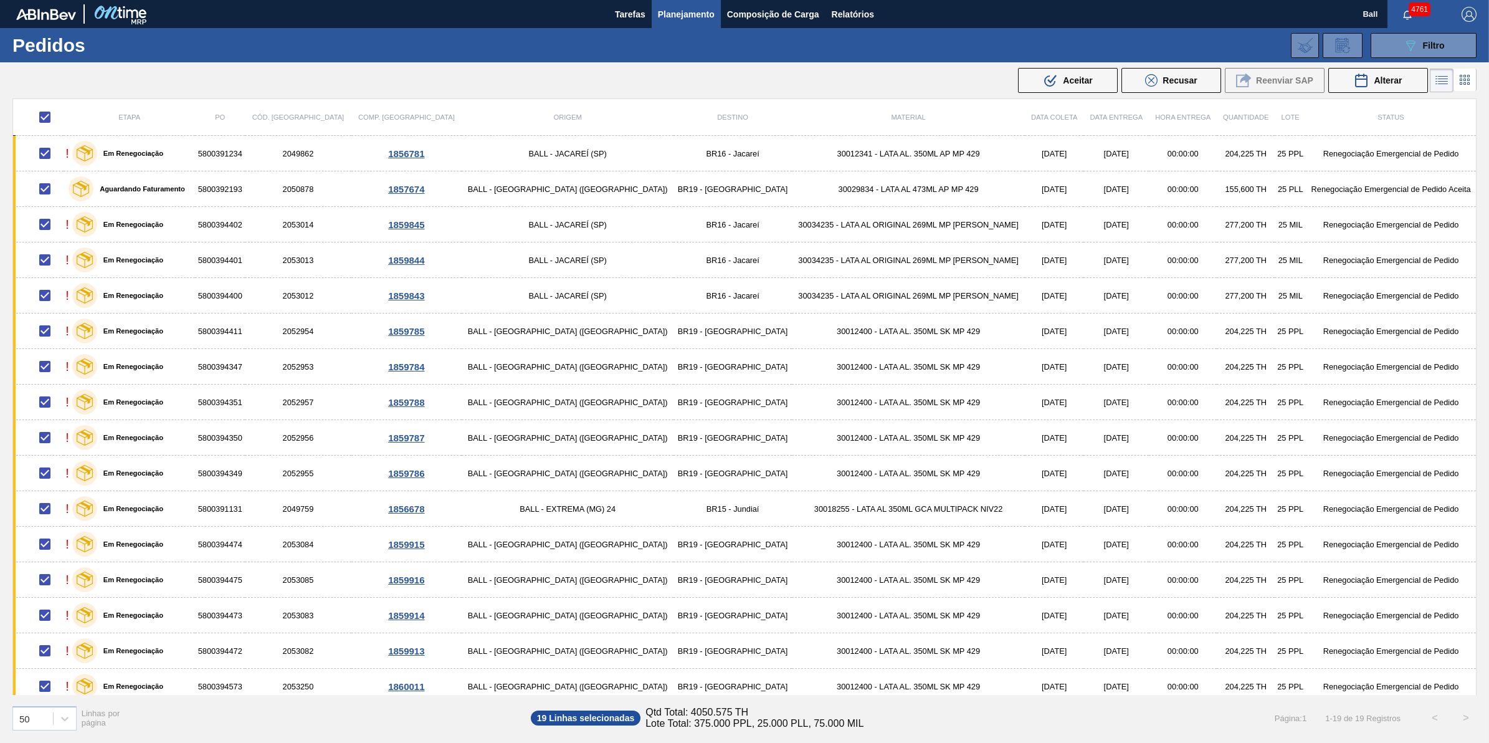
click at [50, 117] on input "checkbox" at bounding box center [45, 117] width 26 height 26
checkbox input "false"
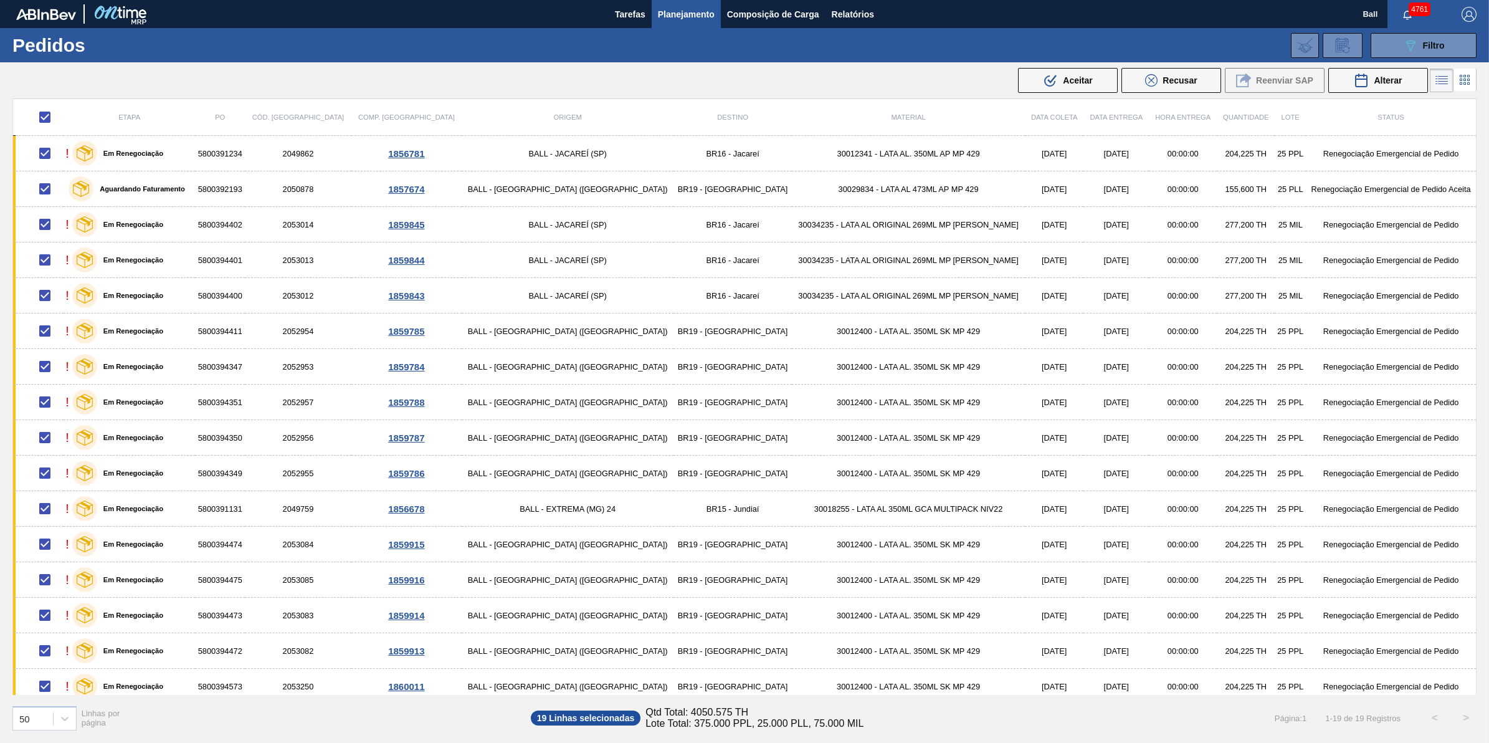
checkbox input "false"
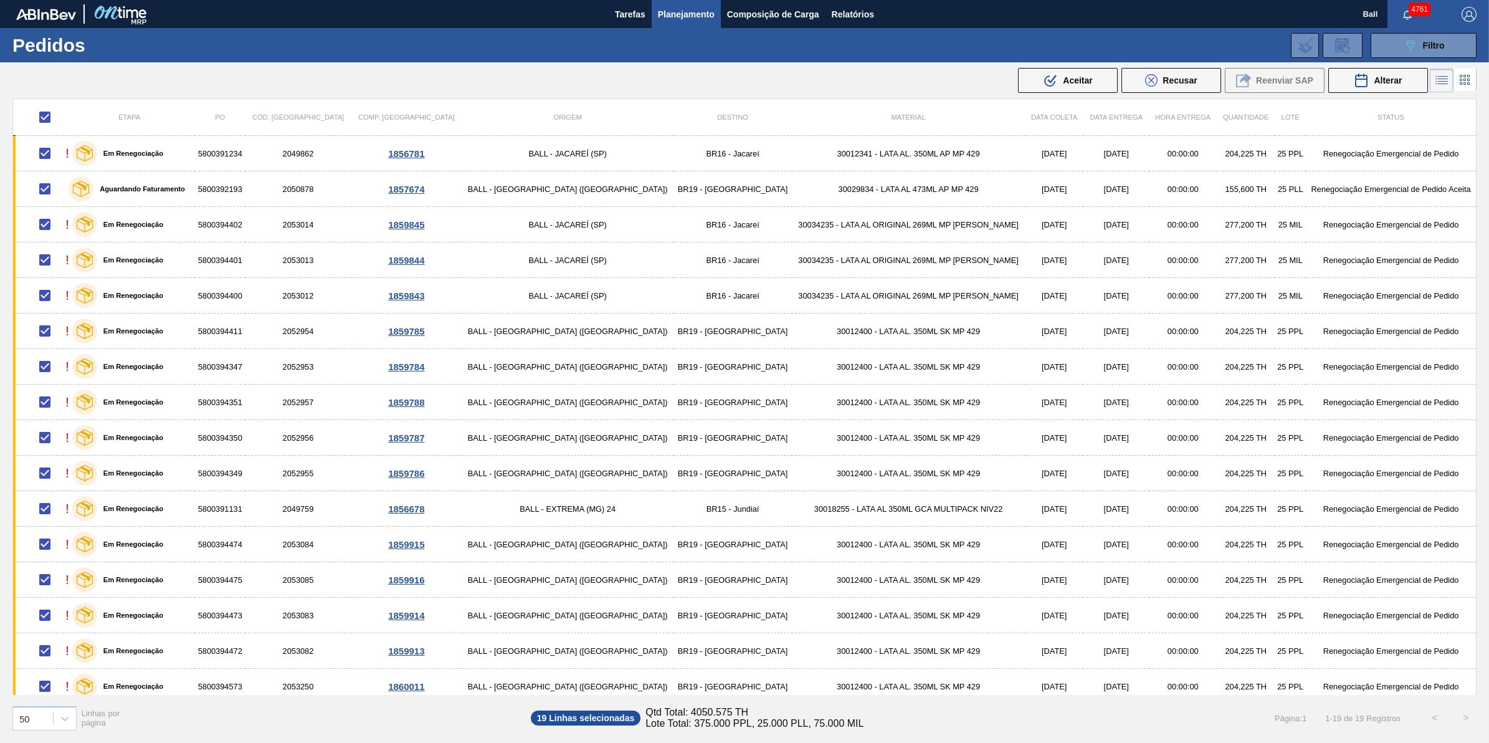
checkbox input "false"
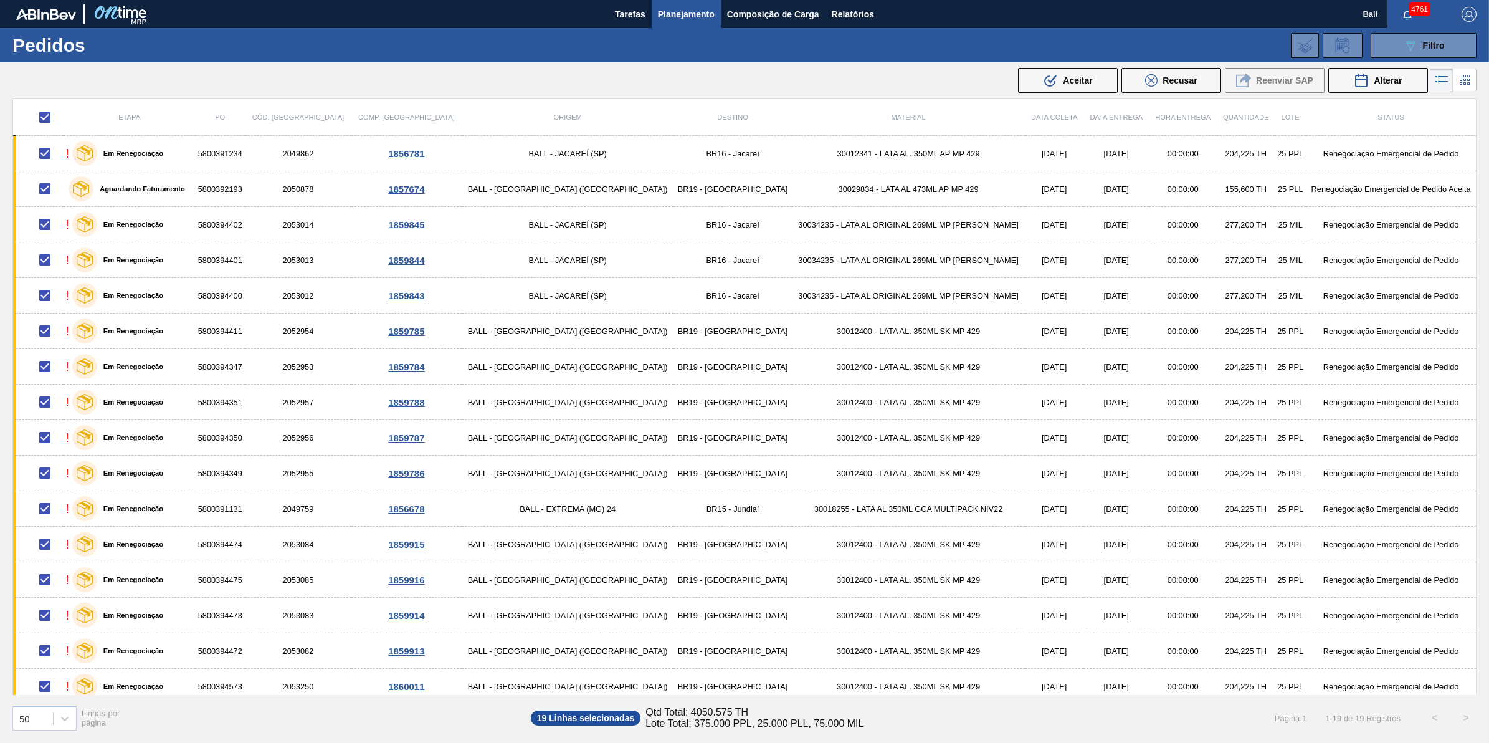
checkbox input "false"
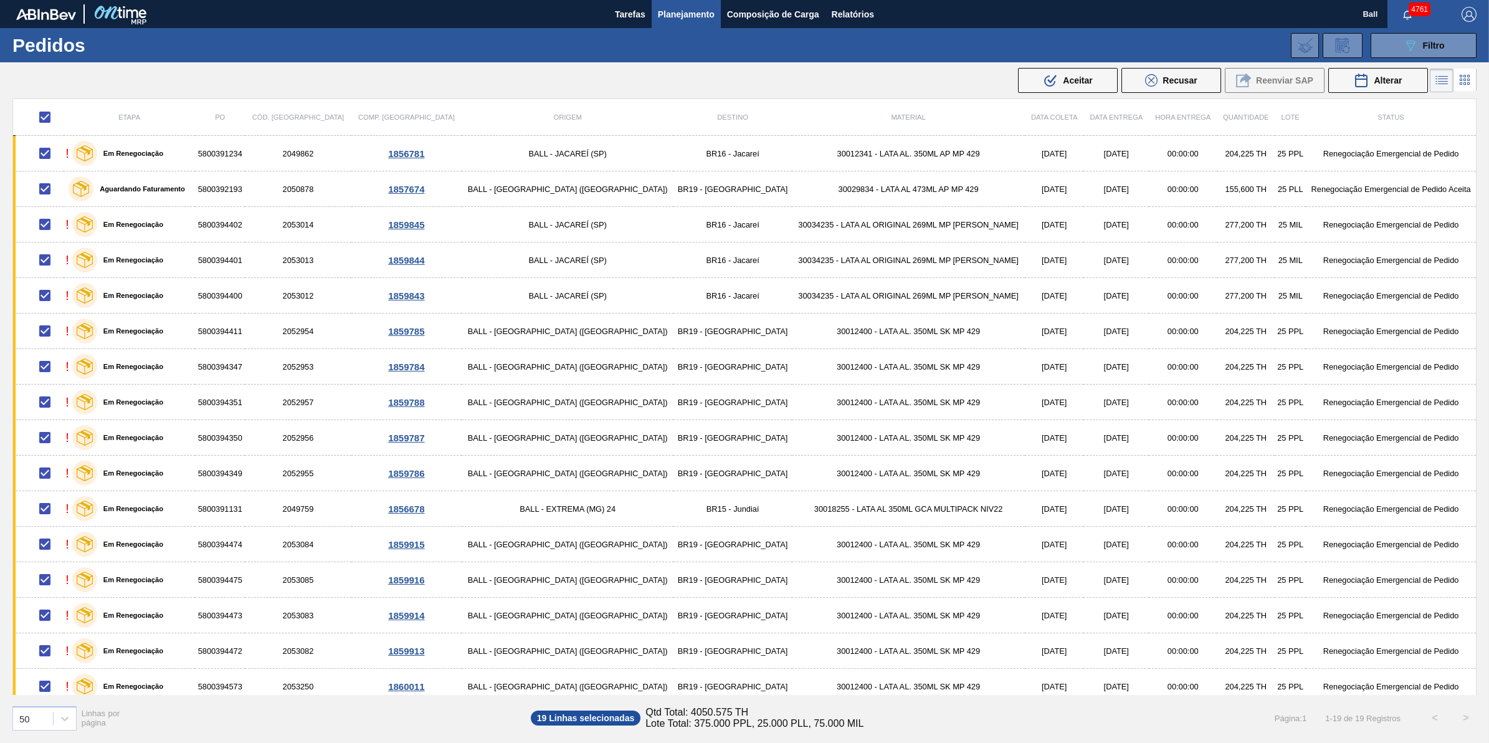
checkbox input "false"
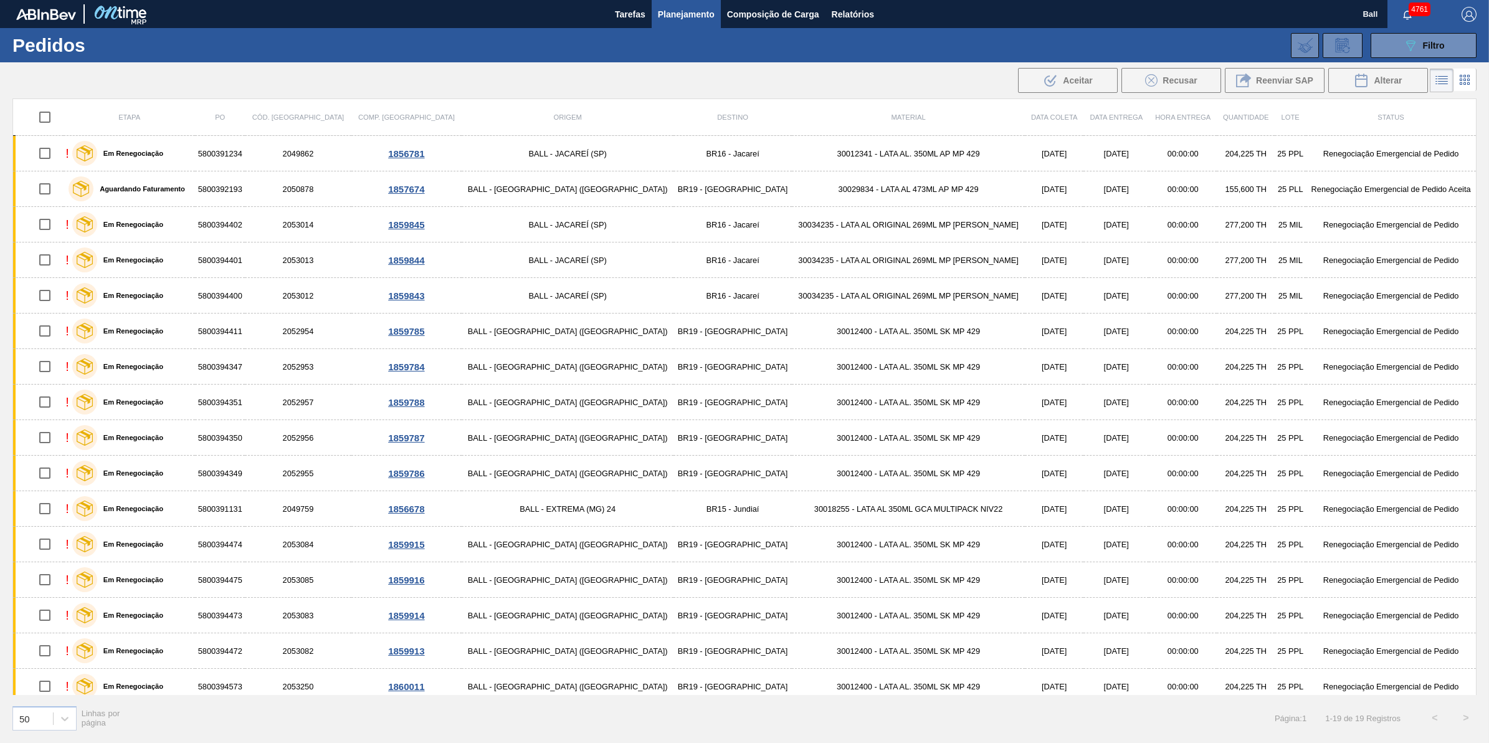
drag, startPoint x: 238, startPoint y: 153, endPoint x: 310, endPoint y: 64, distance: 114.7
click at [310, 64] on main "Tarefas Planejamento Composição de Carga Relatórios Ball 4761 Marcar todas como…" at bounding box center [744, 371] width 1489 height 743
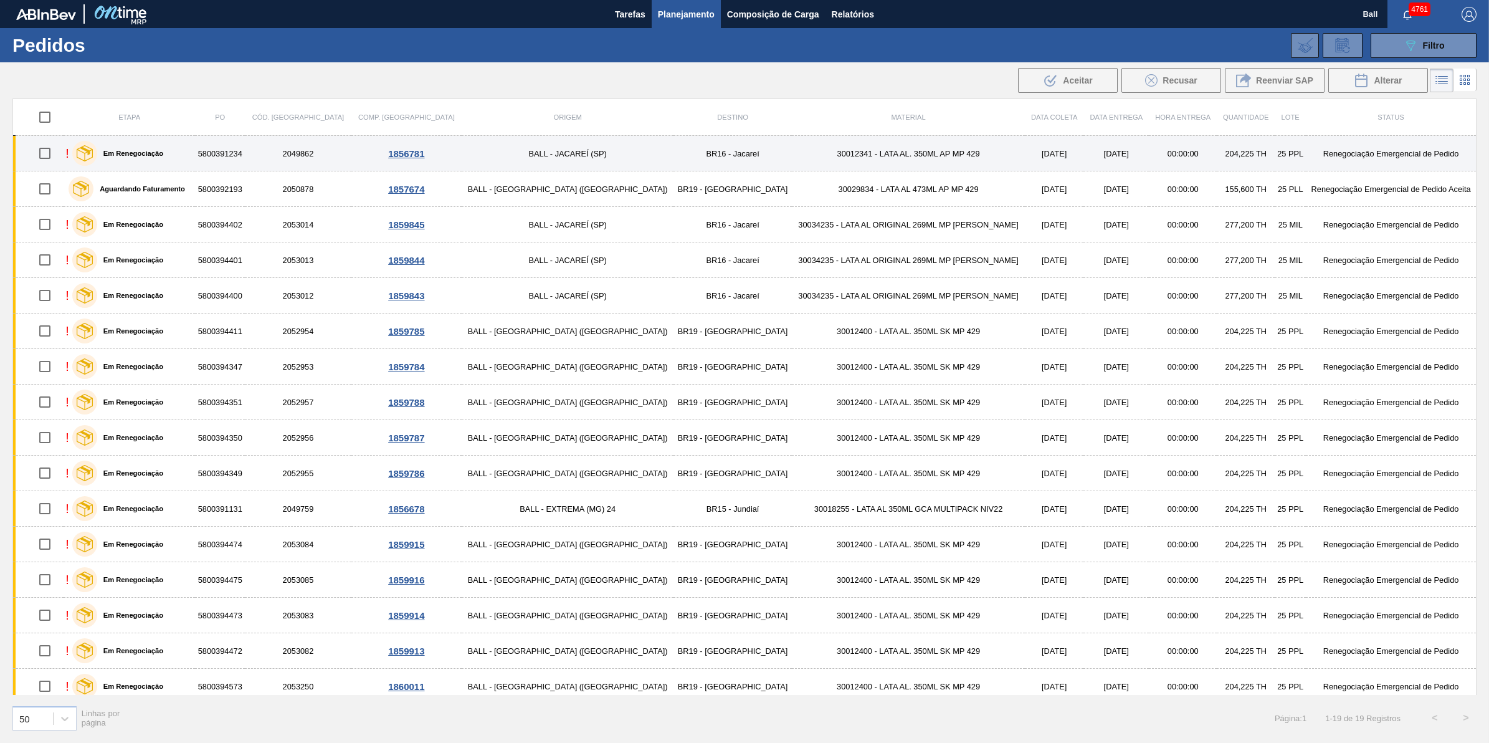
click at [47, 159] on input "checkbox" at bounding box center [45, 153] width 26 height 26
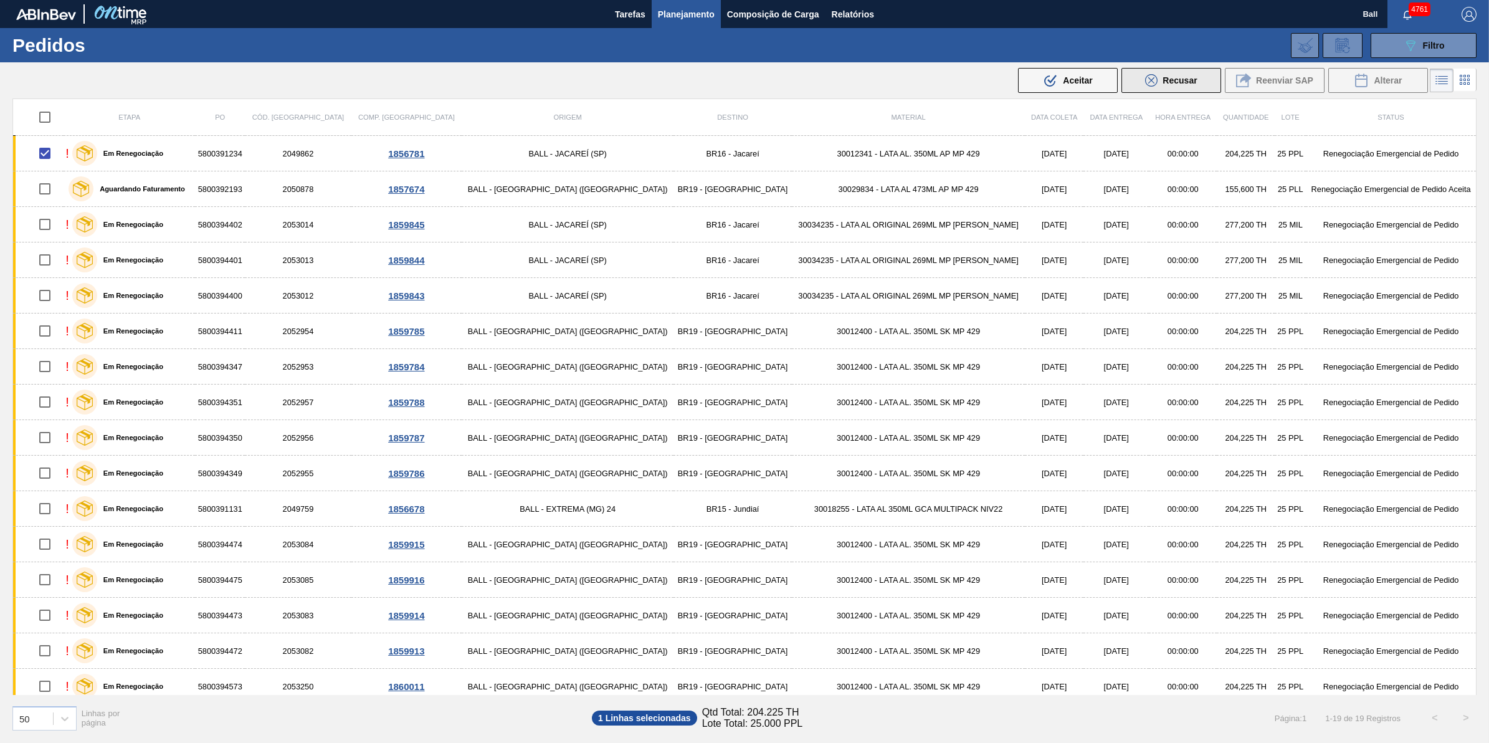
click at [1160, 82] on div "Recusar" at bounding box center [1171, 80] width 52 height 12
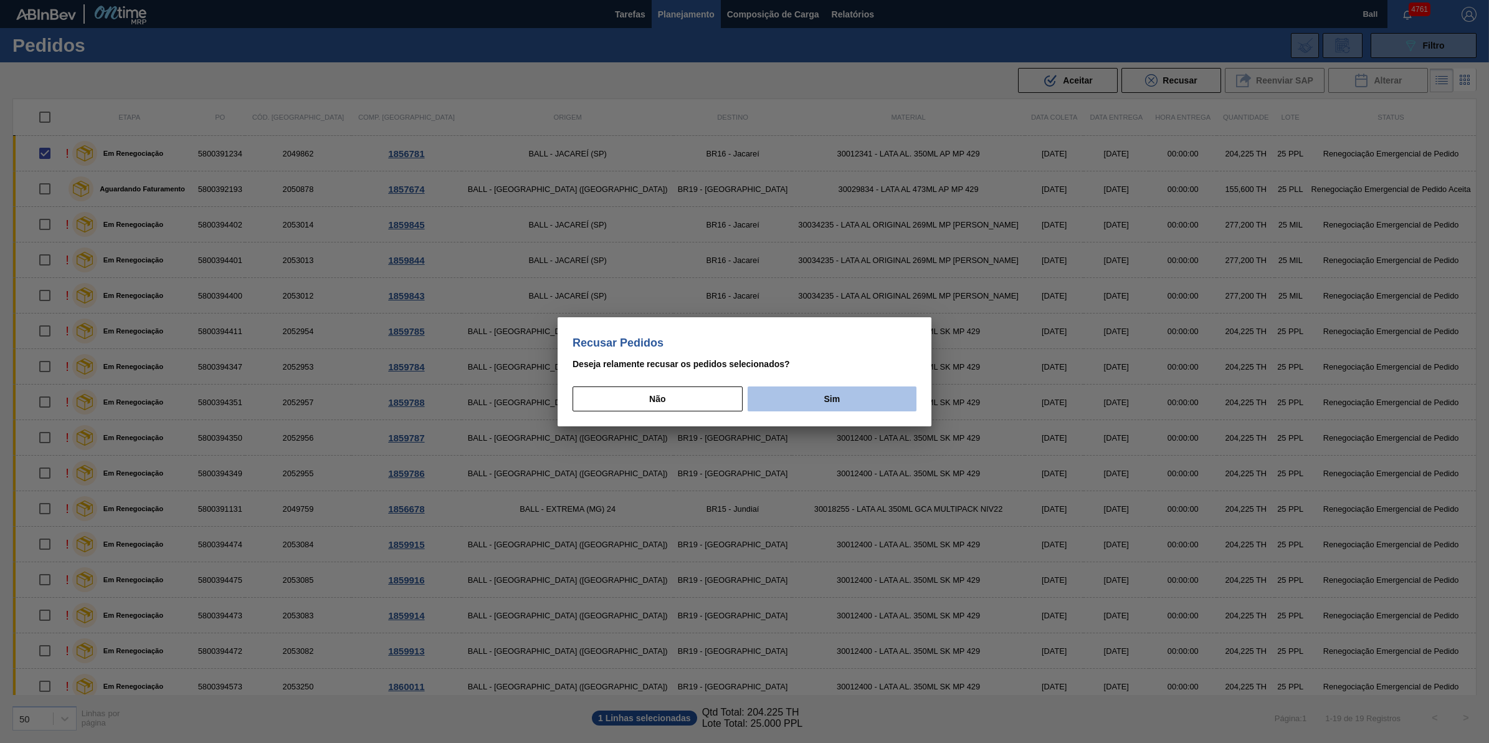
drag, startPoint x: 874, startPoint y: 385, endPoint x: 867, endPoint y: 391, distance: 8.8
click at [873, 386] on div "Não Sim" at bounding box center [745, 395] width 344 height 33
click at [866, 393] on button "Sim" at bounding box center [832, 398] width 169 height 25
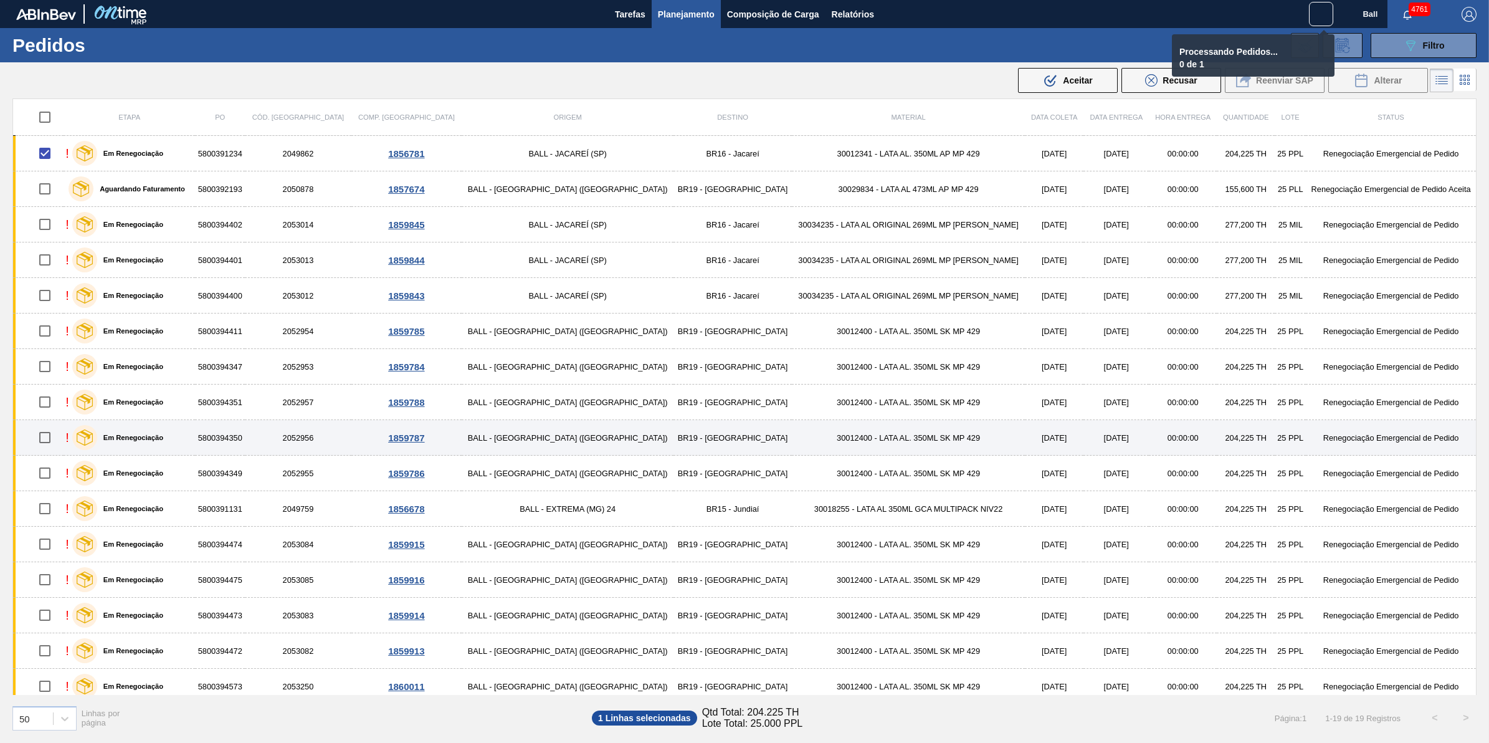
checkbox input "false"
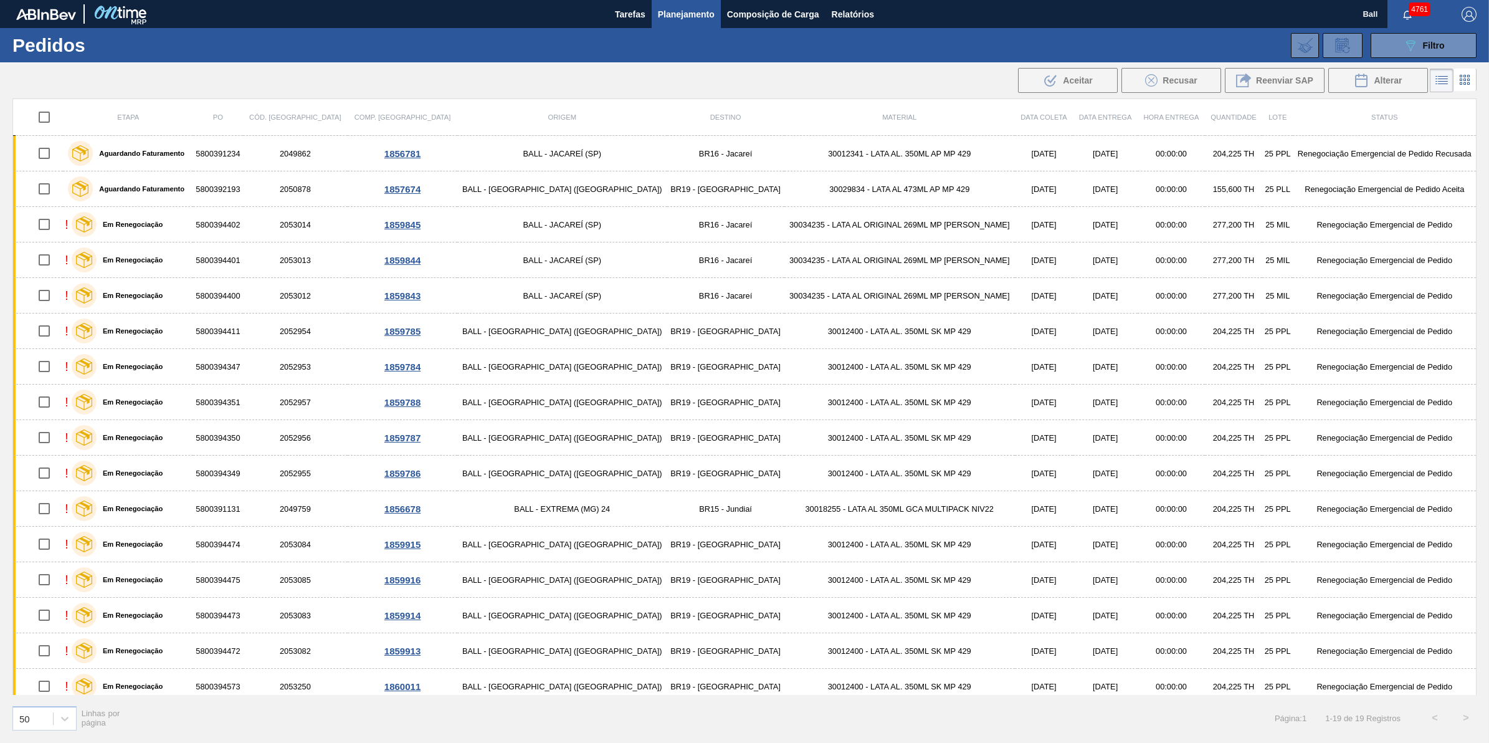
click at [47, 120] on input "checkbox" at bounding box center [44, 117] width 26 height 26
checkbox input "true"
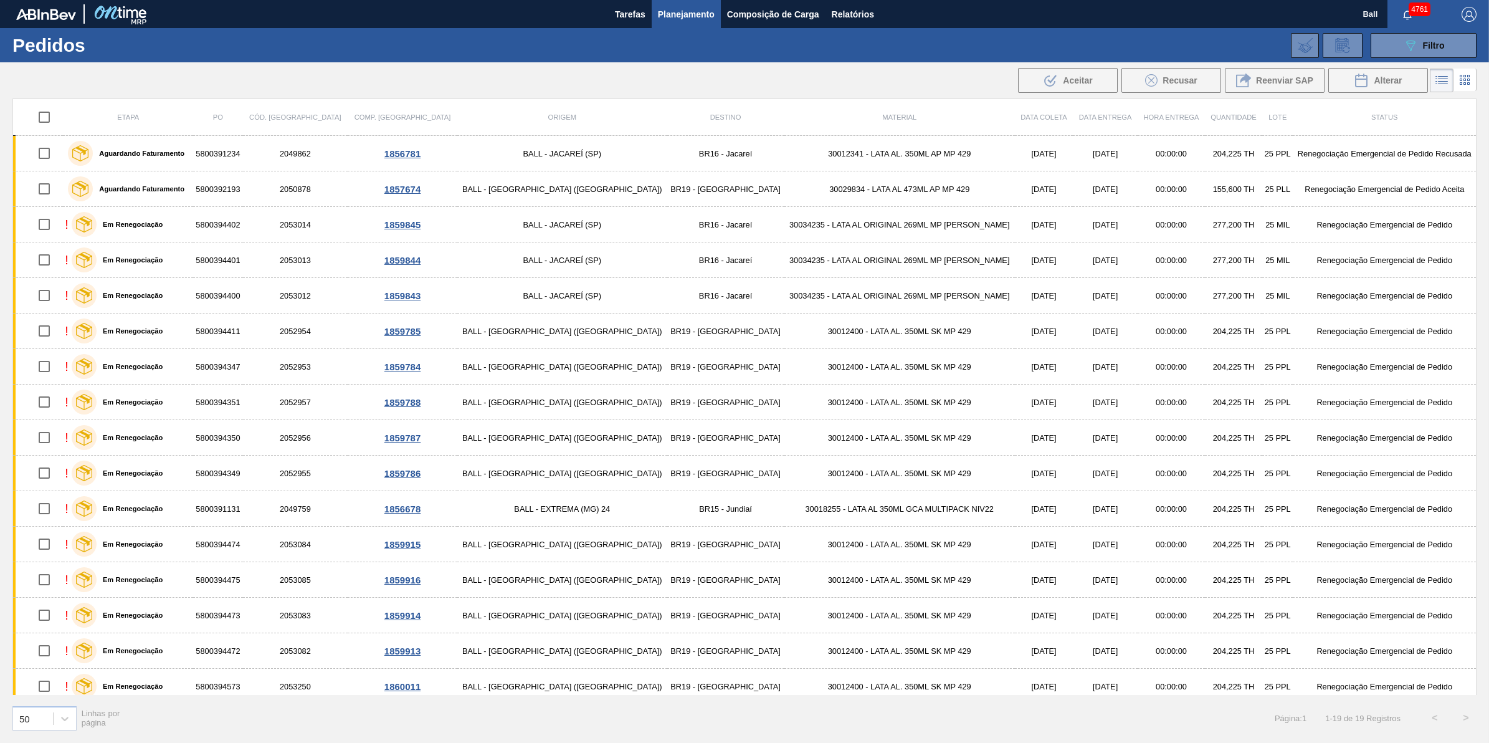
checkbox input "true"
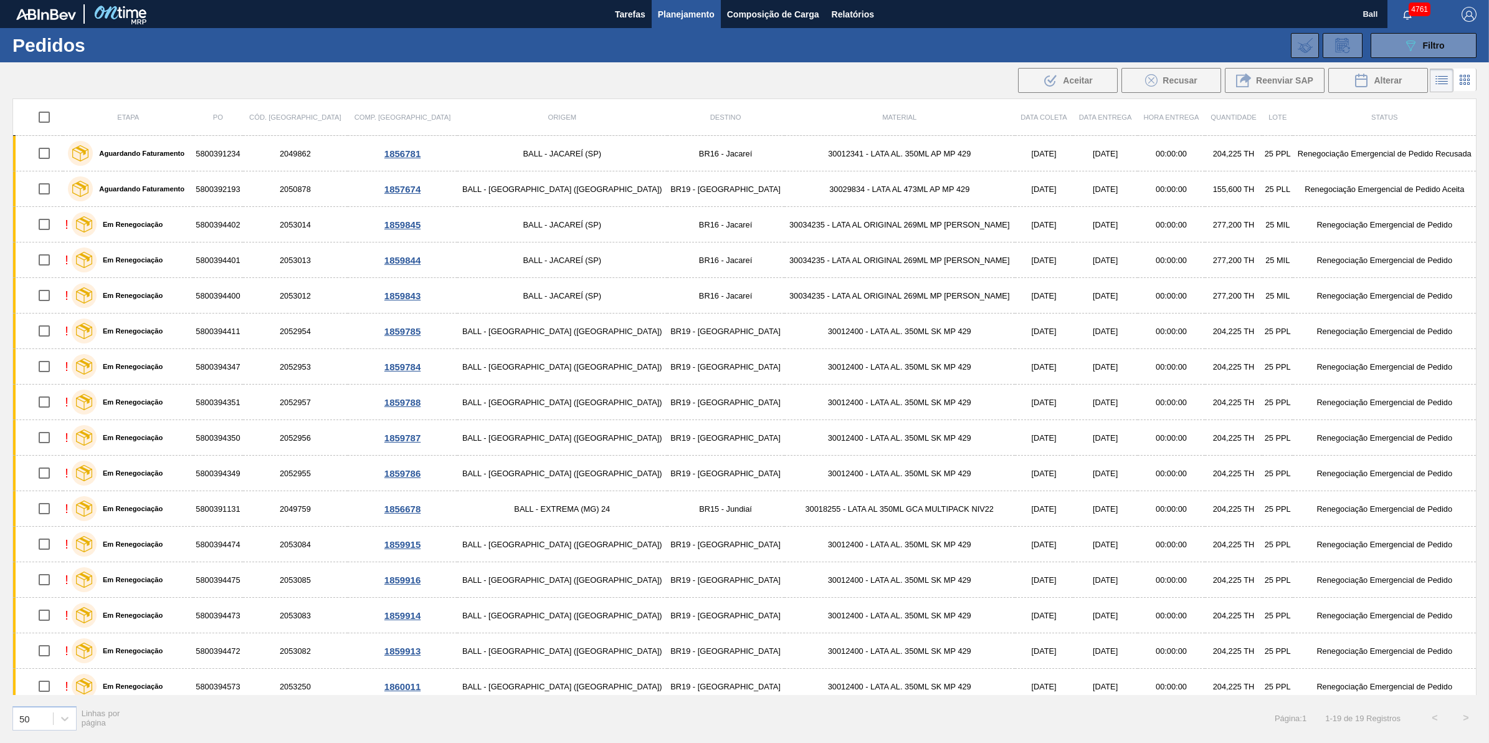
checkbox input "true"
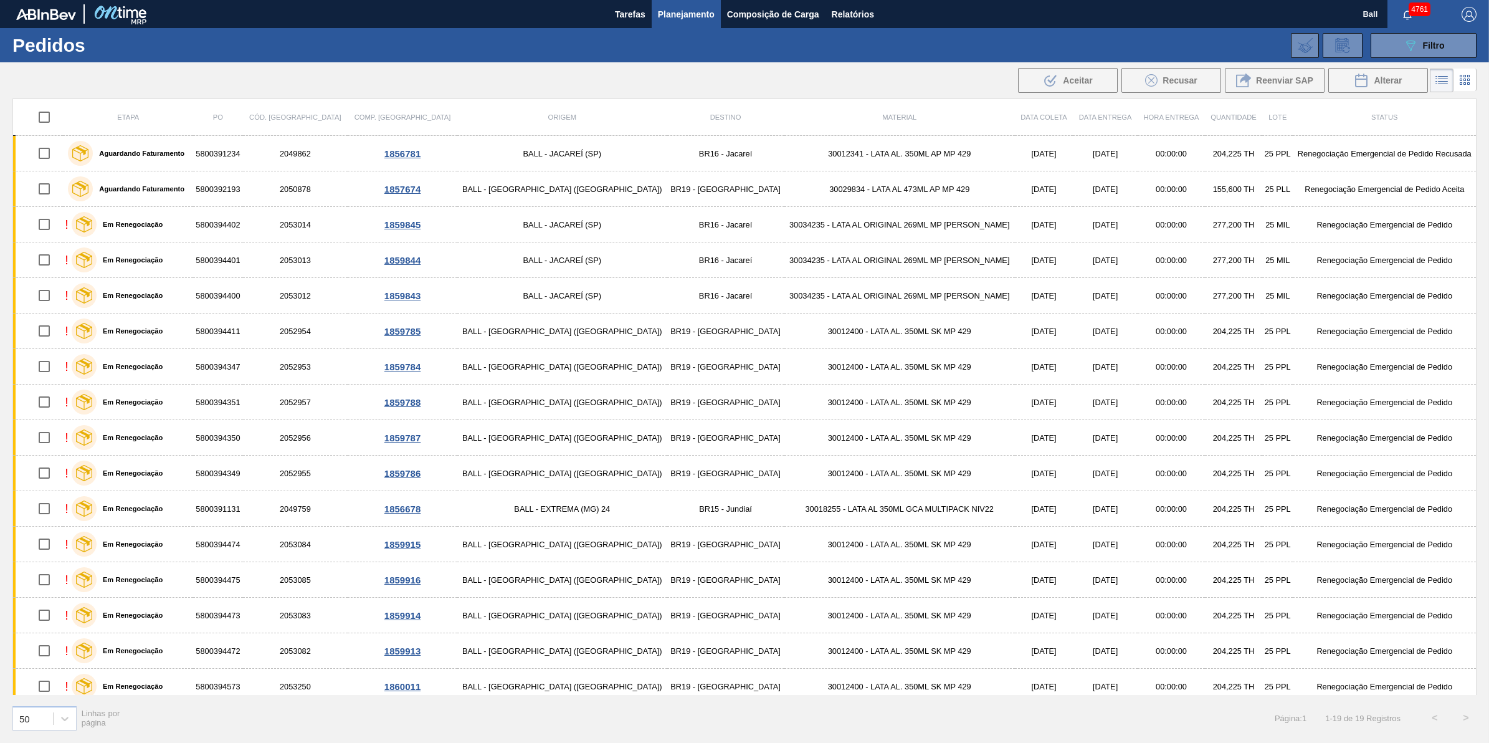
checkbox input "true"
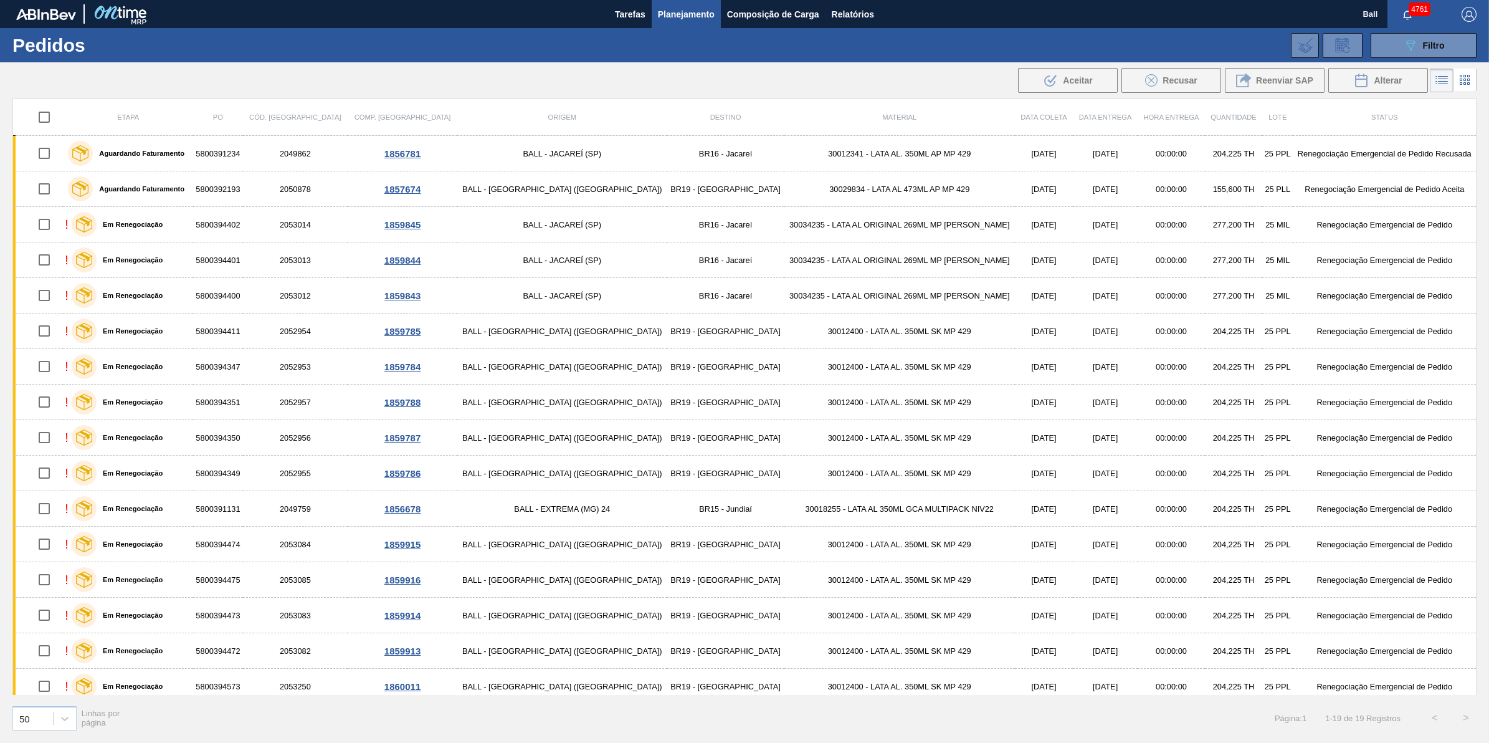
checkbox input "true"
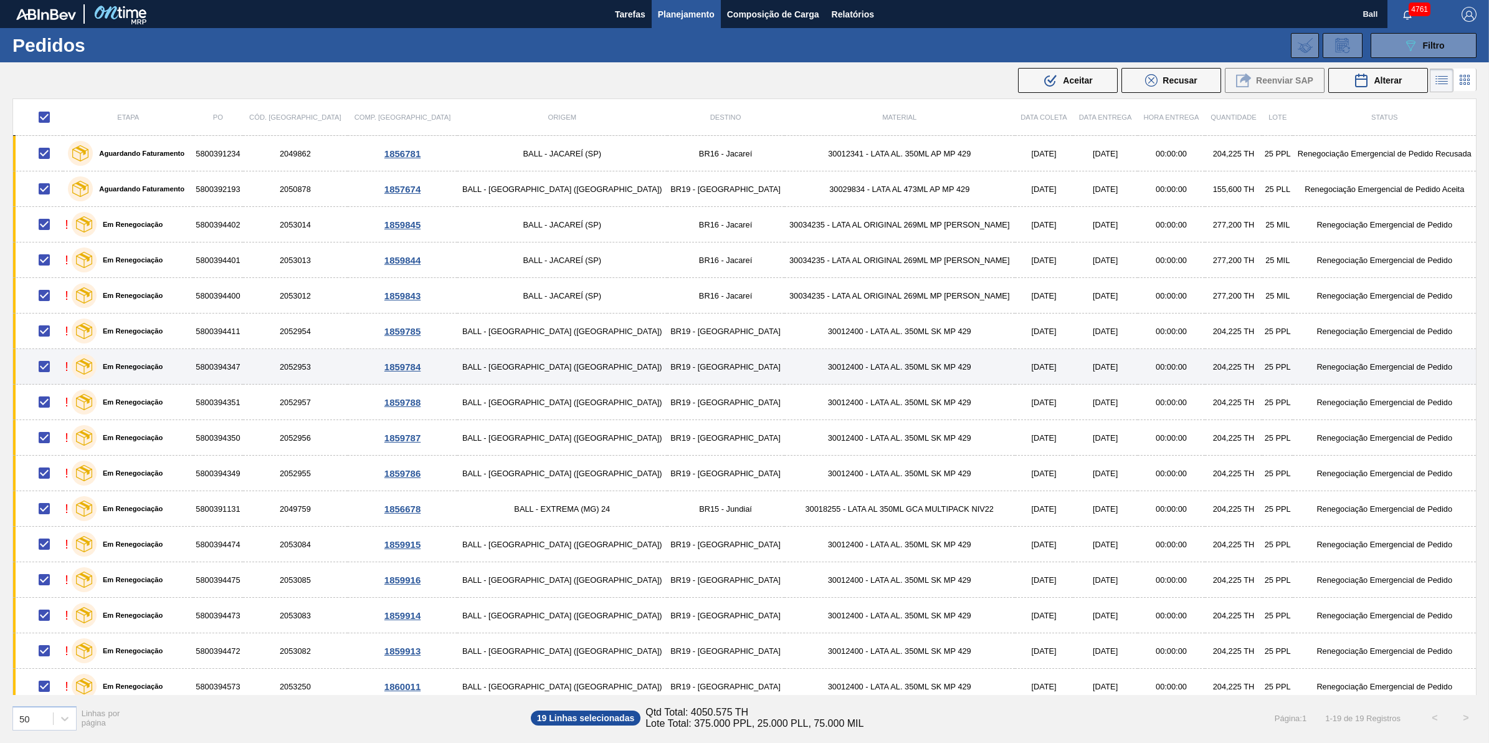
scroll to position [118, 0]
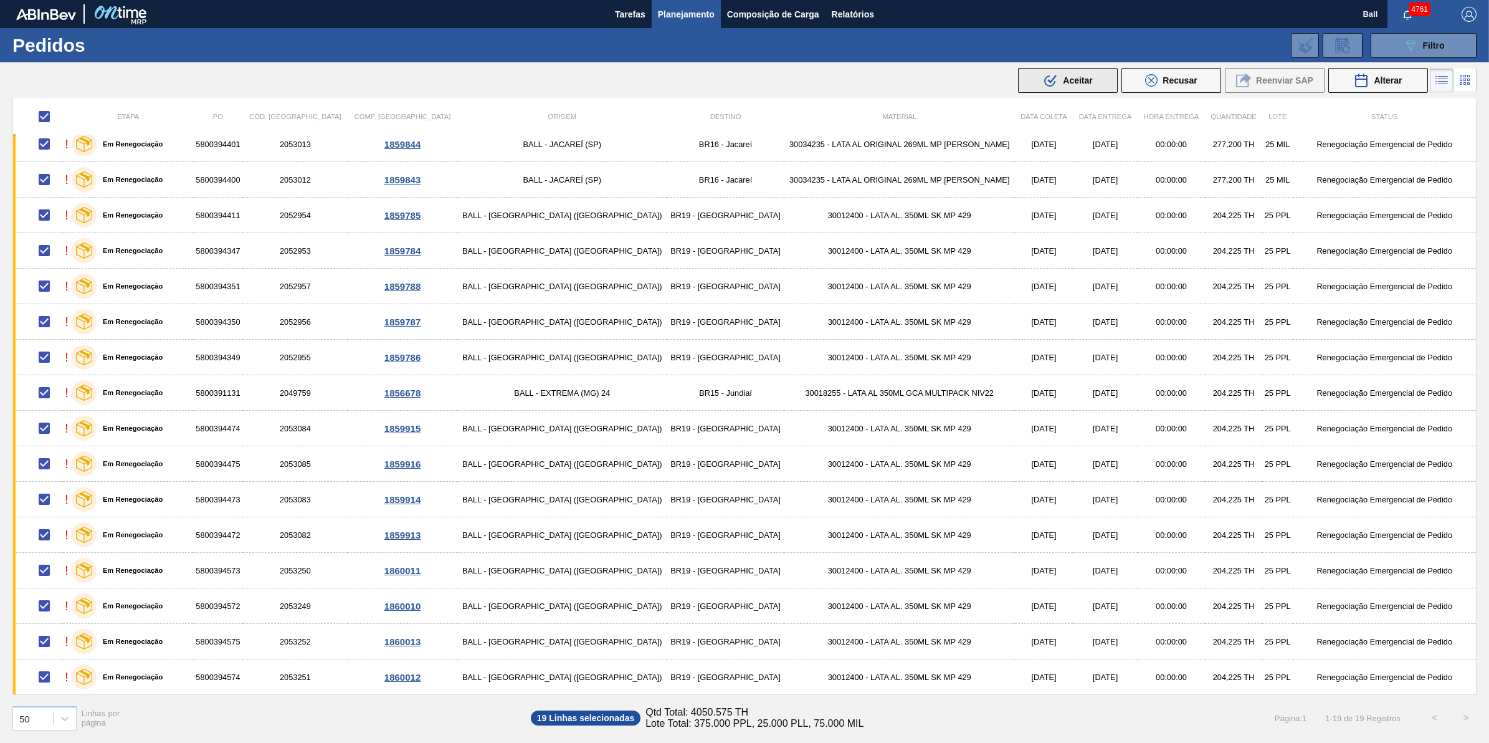
click at [1075, 82] on span "Aceitar" at bounding box center [1077, 80] width 29 height 10
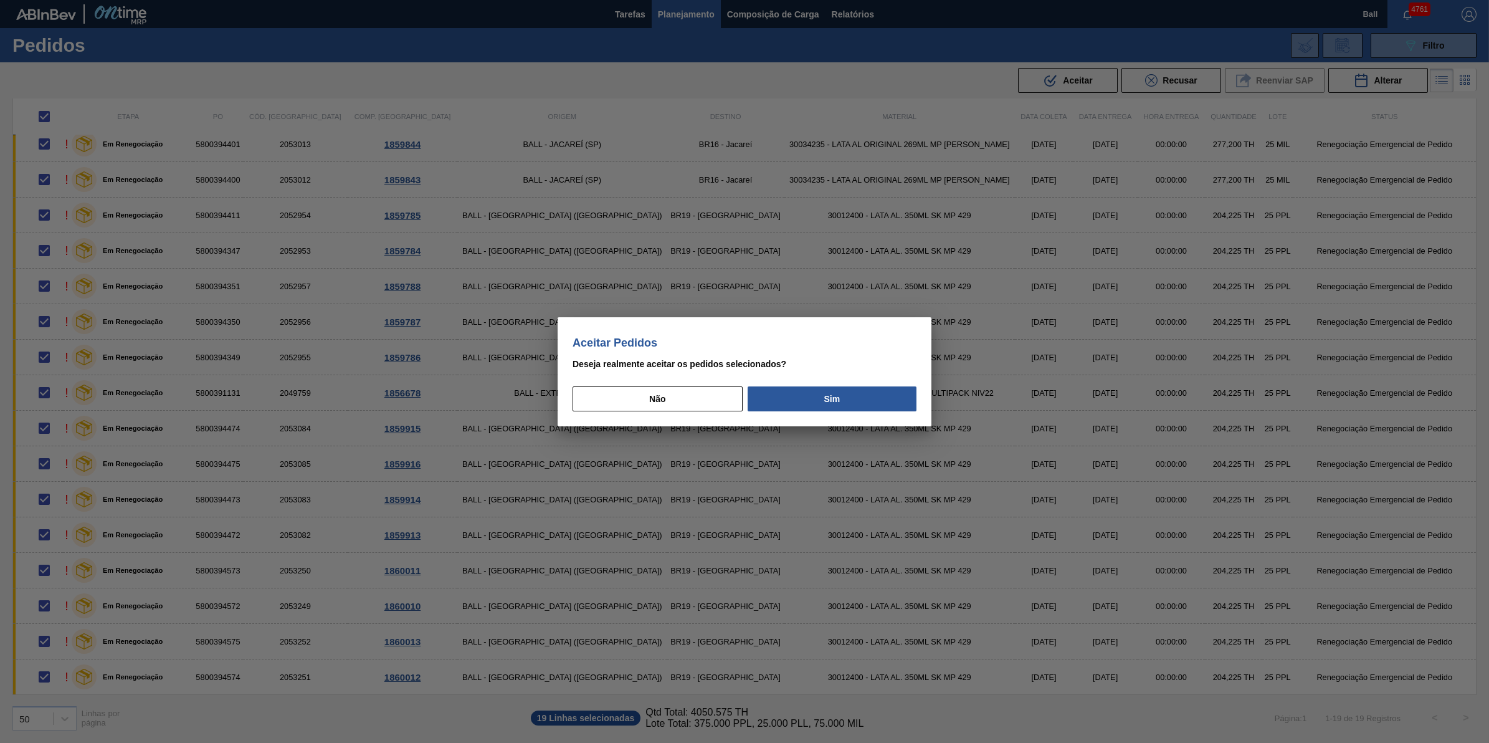
click at [898, 421] on div "Aceitar Pedidos Deseja realmente aceitar os pedidos selecionados? Não Sim" at bounding box center [745, 372] width 374 height 110
click at [894, 413] on div "Aceitar Pedidos Deseja realmente aceitar os pedidos selecionados? Não Sim" at bounding box center [745, 372] width 374 height 110
click at [885, 399] on button "Sim" at bounding box center [832, 398] width 169 height 25
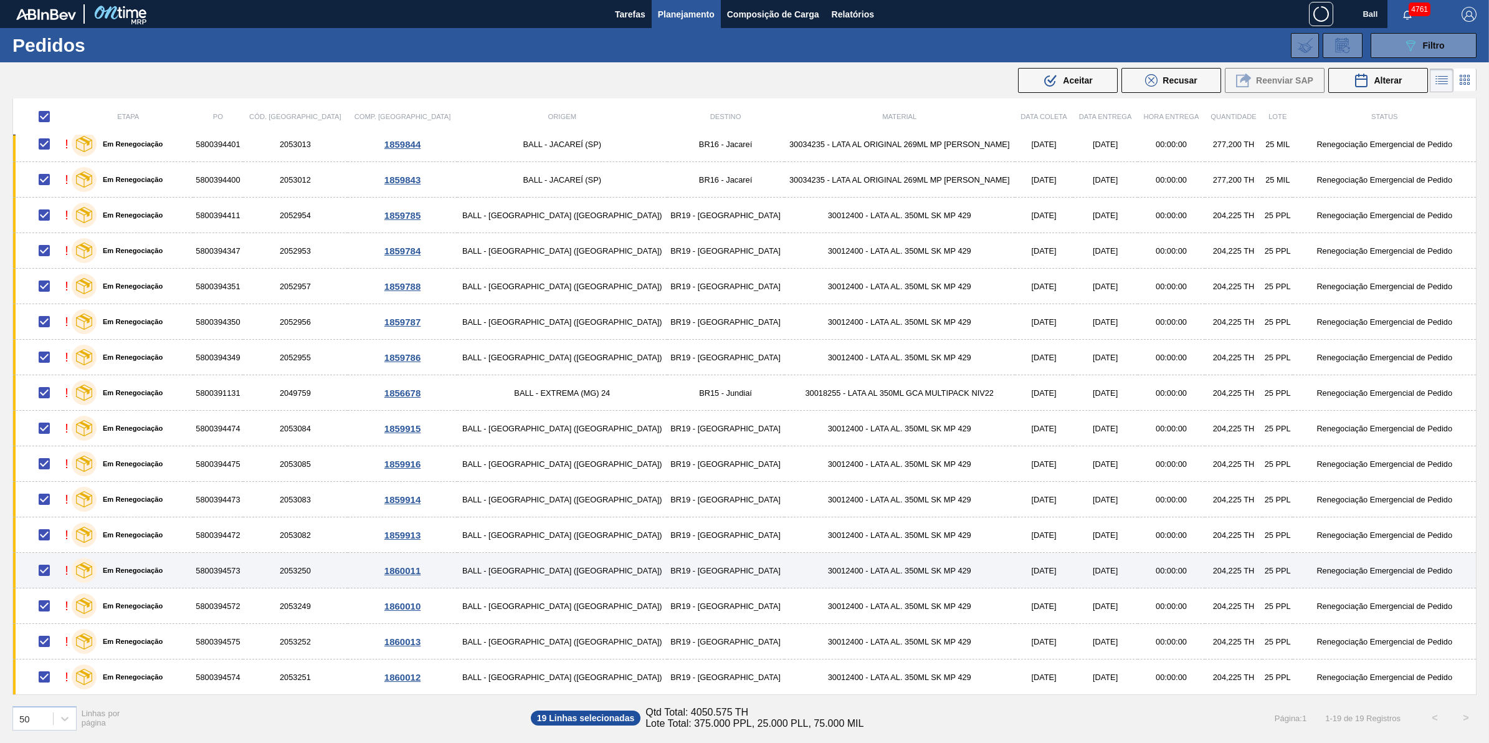
checkbox input "false"
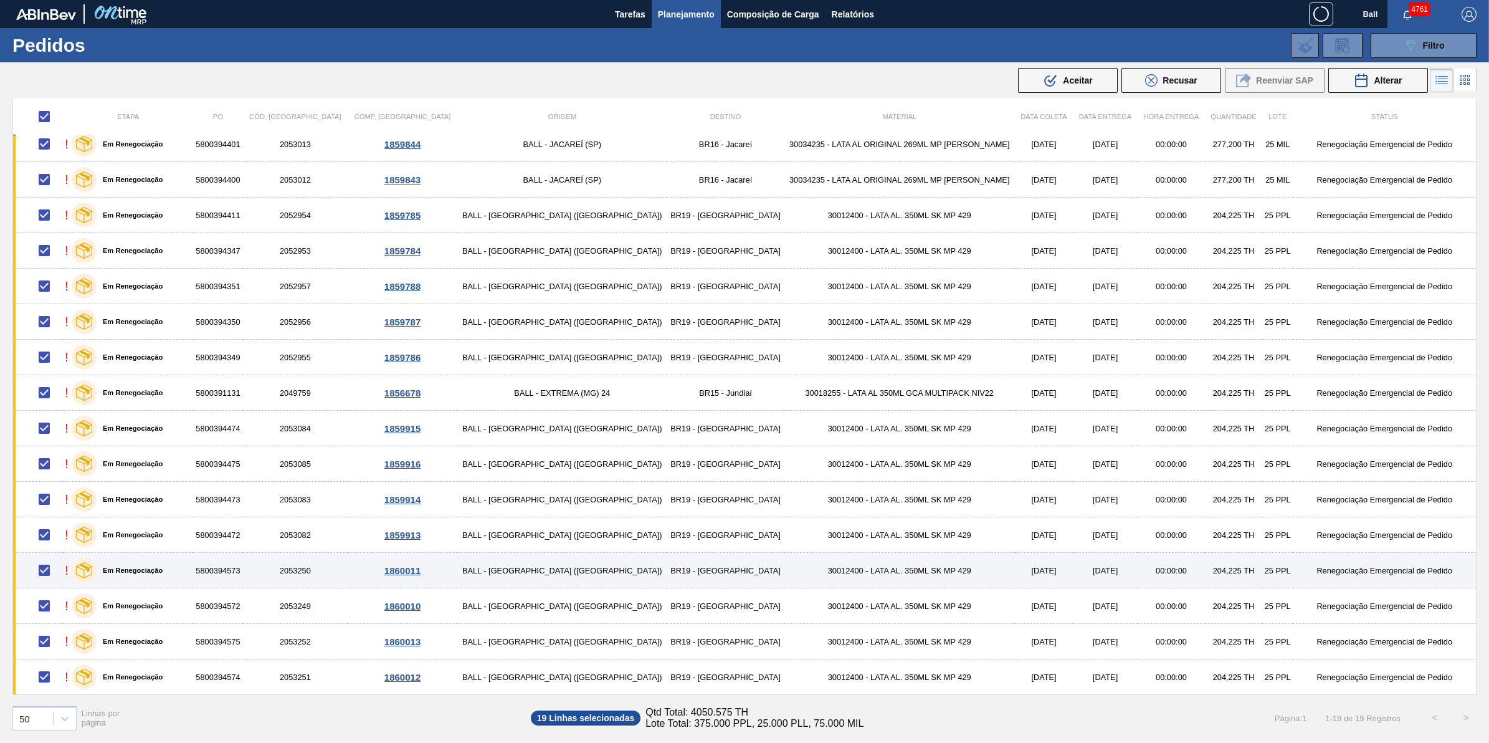
checkbox input "false"
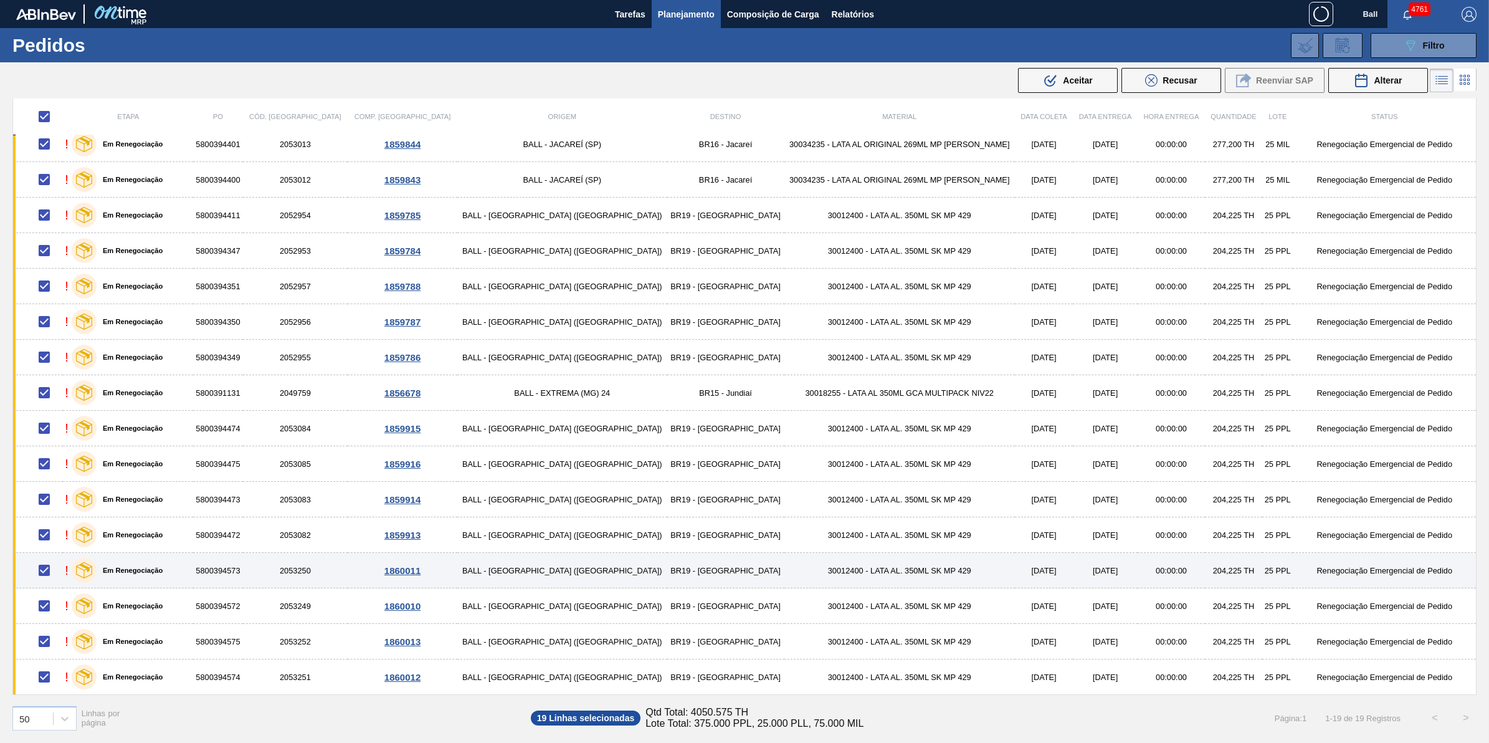
checkbox input "false"
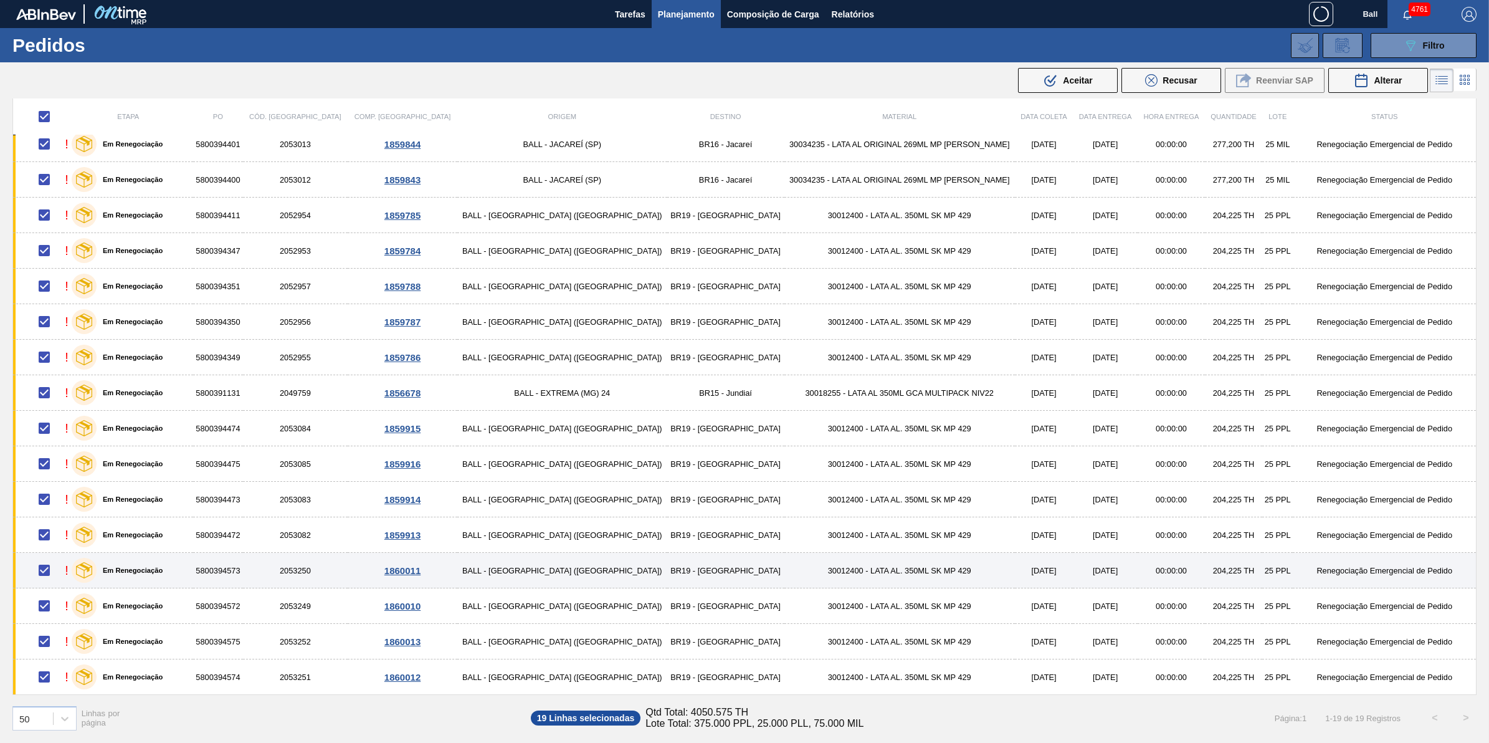
checkbox input "false"
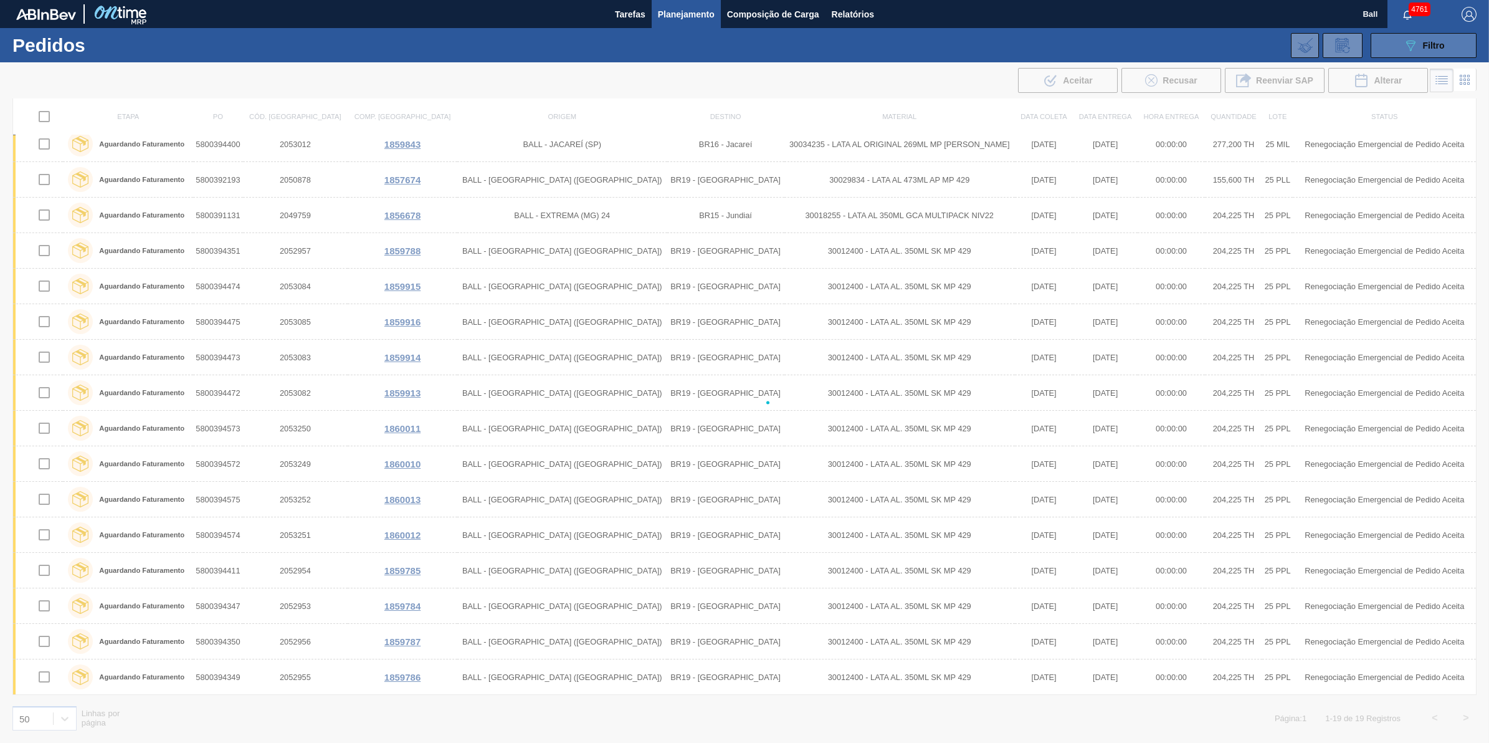
click at [1449, 50] on button "089F7B8B-B2A5-4AFE-B5C0-19BA573D28AC Filtro" at bounding box center [1424, 45] width 106 height 25
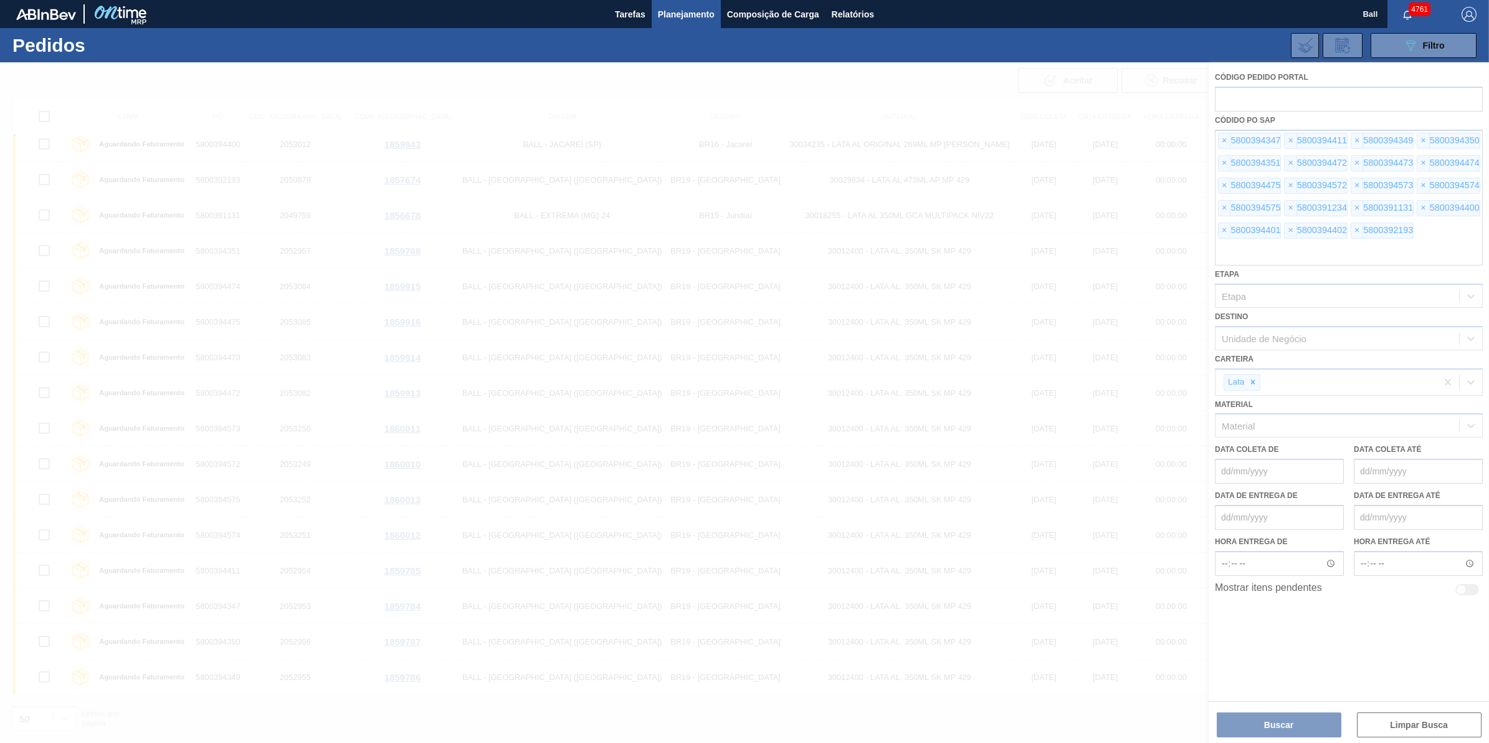
click at [1281, 260] on div at bounding box center [744, 402] width 1489 height 680
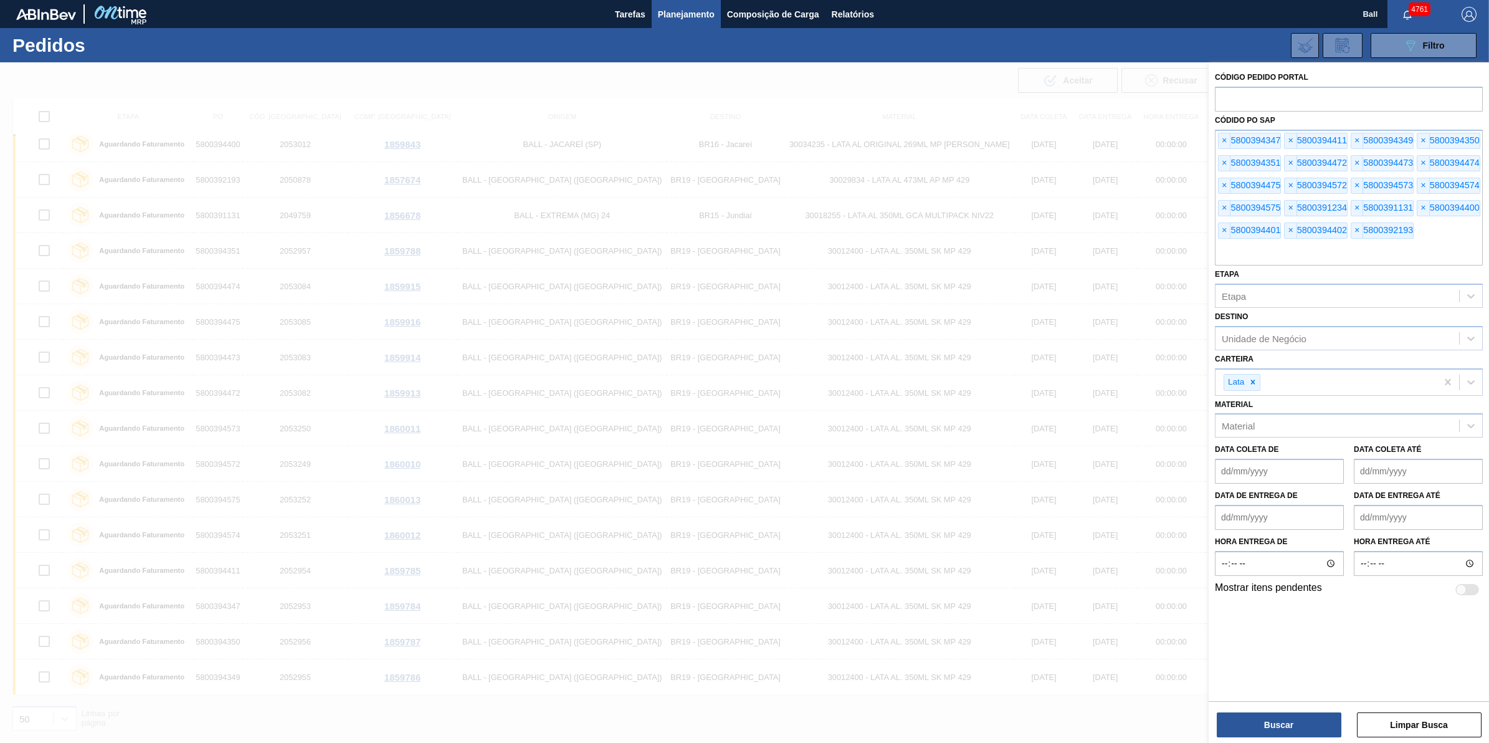
click at [1281, 260] on input "text" at bounding box center [1349, 254] width 268 height 24
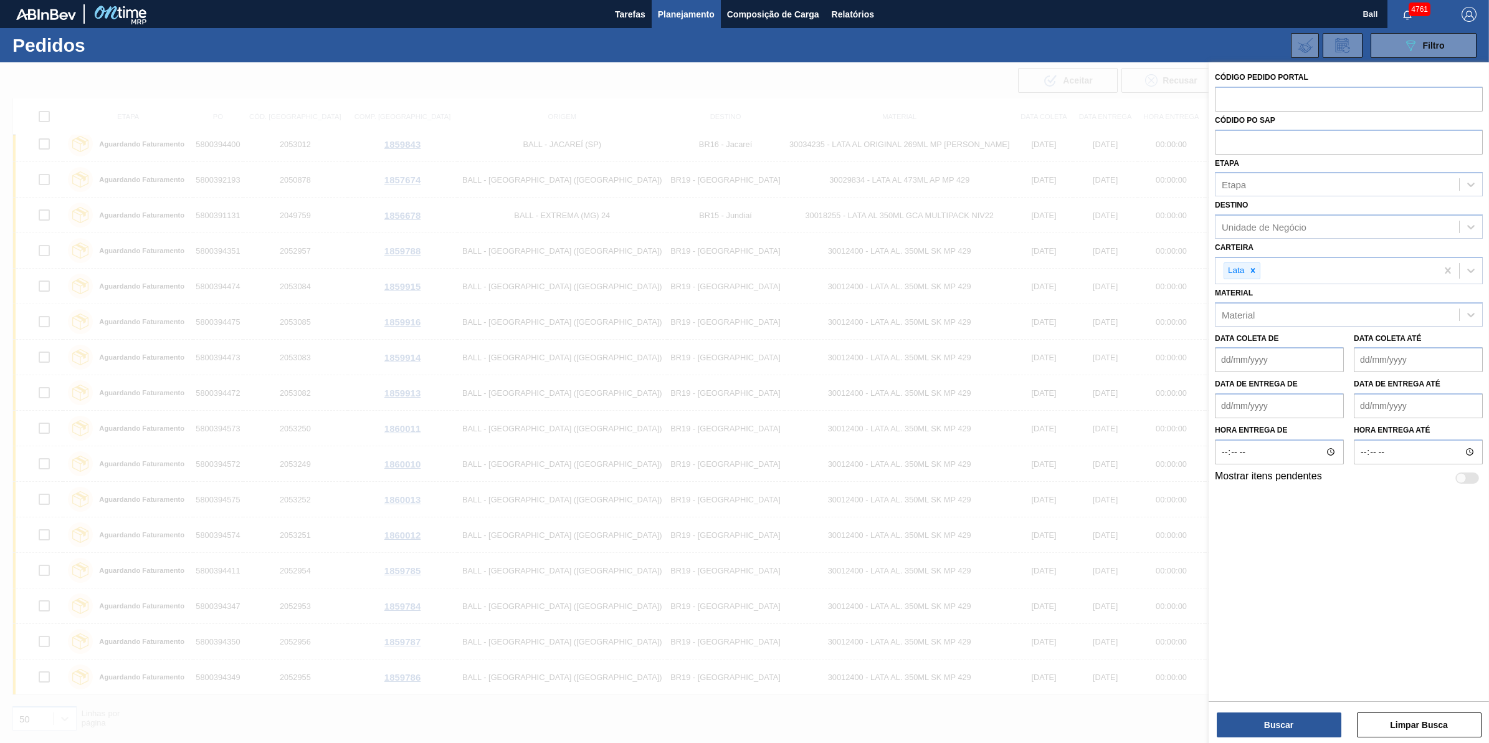
click at [1321, 709] on div "Buscar Limpar Busca" at bounding box center [1349, 718] width 280 height 35
click at [1315, 723] on button "Buscar" at bounding box center [1279, 724] width 125 height 25
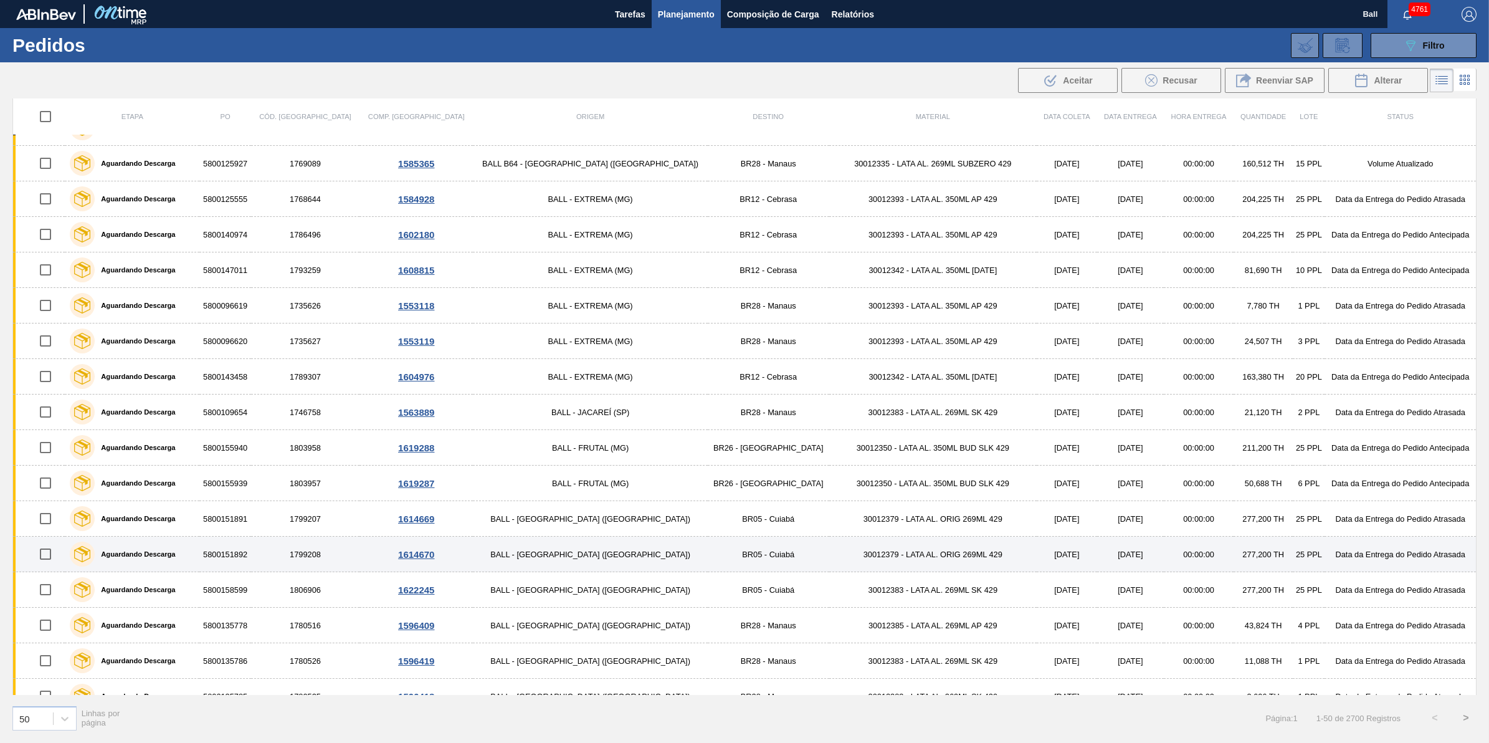
scroll to position [0, 0]
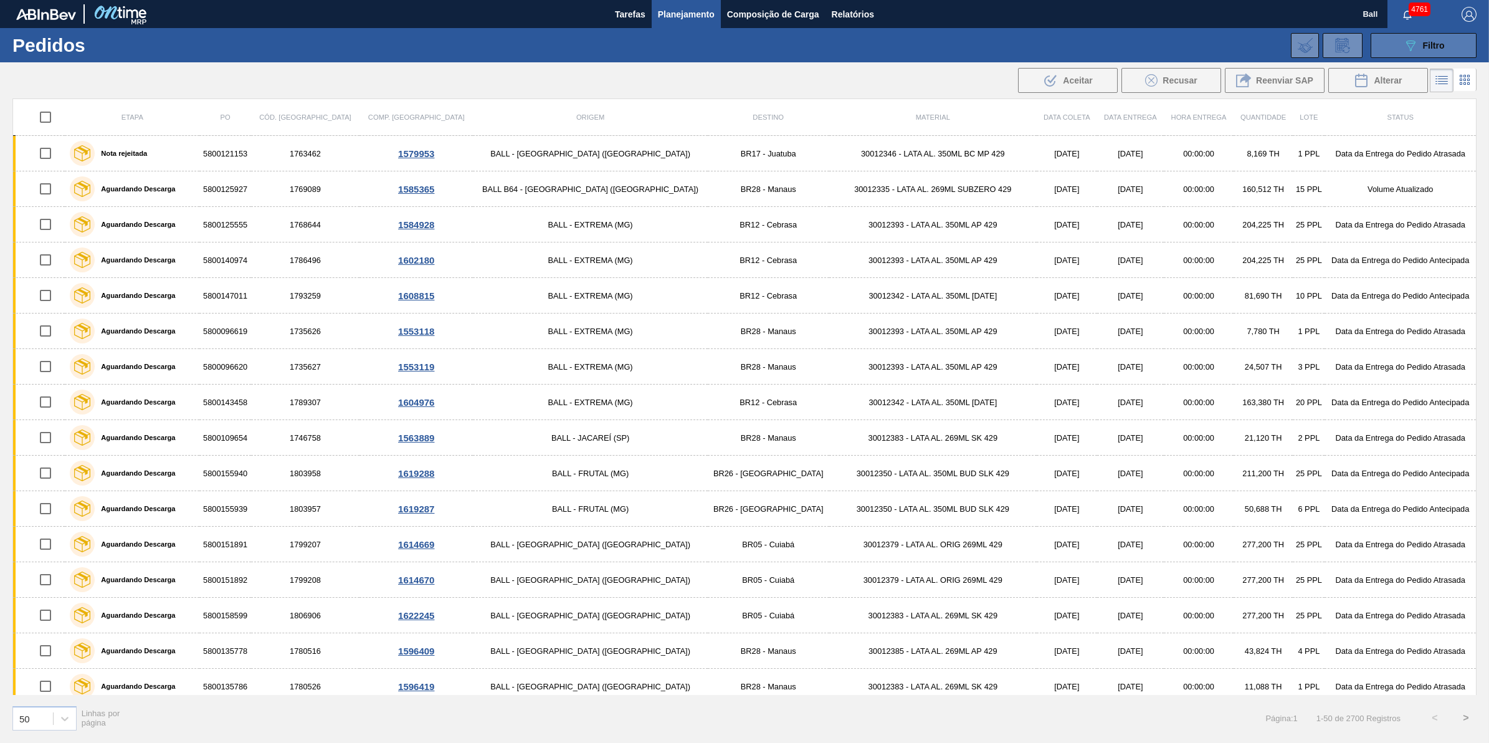
click at [1428, 41] on span "Filtro" at bounding box center [1434, 46] width 22 height 10
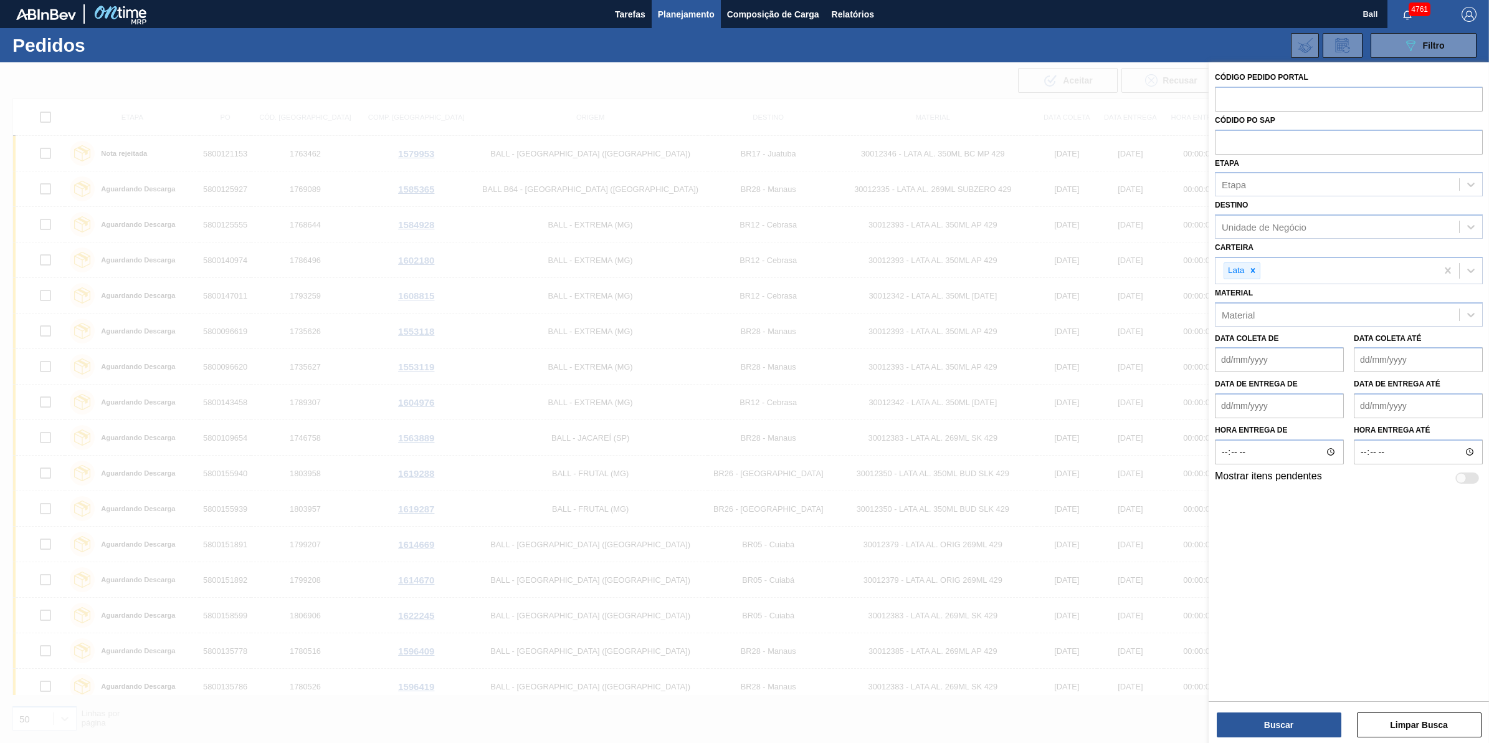
click at [954, 39] on div "089F7B8B-B2A5-4AFE-B5C0-19BA573D28AC Filtro Código Pedido Portal Códido PO SAP …" at bounding box center [844, 45] width 1278 height 37
click at [671, 9] on span "Planejamento" at bounding box center [686, 14] width 57 height 15
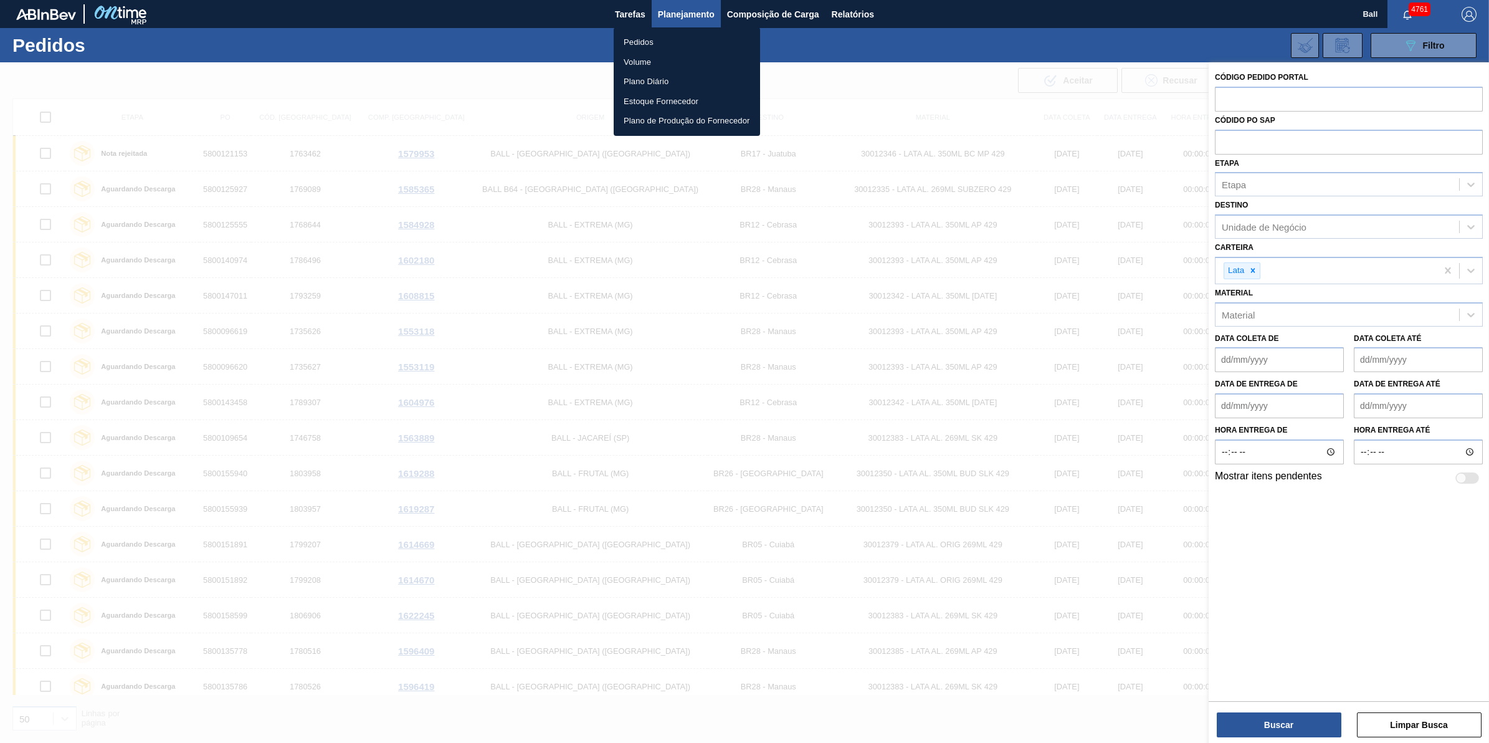
click at [838, 52] on div at bounding box center [744, 371] width 1489 height 743
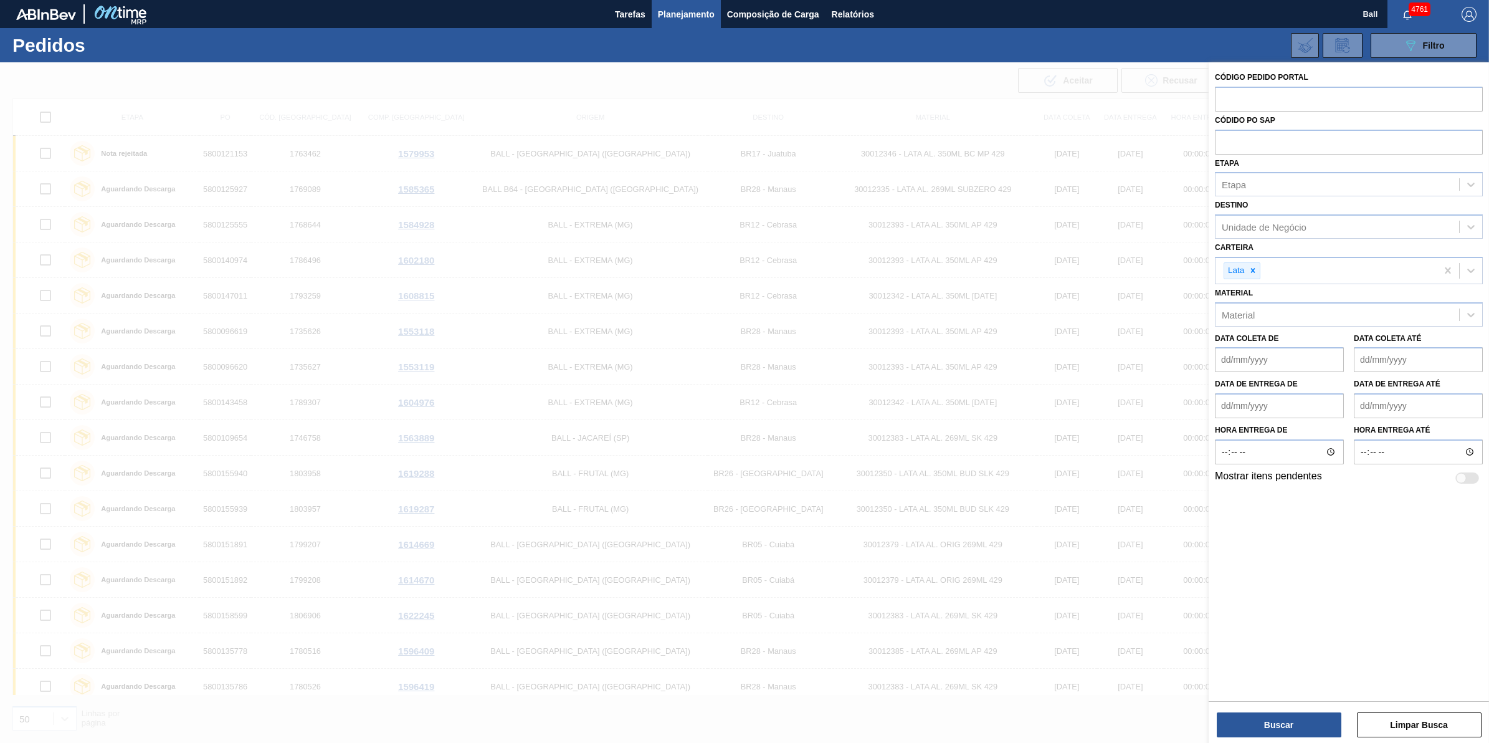
click at [671, 11] on span "Planejamento" at bounding box center [686, 14] width 57 height 15
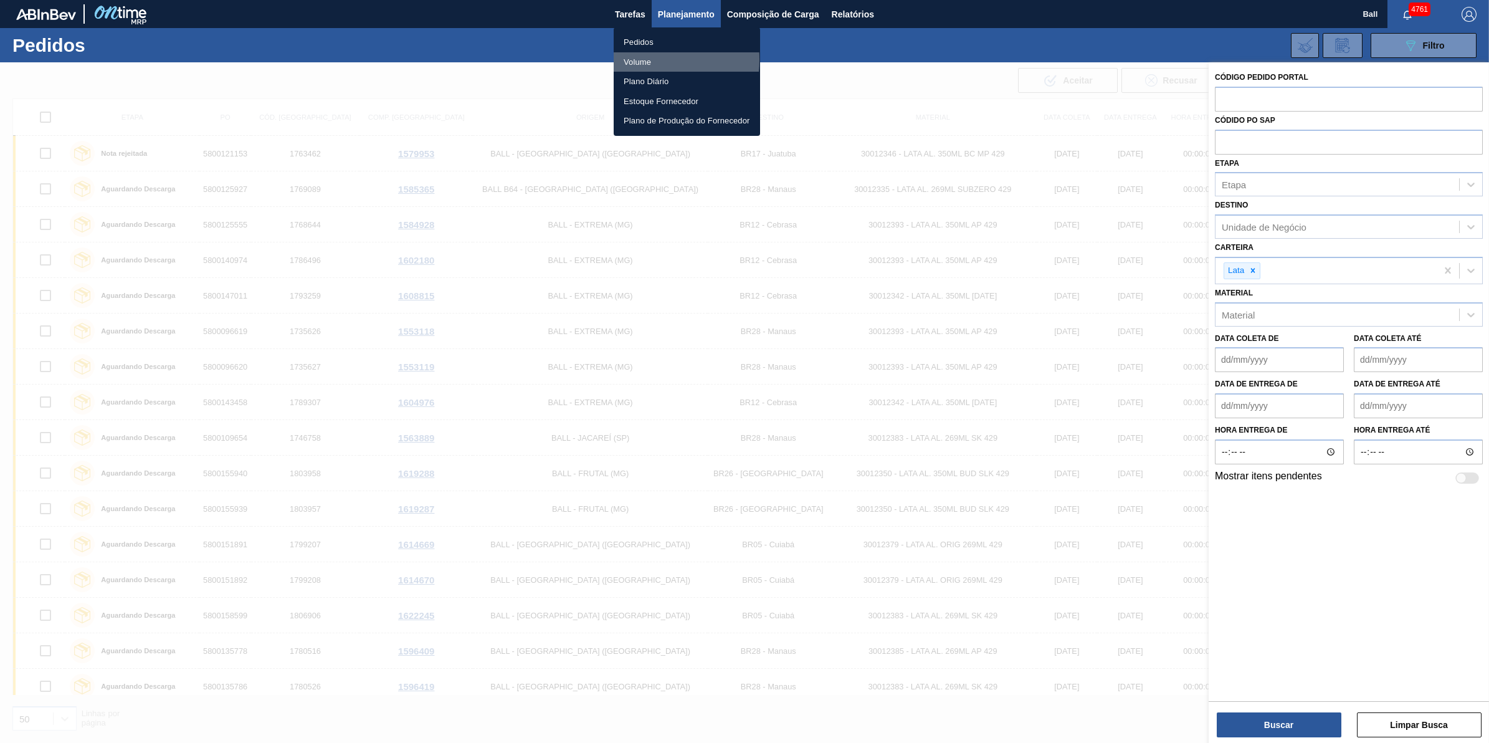
click at [644, 59] on li "Volume" at bounding box center [687, 62] width 146 height 20
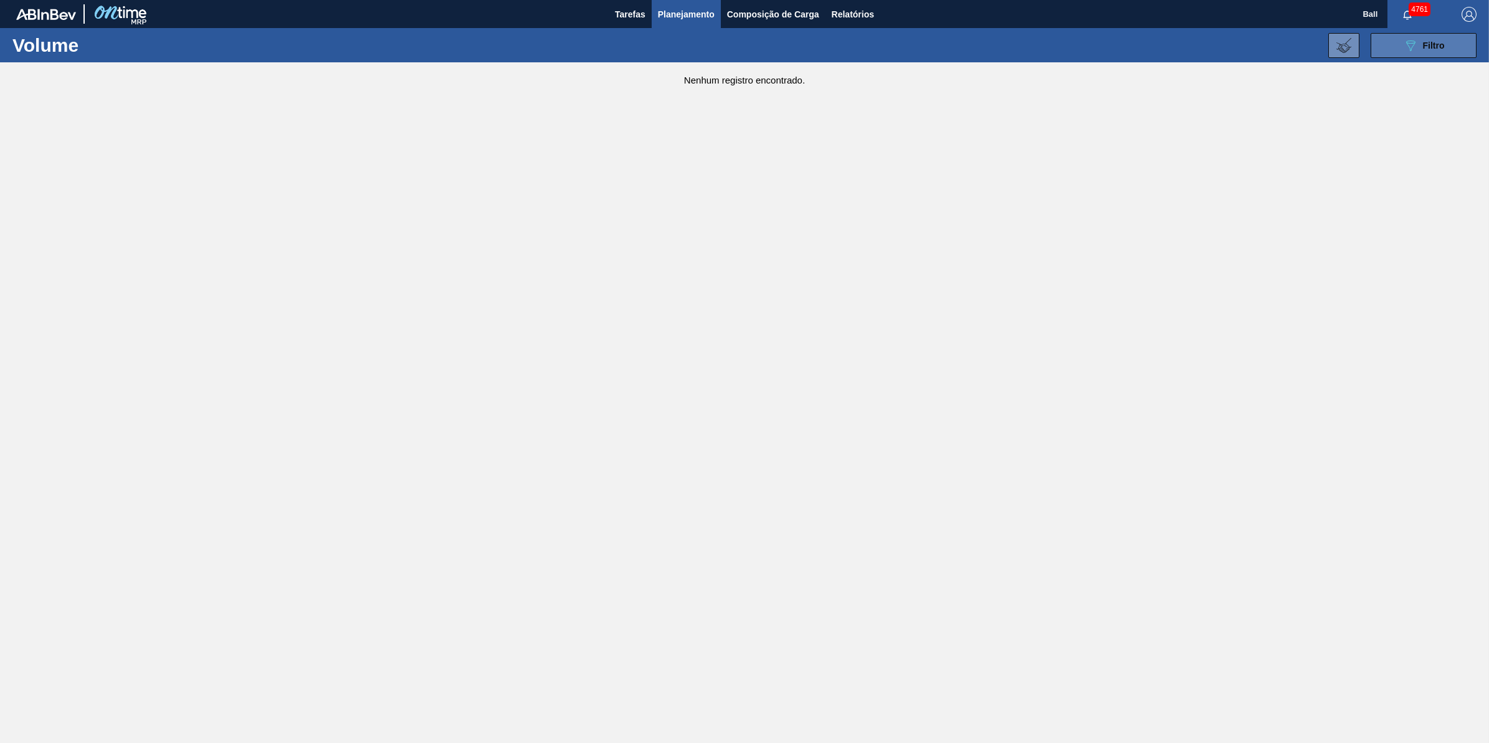
click at [1444, 35] on button "089F7B8B-B2A5-4AFE-B5C0-19BA573D28AC Filtro" at bounding box center [1424, 45] width 106 height 25
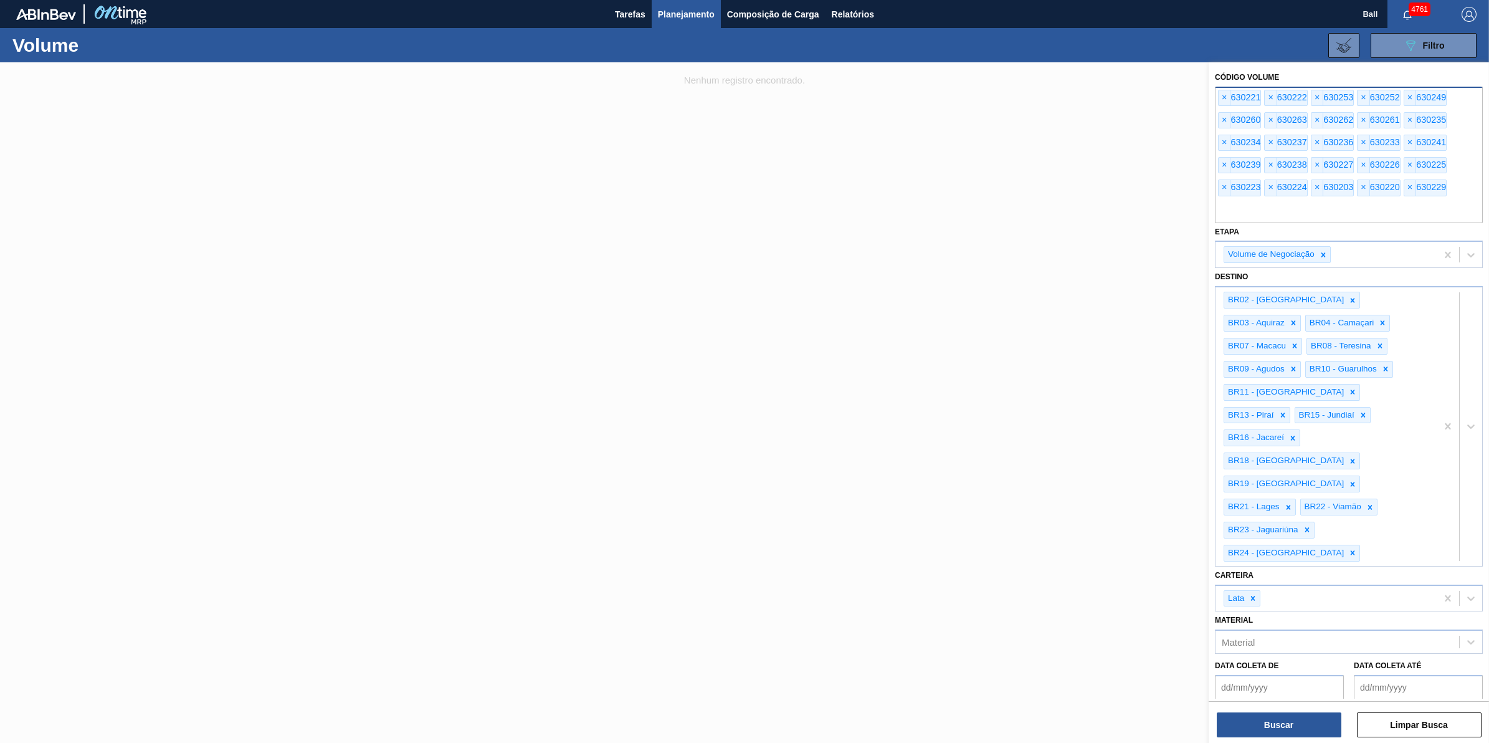
click at [1297, 214] on input "text" at bounding box center [1349, 211] width 268 height 24
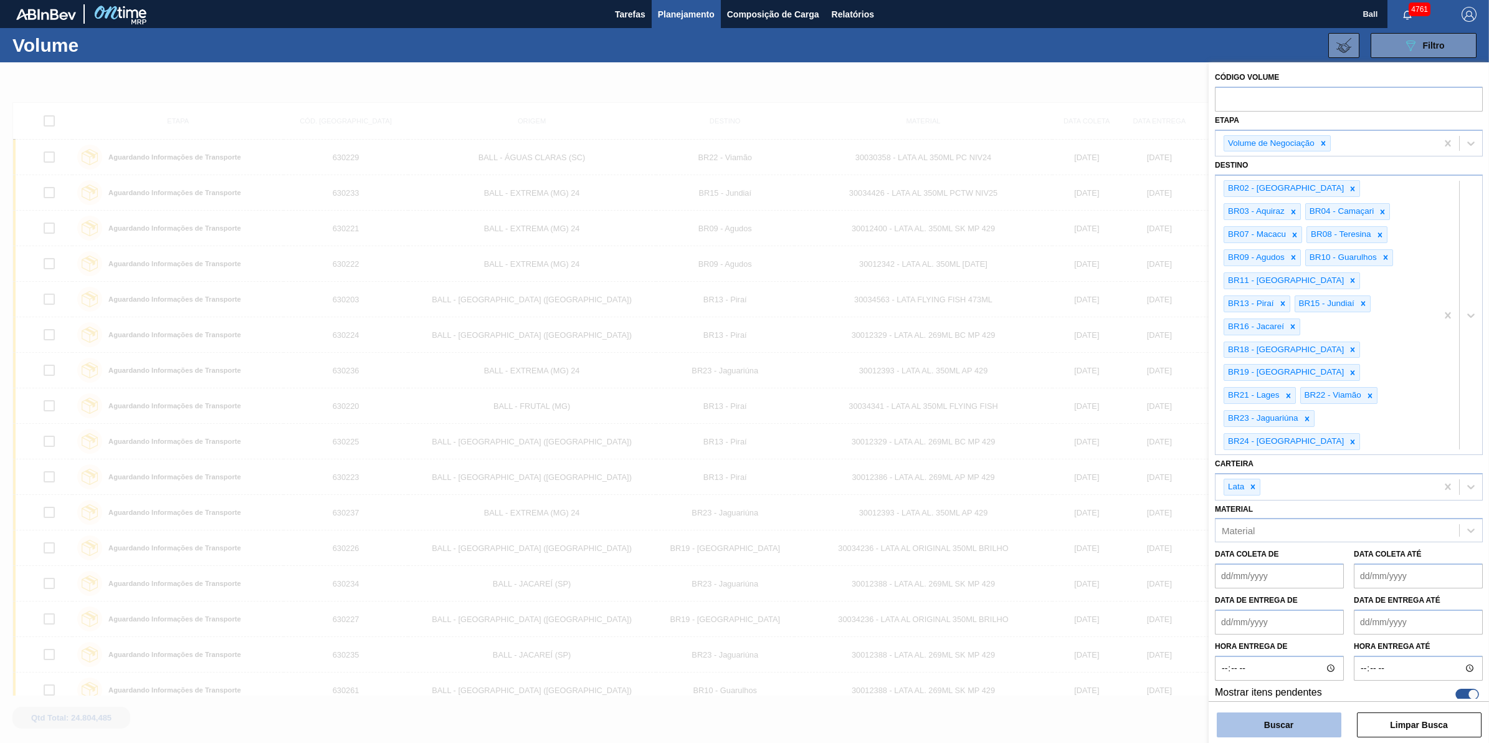
click at [1312, 727] on button "Buscar" at bounding box center [1279, 724] width 125 height 25
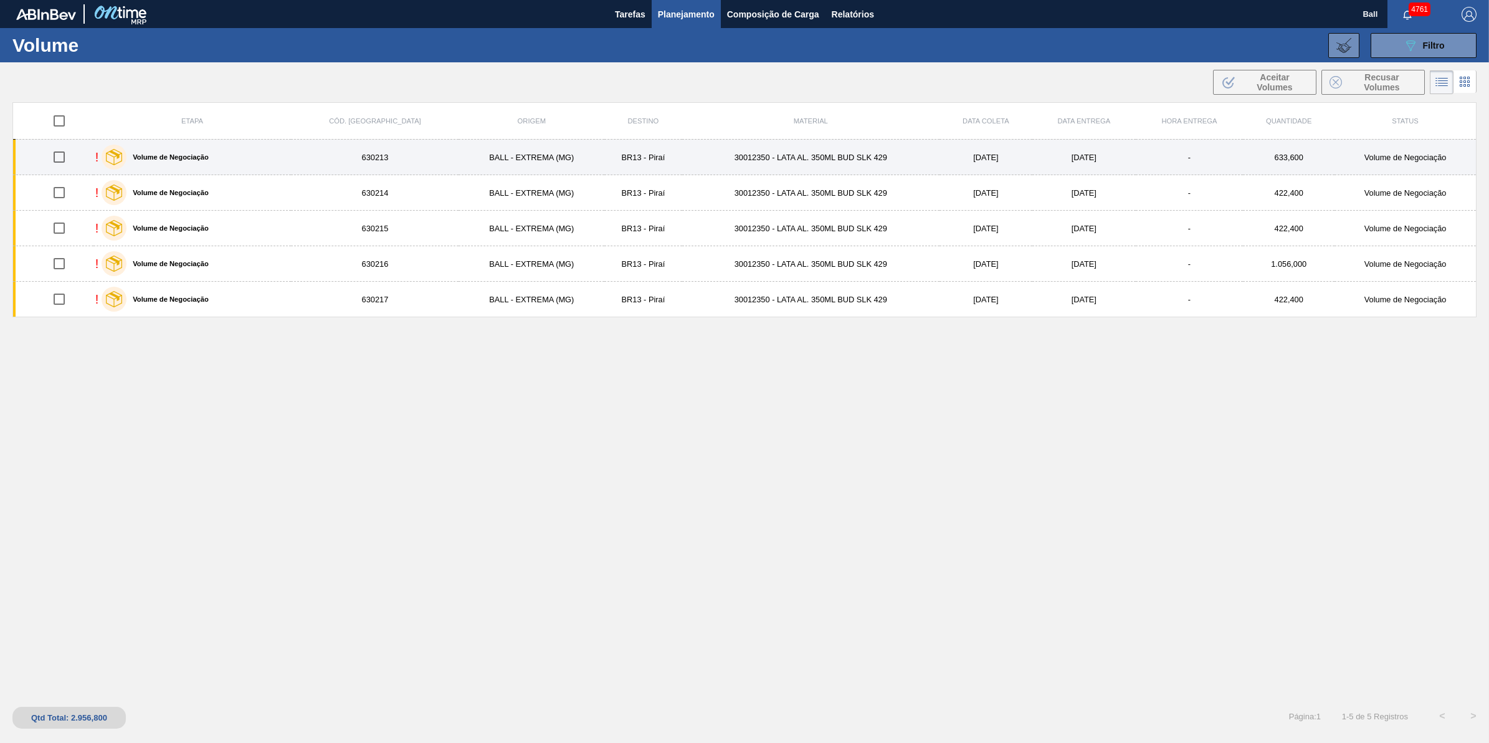
click at [260, 159] on div "! Volume de Negociação" at bounding box center [192, 156] width 194 height 31
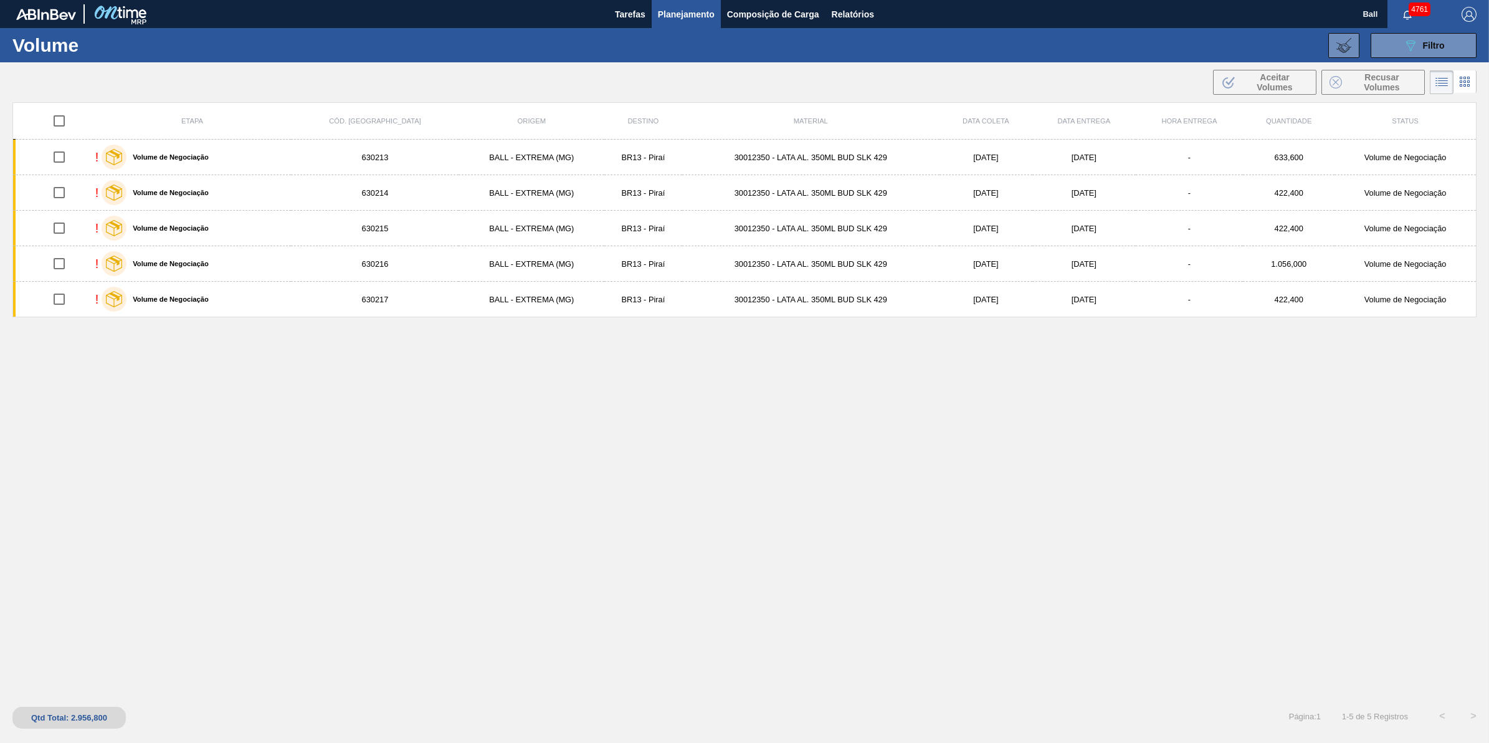
click at [59, 115] on input "checkbox" at bounding box center [59, 121] width 26 height 26
checkbox input "true"
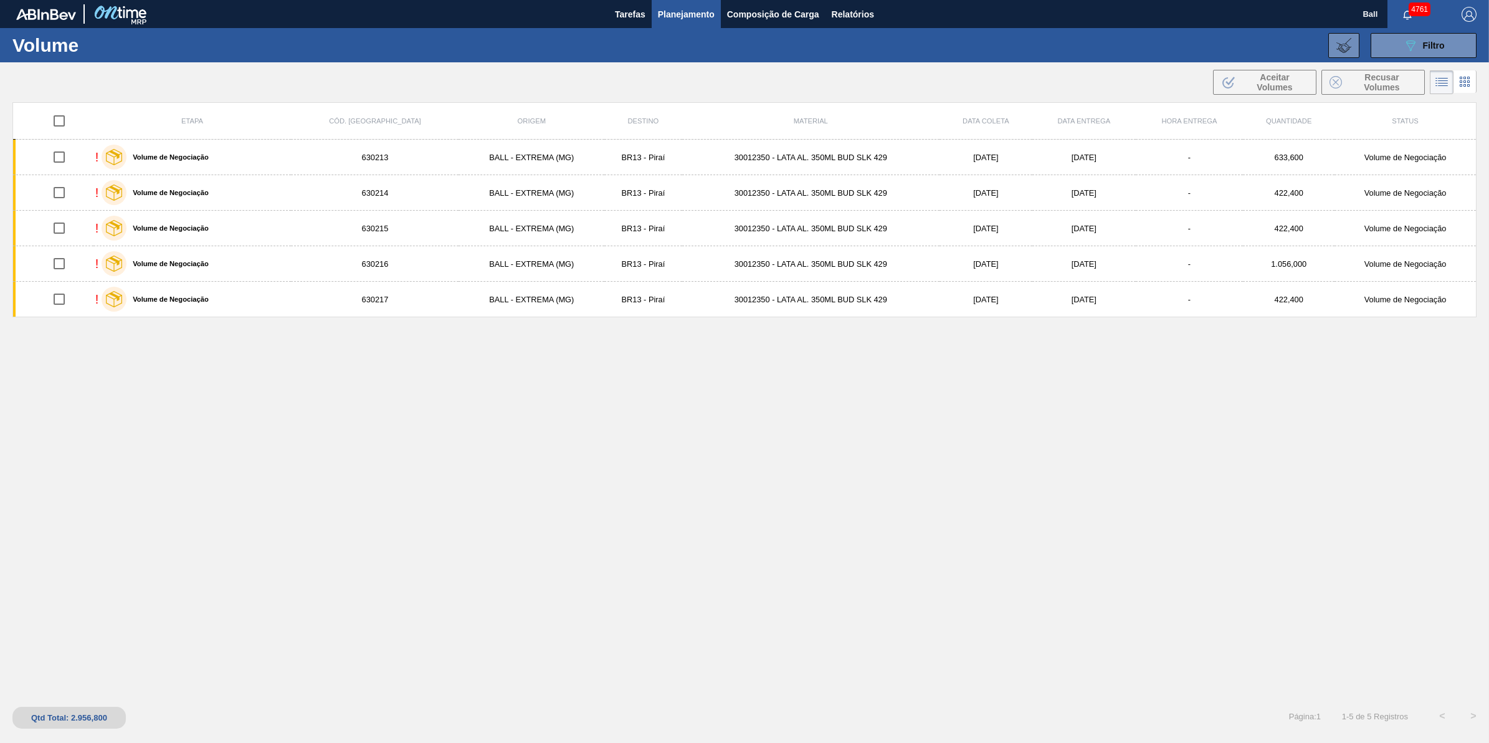
checkbox input "true"
click at [63, 119] on input "checkbox" at bounding box center [59, 121] width 26 height 26
checkbox input "false"
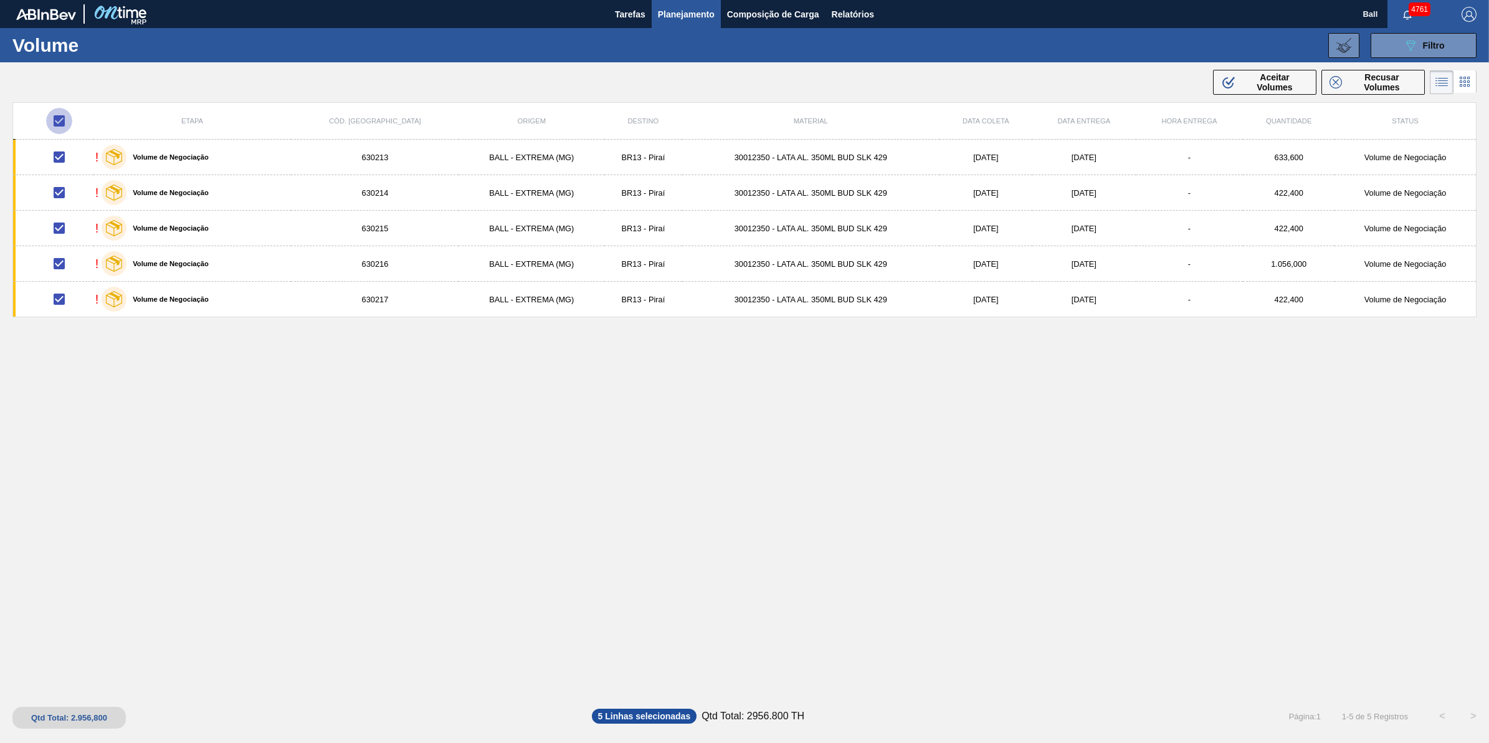
checkbox input "false"
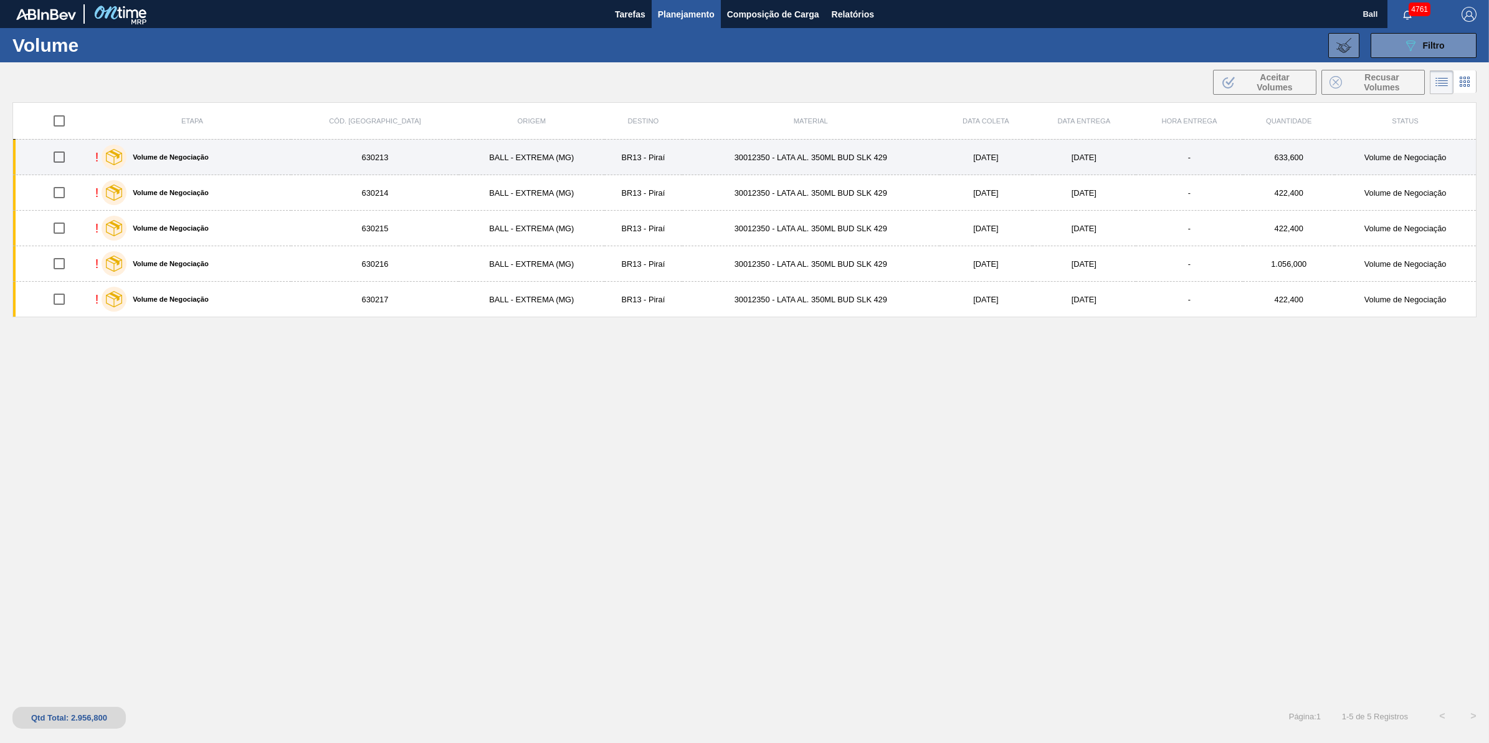
click at [347, 154] on td "630213" at bounding box center [375, 158] width 168 height 36
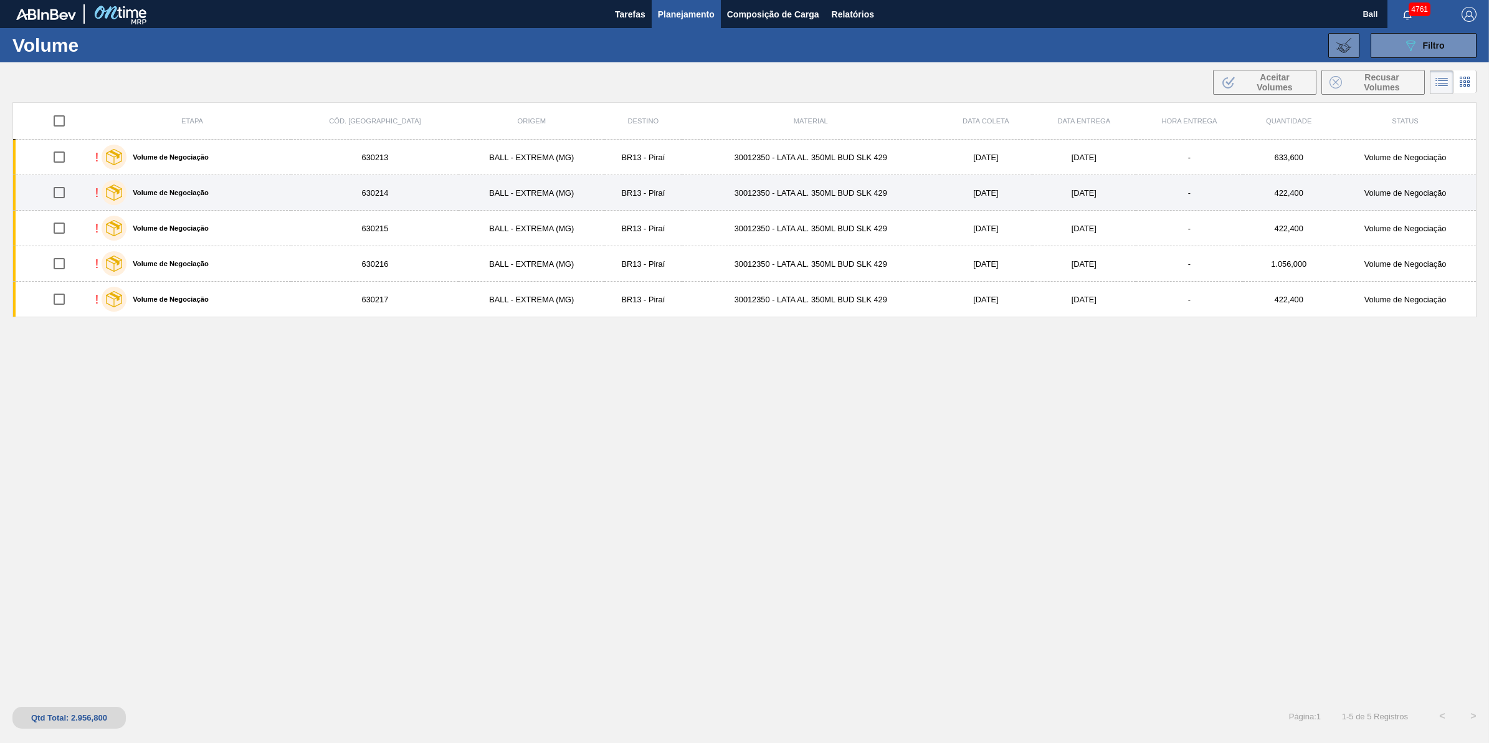
click at [309, 184] on td "630214" at bounding box center [375, 193] width 168 height 36
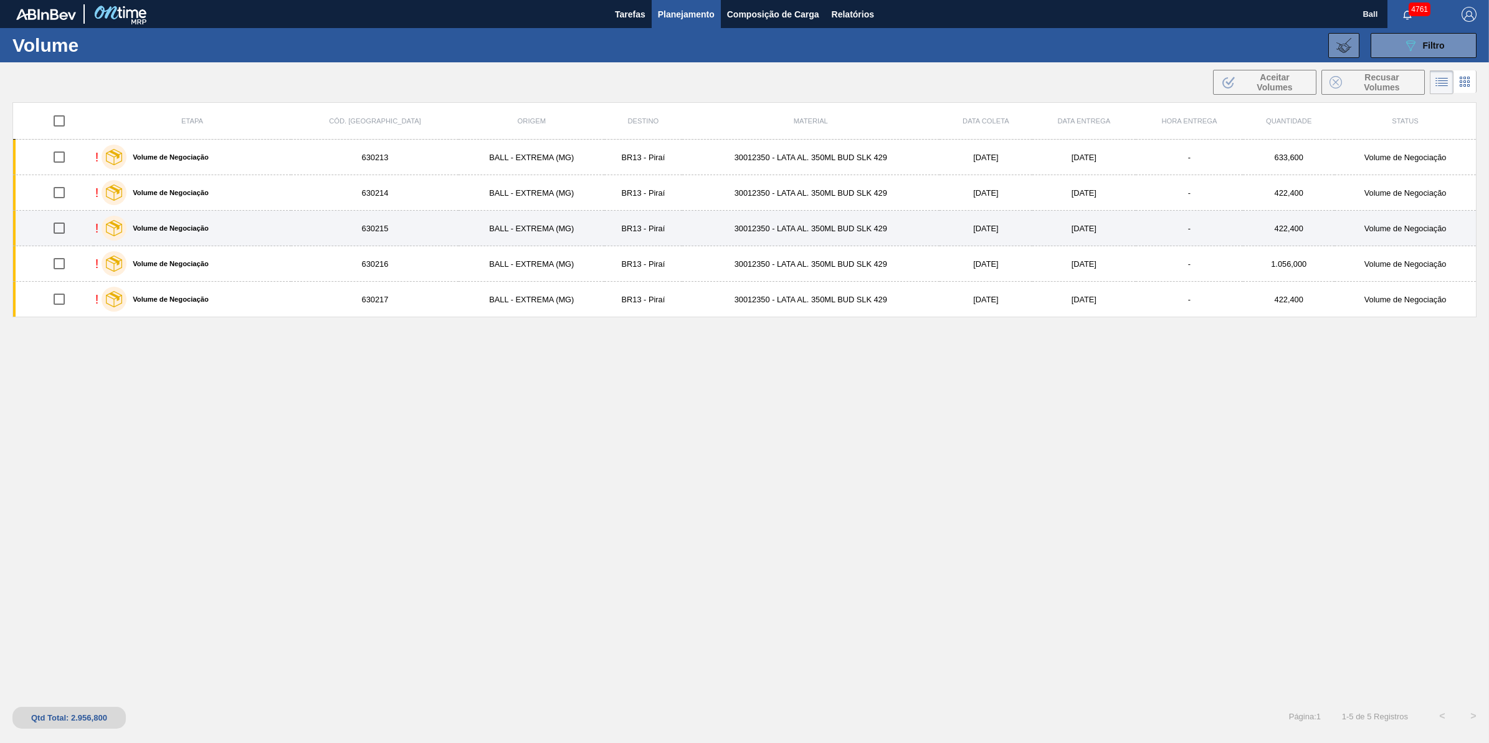
click at [290, 235] on div "! Volume de Negociação" at bounding box center [192, 227] width 194 height 31
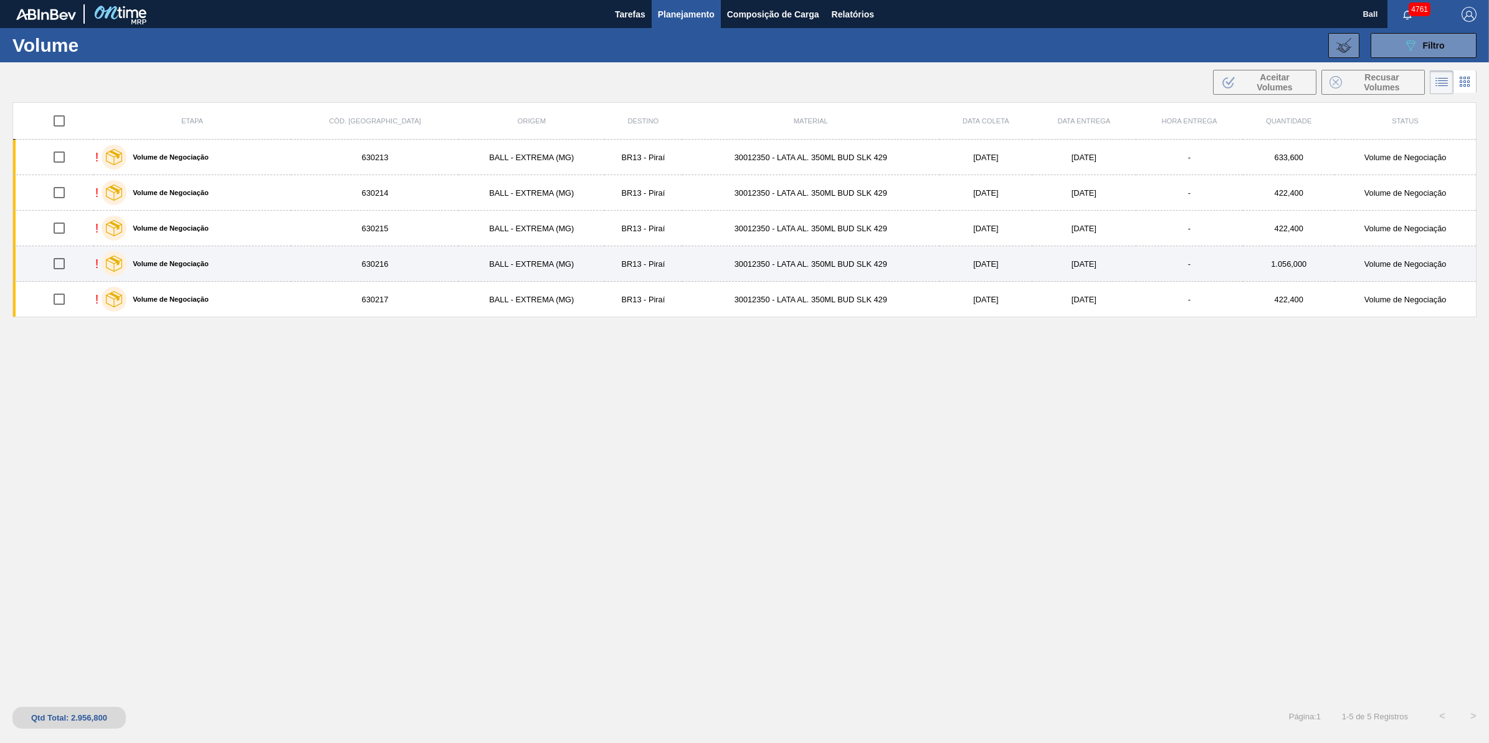
click at [290, 265] on div "! Volume de Negociação" at bounding box center [192, 263] width 194 height 31
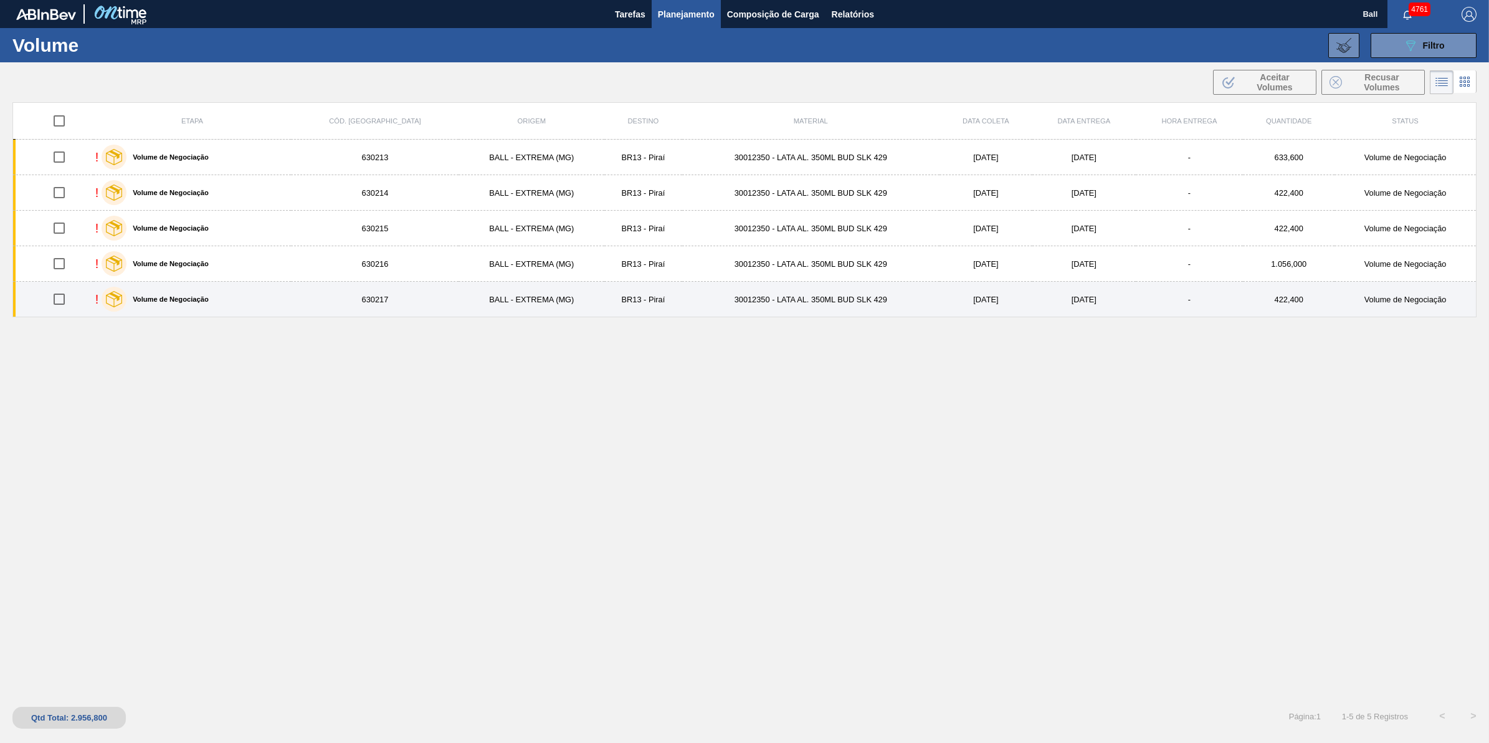
click at [290, 301] on div "! Volume de Negociação" at bounding box center [192, 299] width 194 height 31
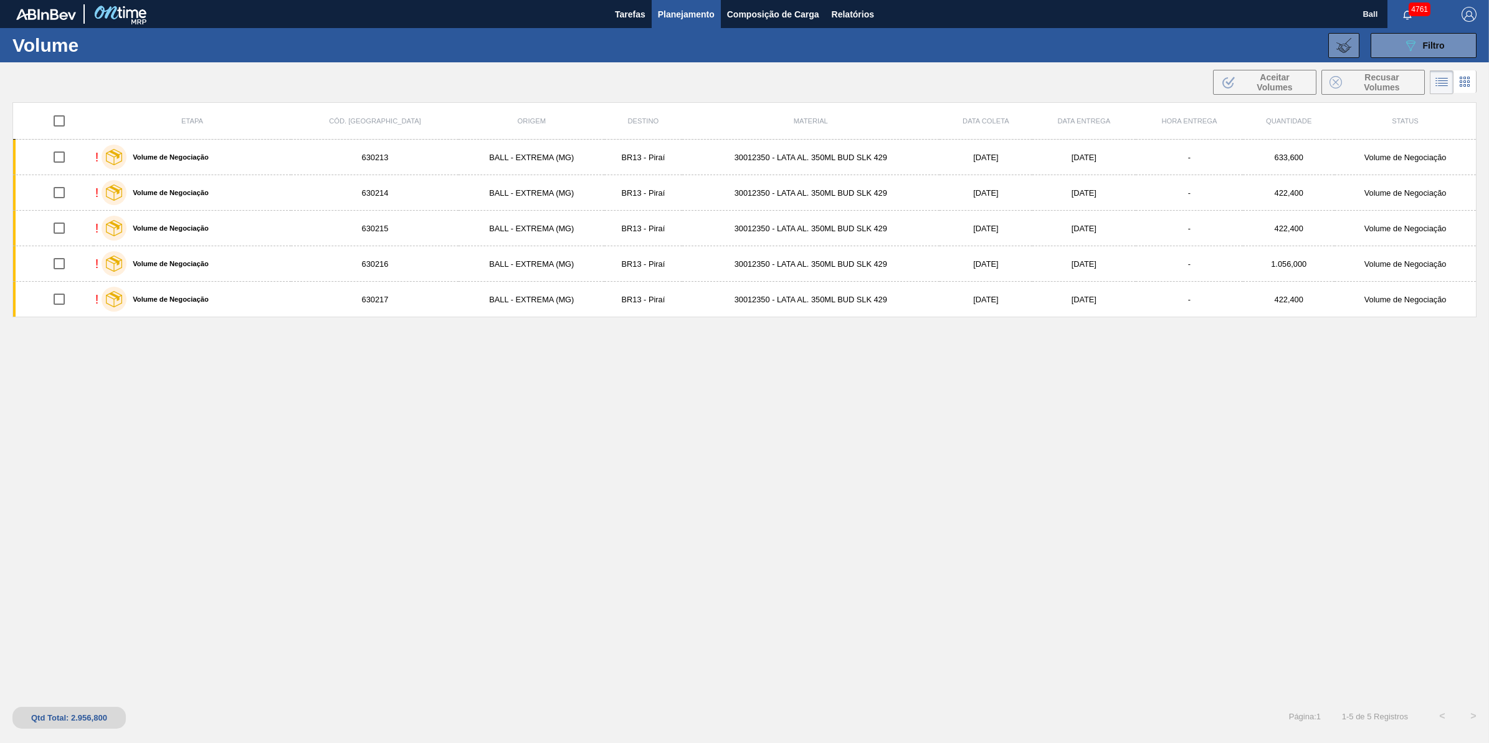
click at [63, 119] on input "checkbox" at bounding box center [59, 121] width 26 height 26
checkbox input "true"
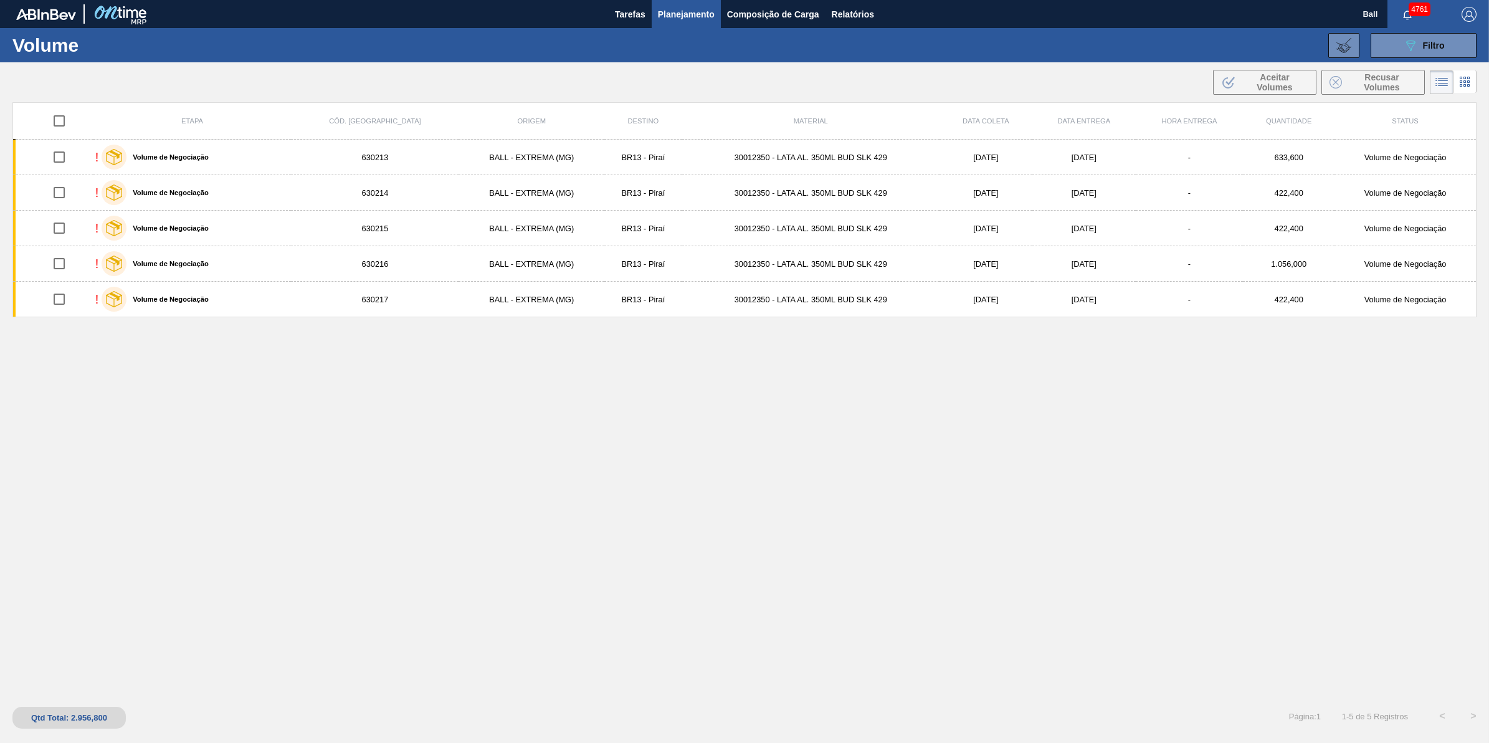
checkbox input "true"
click at [1263, 77] on span "Aceitar Volumes" at bounding box center [1274, 82] width 67 height 20
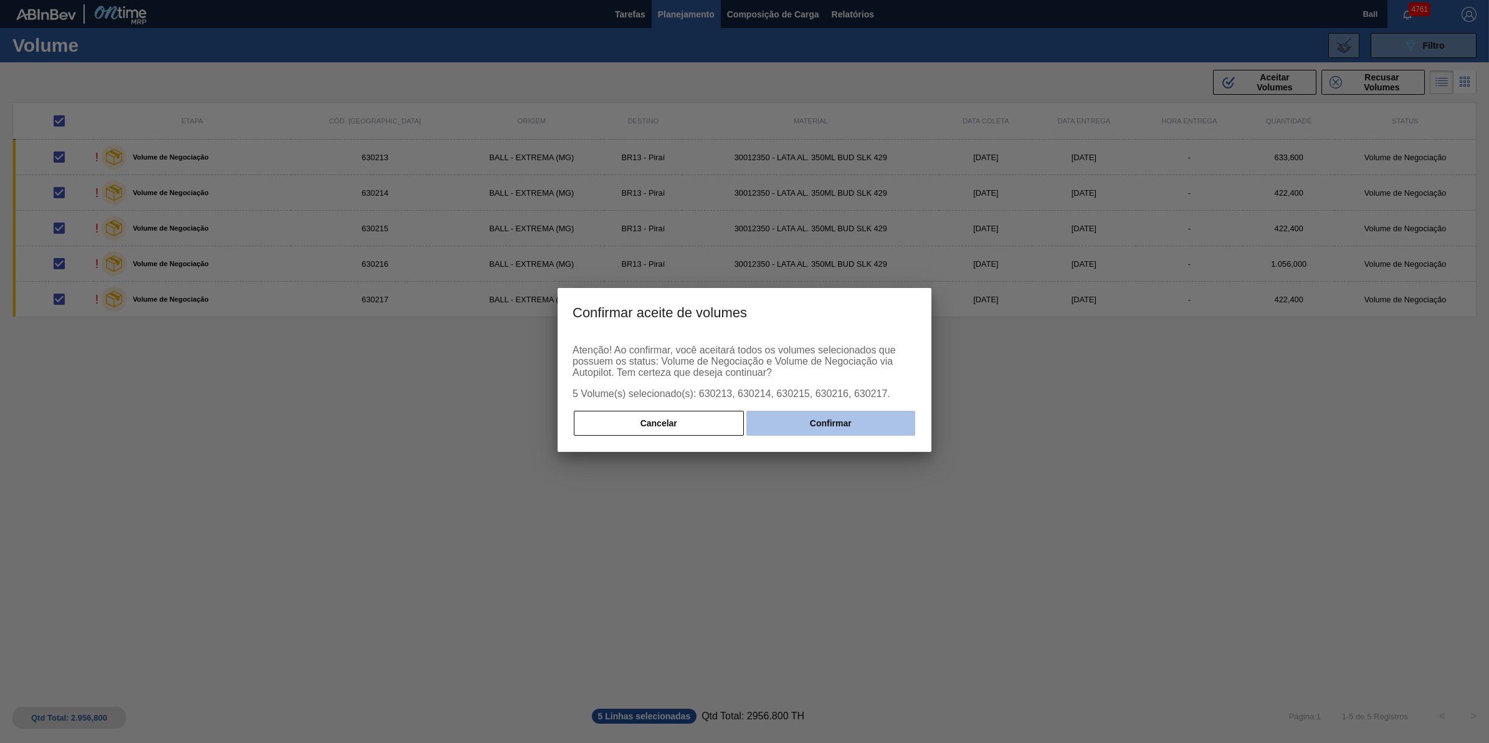
click at [857, 418] on button "Confirmar" at bounding box center [831, 423] width 169 height 25
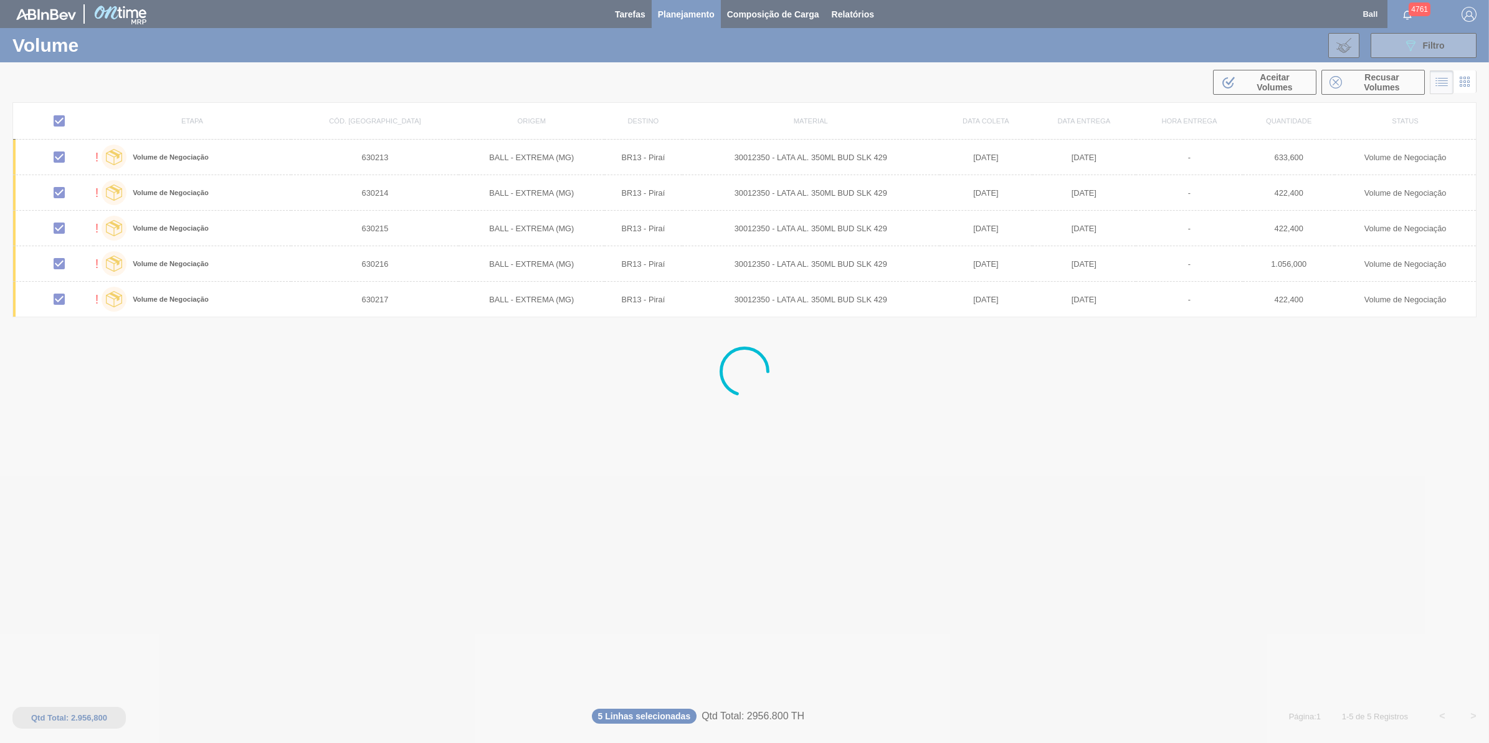
checkbox input "false"
